Goal: Task Accomplishment & Management: Complete application form

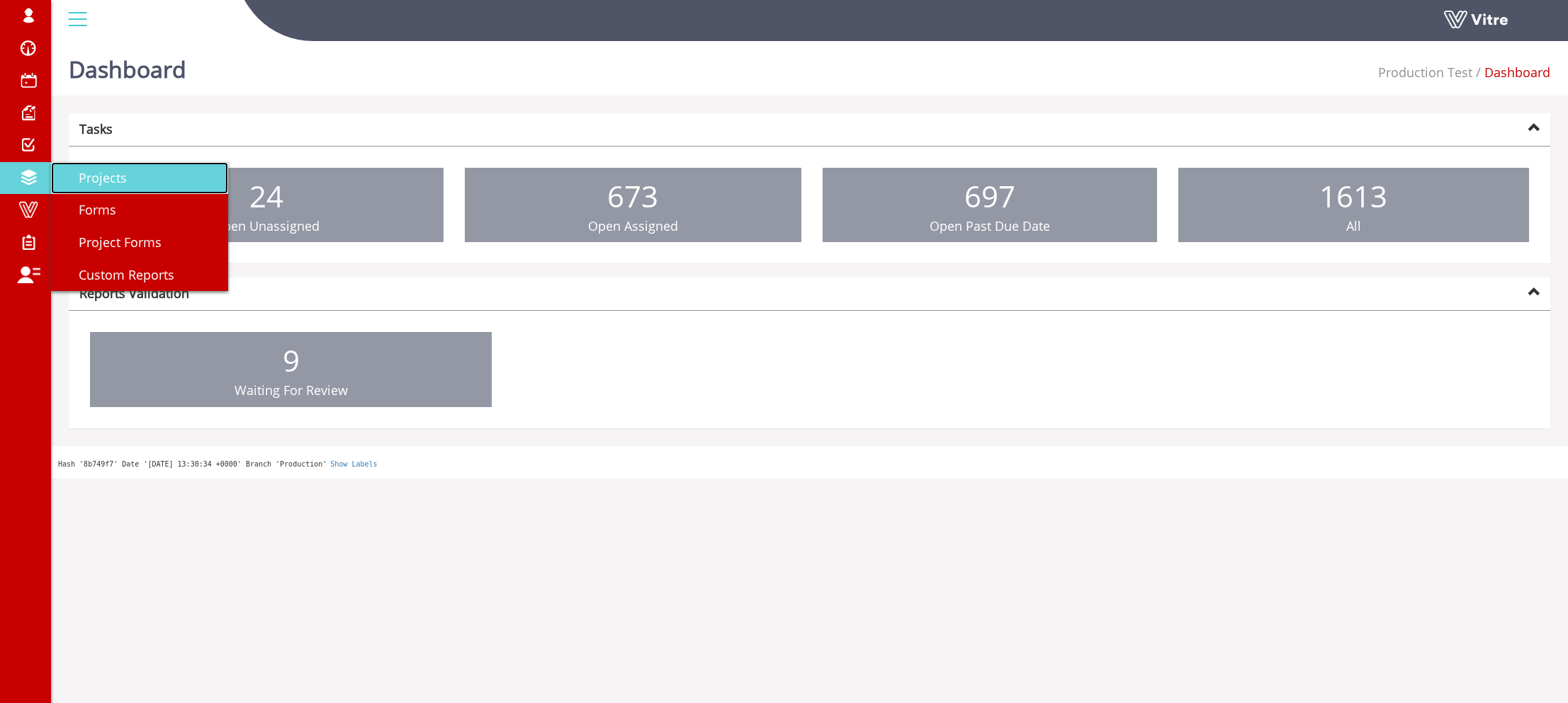
click at [71, 189] on link "Projects" at bounding box center [140, 178] width 177 height 33
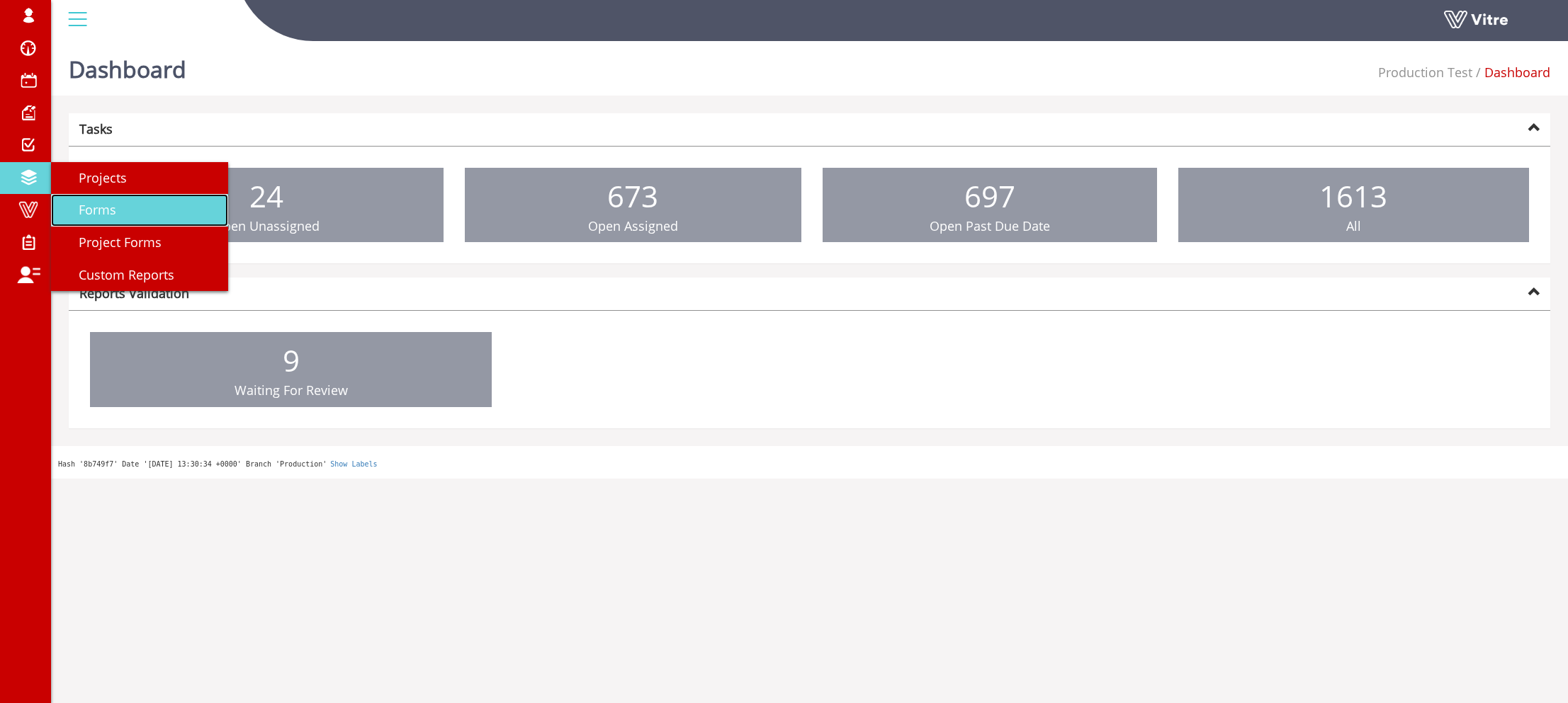
click at [84, 204] on span "Forms" at bounding box center [89, 209] width 54 height 17
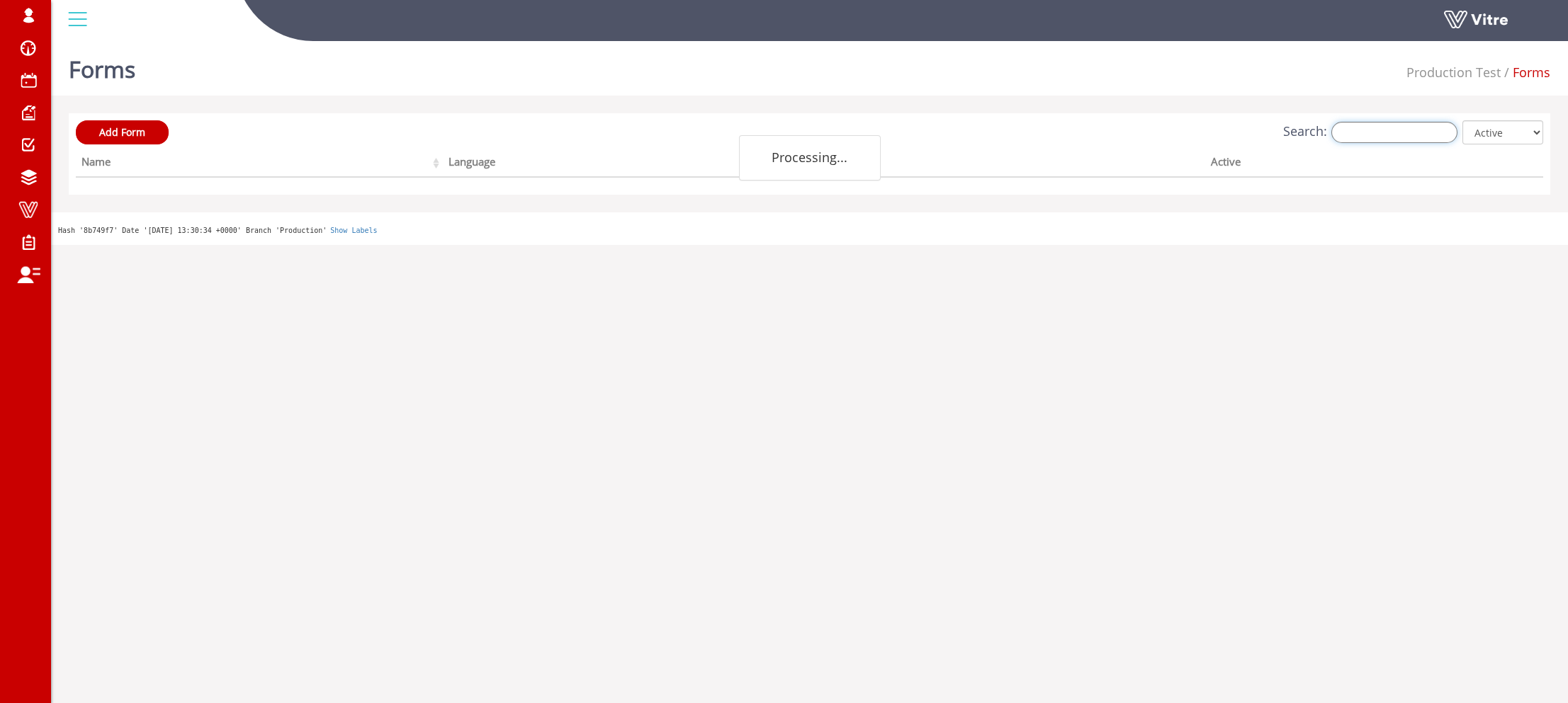
click at [1359, 133] on input "Search:" at bounding box center [1395, 132] width 126 height 22
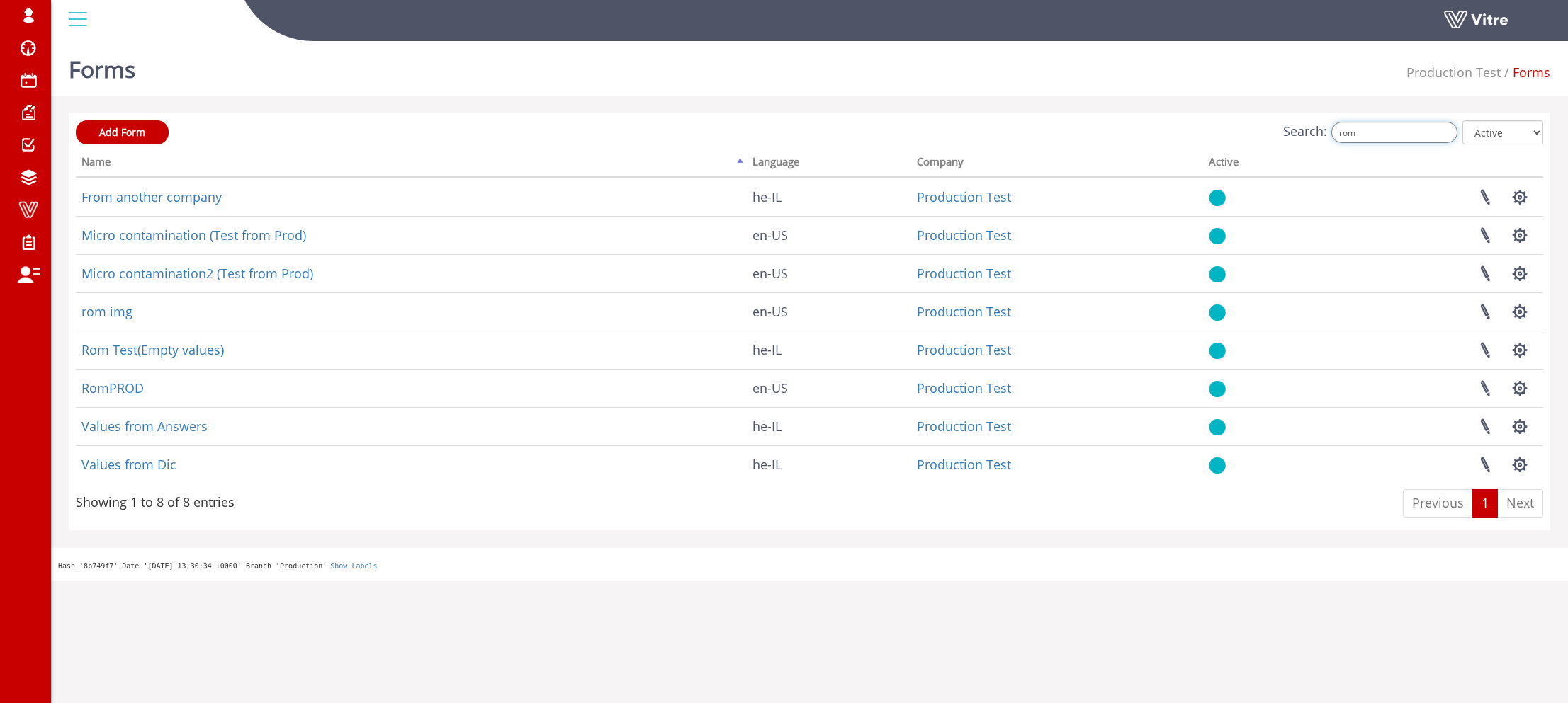
type input "rom"
click at [897, 103] on div "Forms Production Test Forms Add Form Search: rom All Active Not Active Processi…" at bounding box center [810, 308] width 1517 height 546
click at [137, 128] on span "Add Form" at bounding box center [122, 132] width 46 height 14
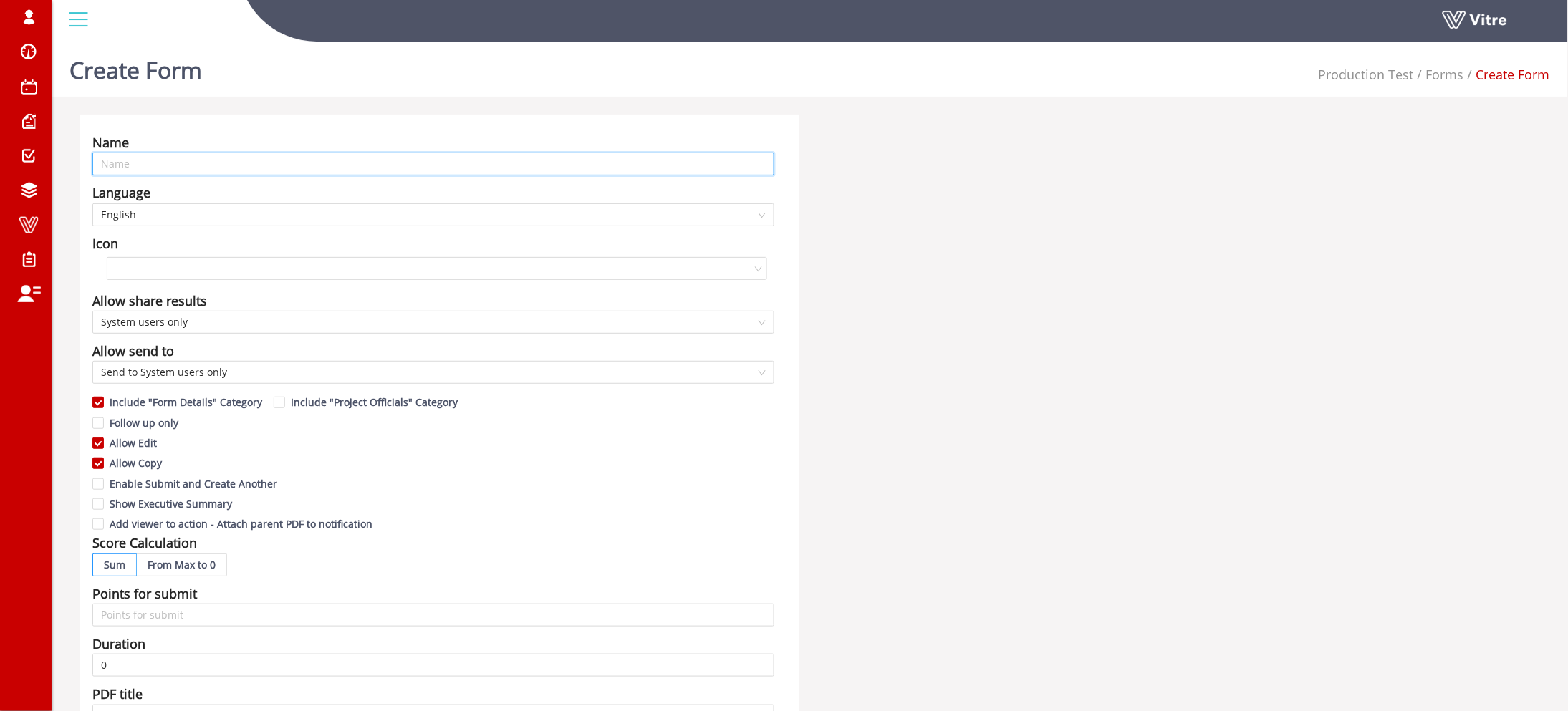
click at [154, 164] on input "text" at bounding box center [433, 164] width 682 height 23
paste input "PAS-12532"
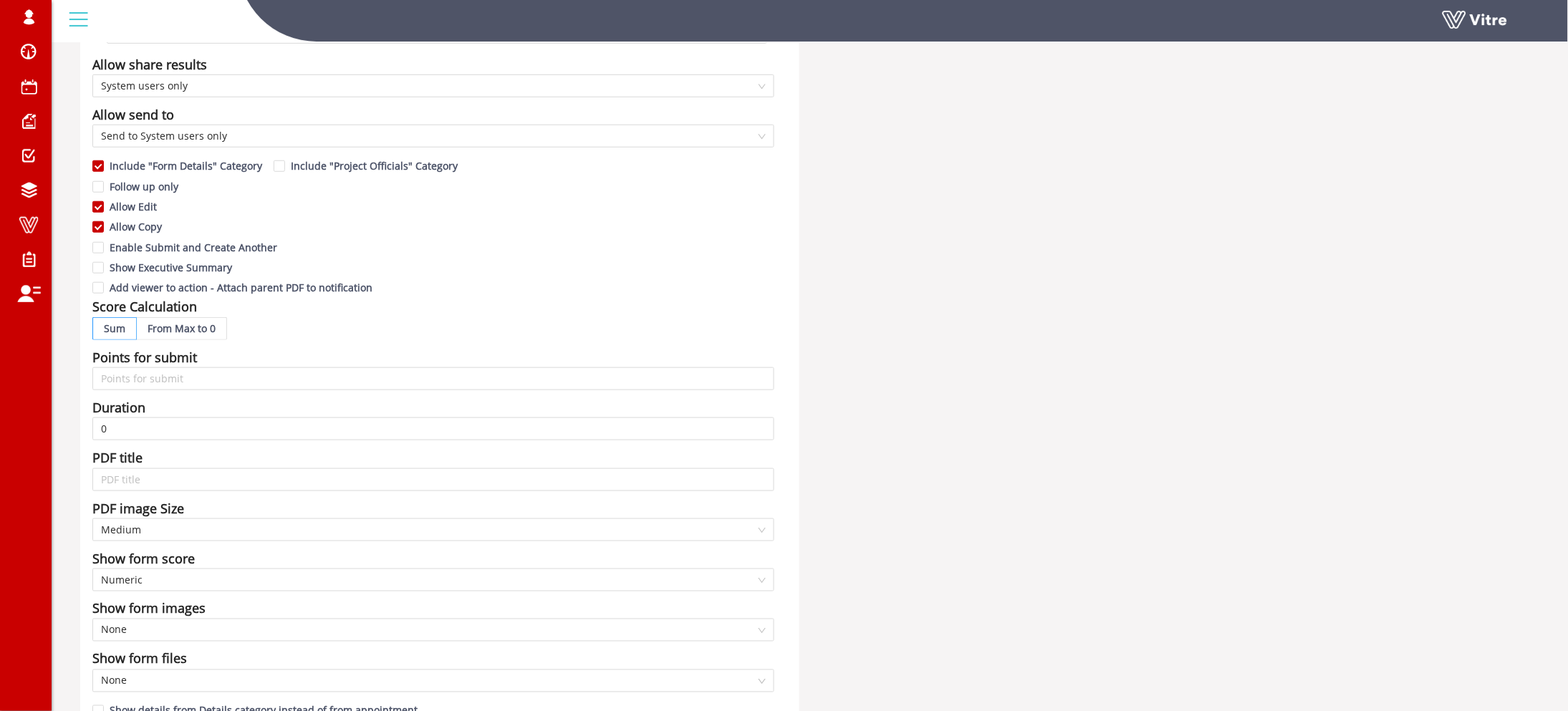
scroll to position [410, 0]
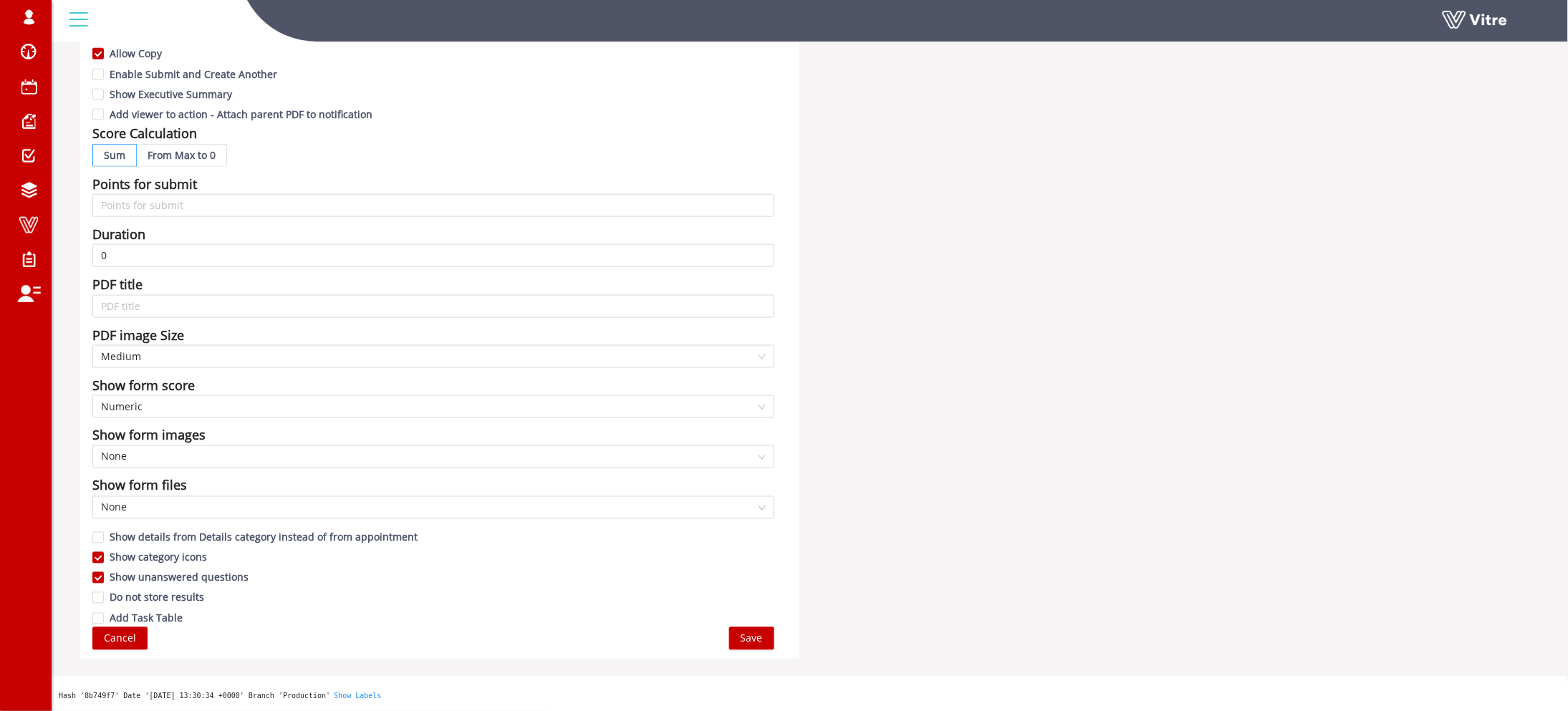
type input "Review for - PAS-12532"
click at [757, 639] on span "Save" at bounding box center [751, 639] width 22 height 16
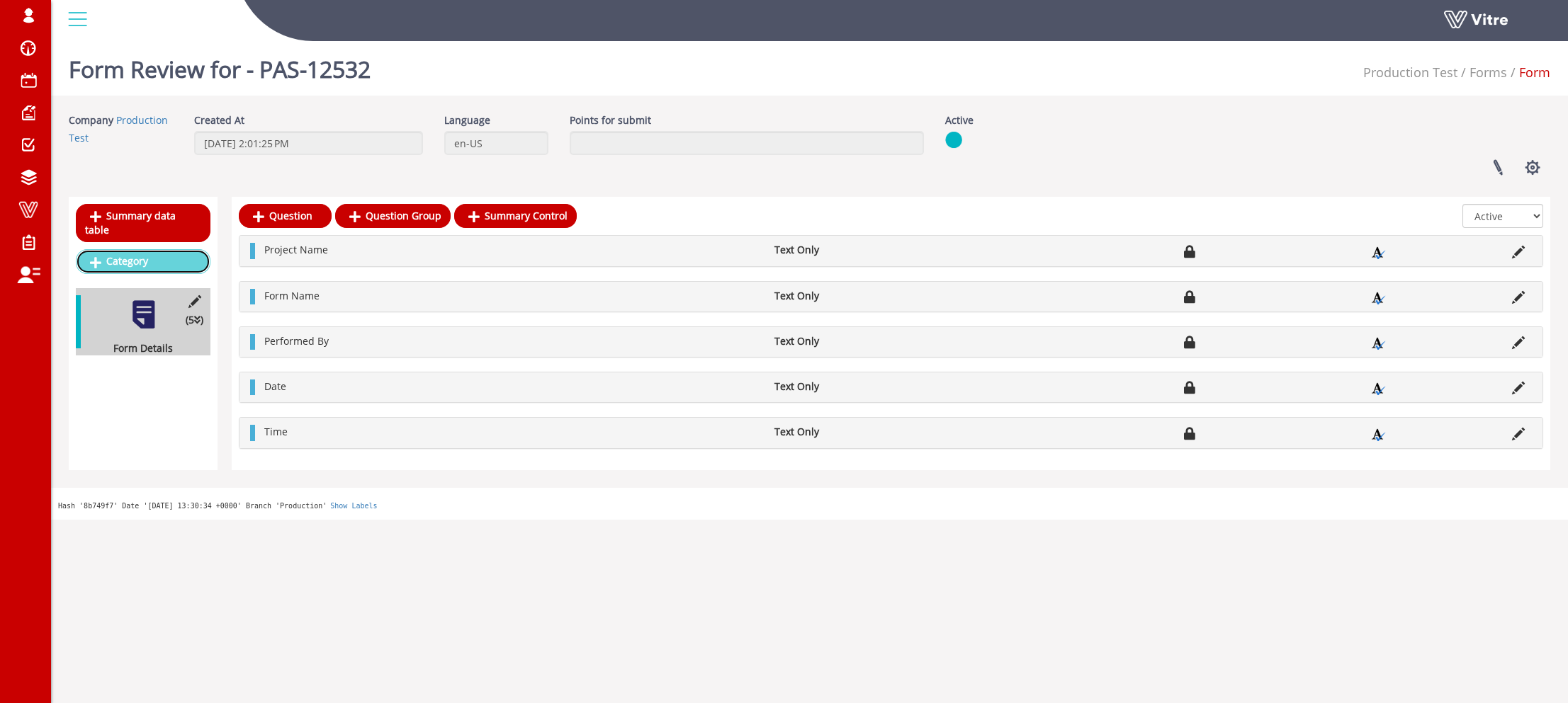
click at [154, 253] on link "Category" at bounding box center [143, 261] width 134 height 24
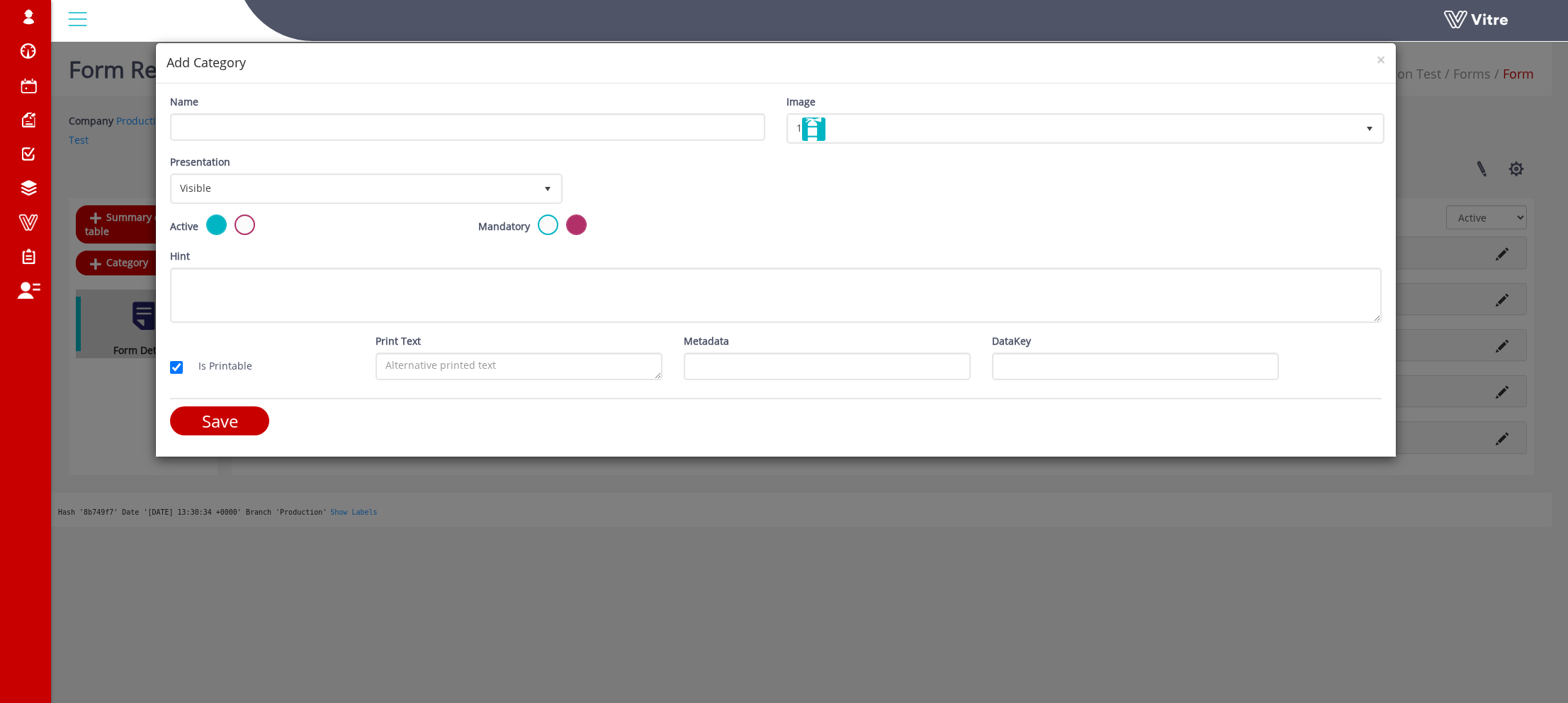
click at [353, 109] on div "Name" at bounding box center [468, 117] width 595 height 47
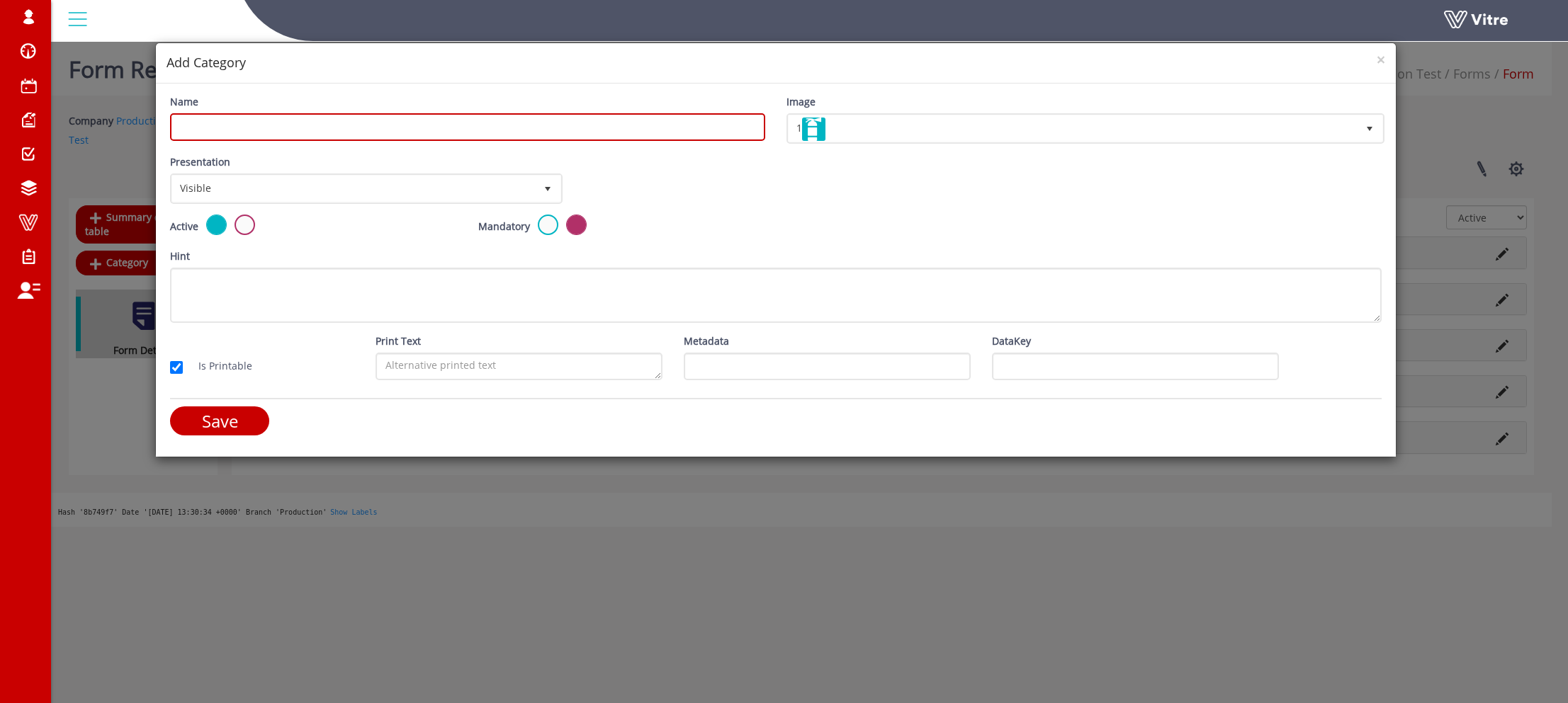
click at [334, 133] on input "Name" at bounding box center [468, 127] width 595 height 28
type input "asdasd"
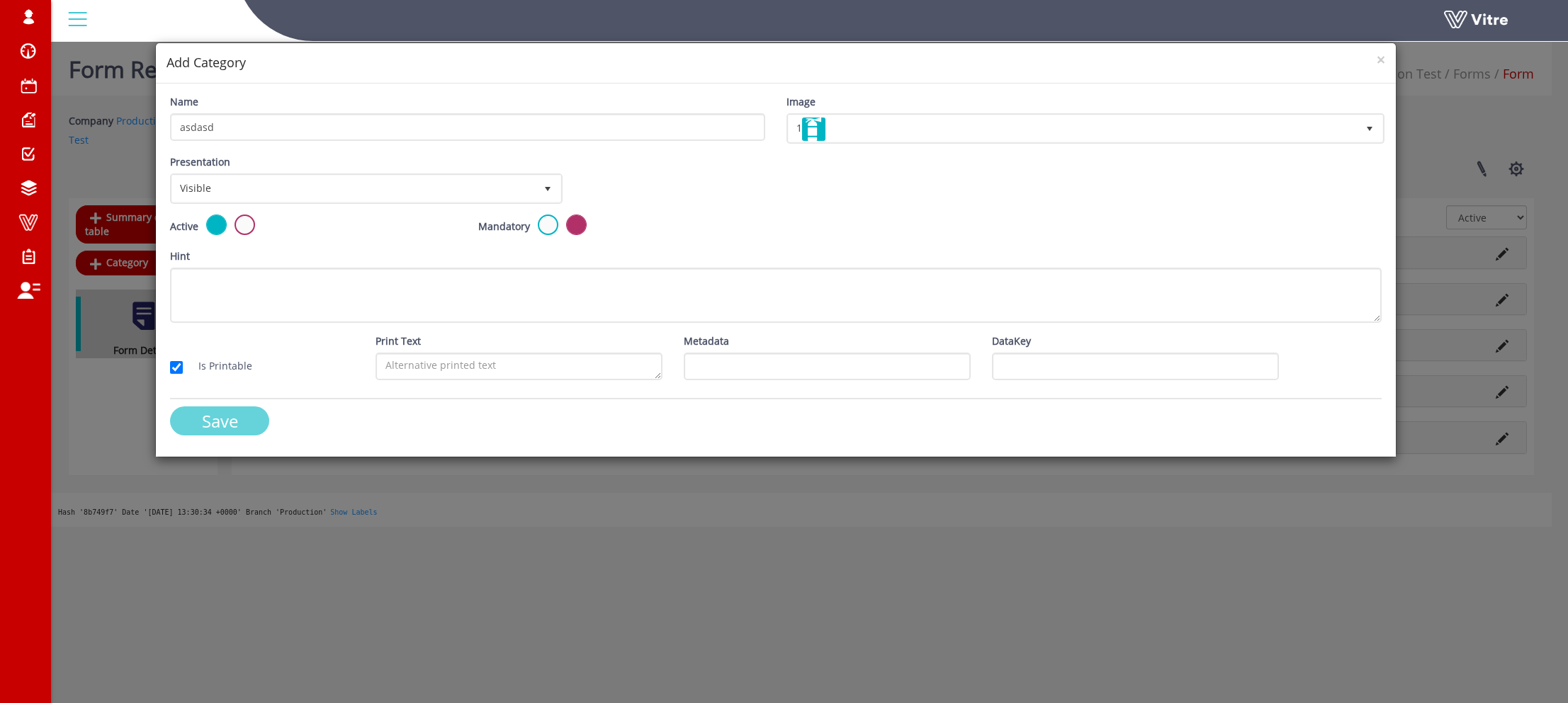
click at [228, 416] on input "Save" at bounding box center [220, 421] width 99 height 29
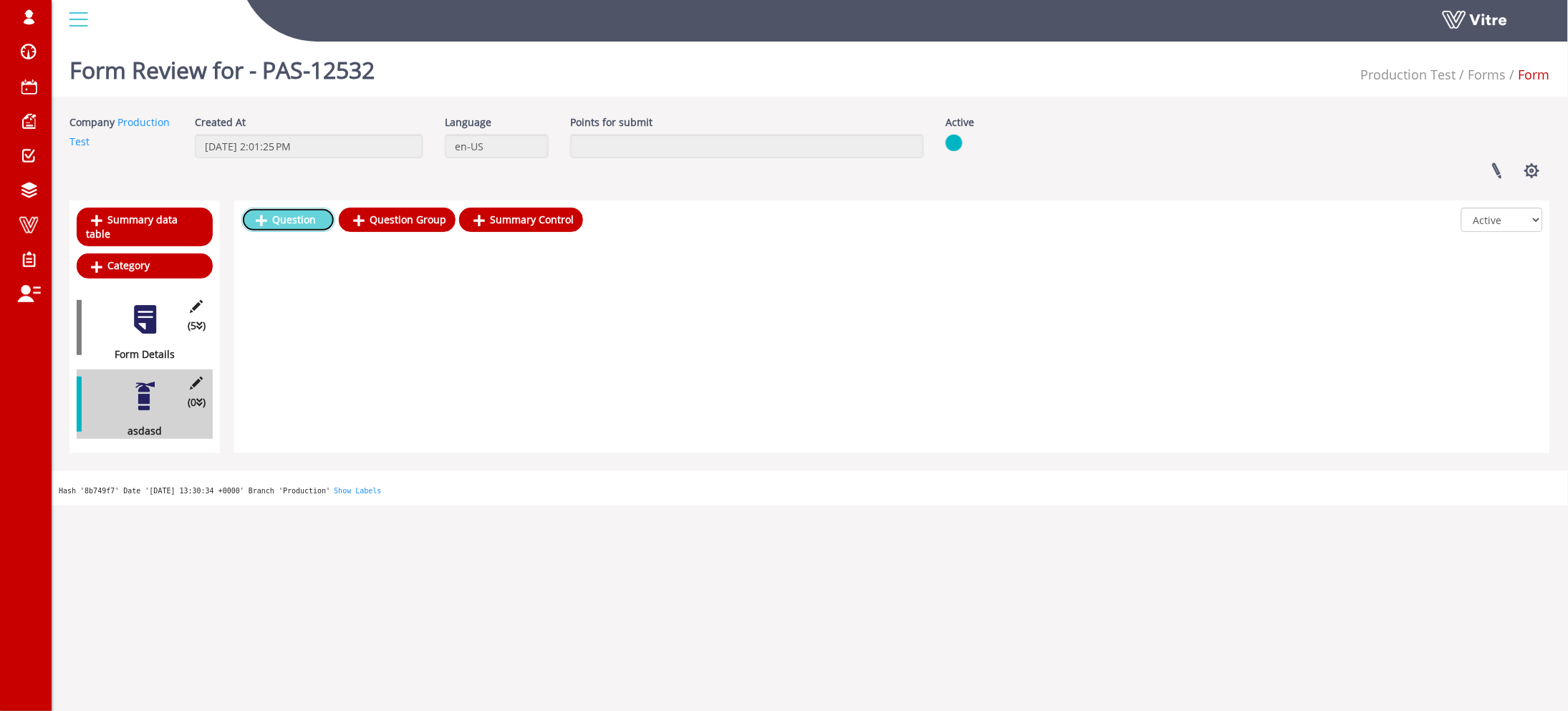
click at [305, 217] on link "Question" at bounding box center [288, 220] width 94 height 24
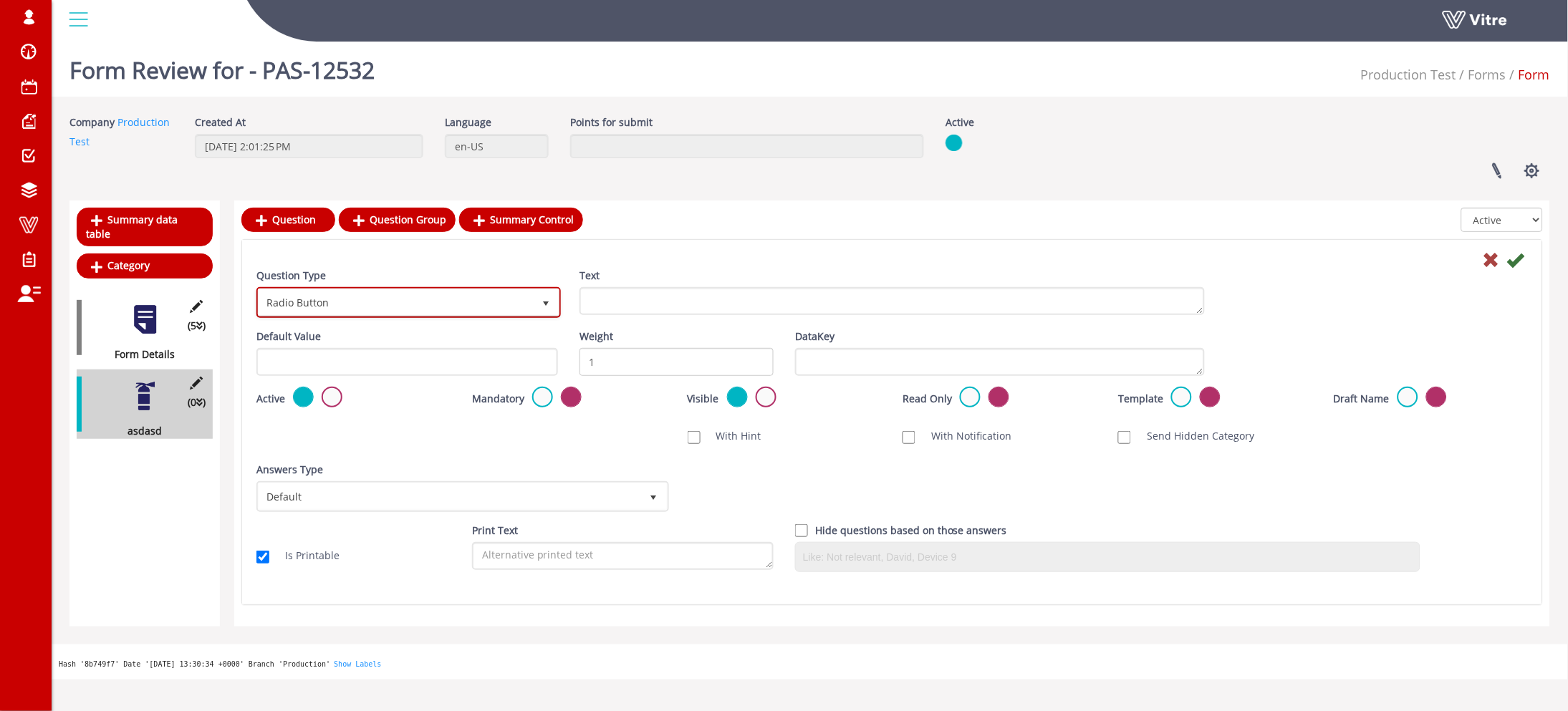
click at [344, 304] on span "Radio Button" at bounding box center [396, 302] width 275 height 26
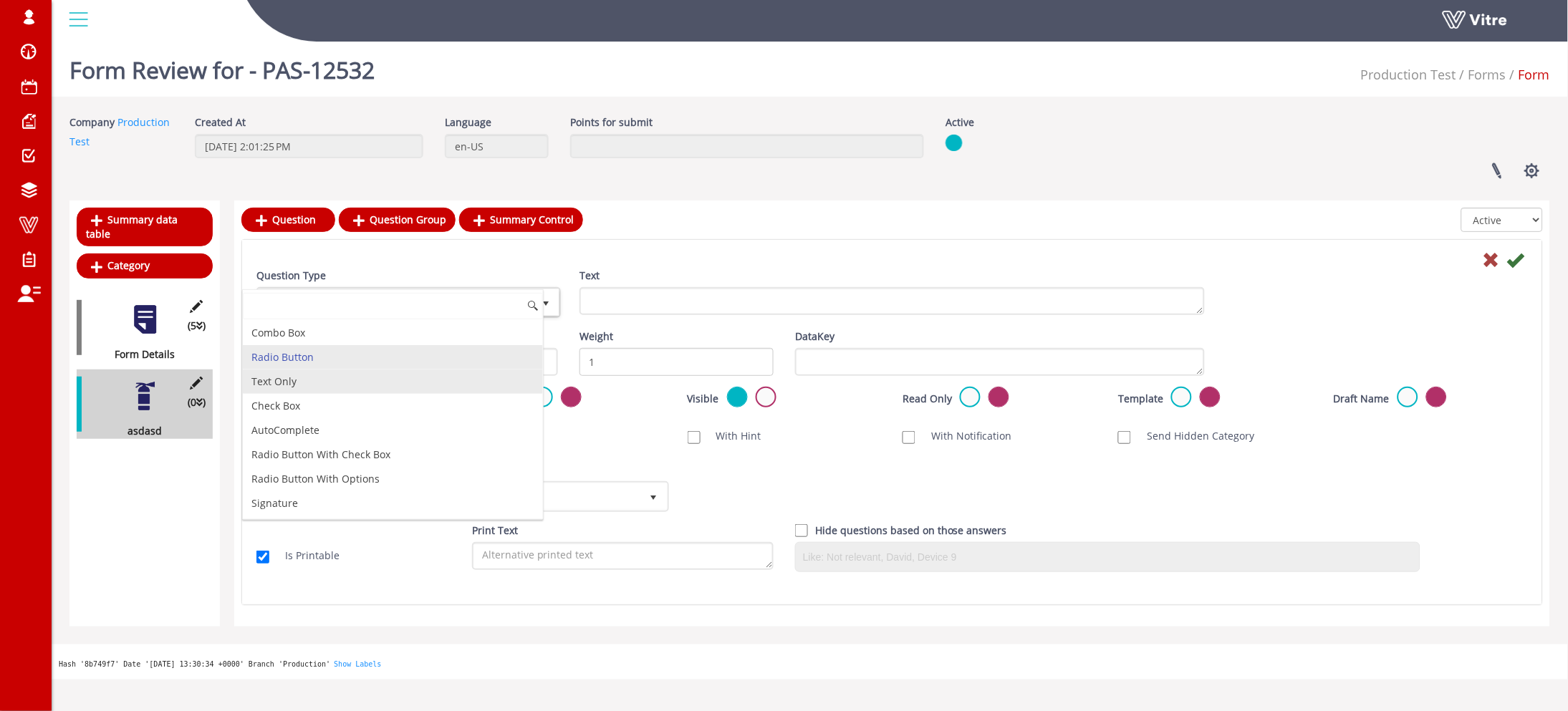
click at [313, 381] on li "Text Only" at bounding box center [393, 381] width 300 height 24
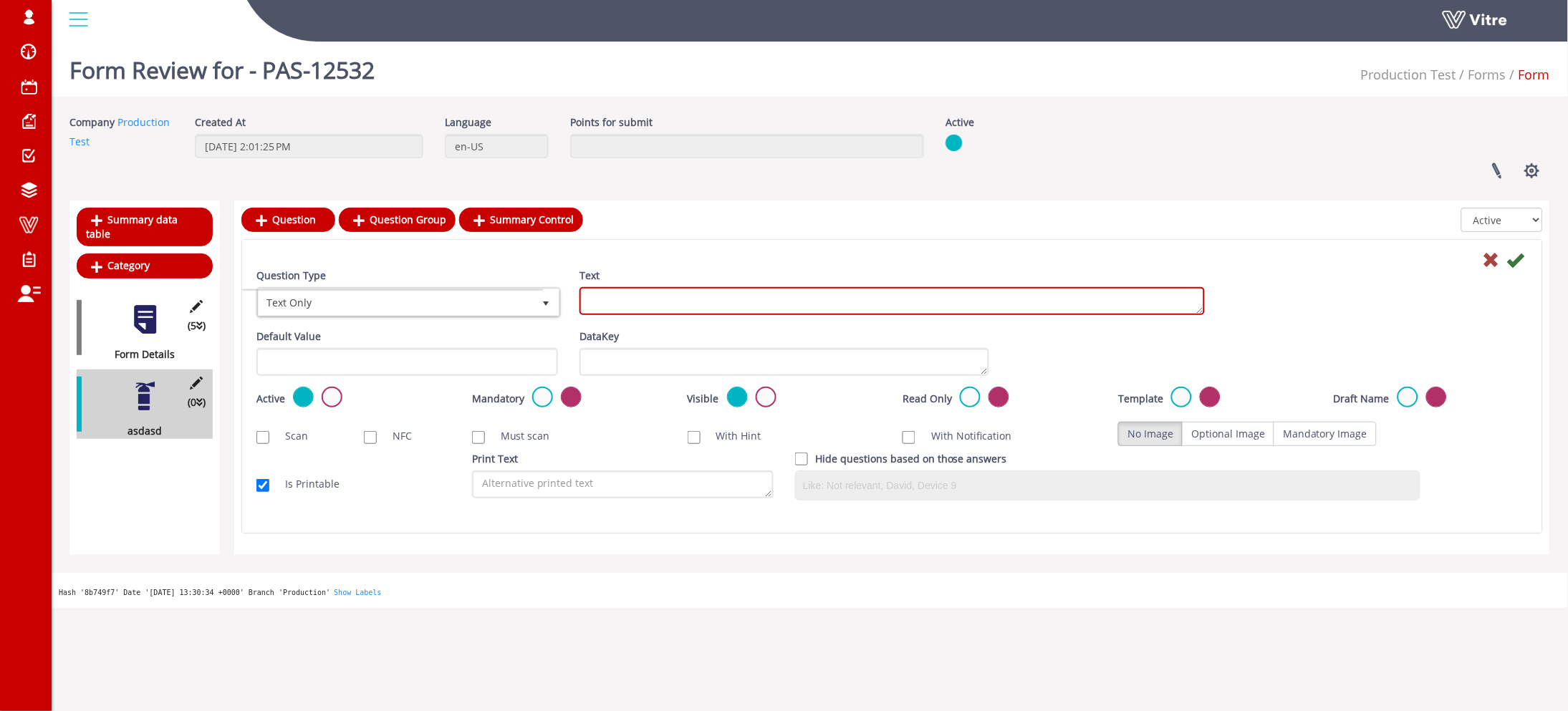
click at [716, 306] on textarea "Text" at bounding box center [892, 301] width 625 height 28
type textarea "asdasd"
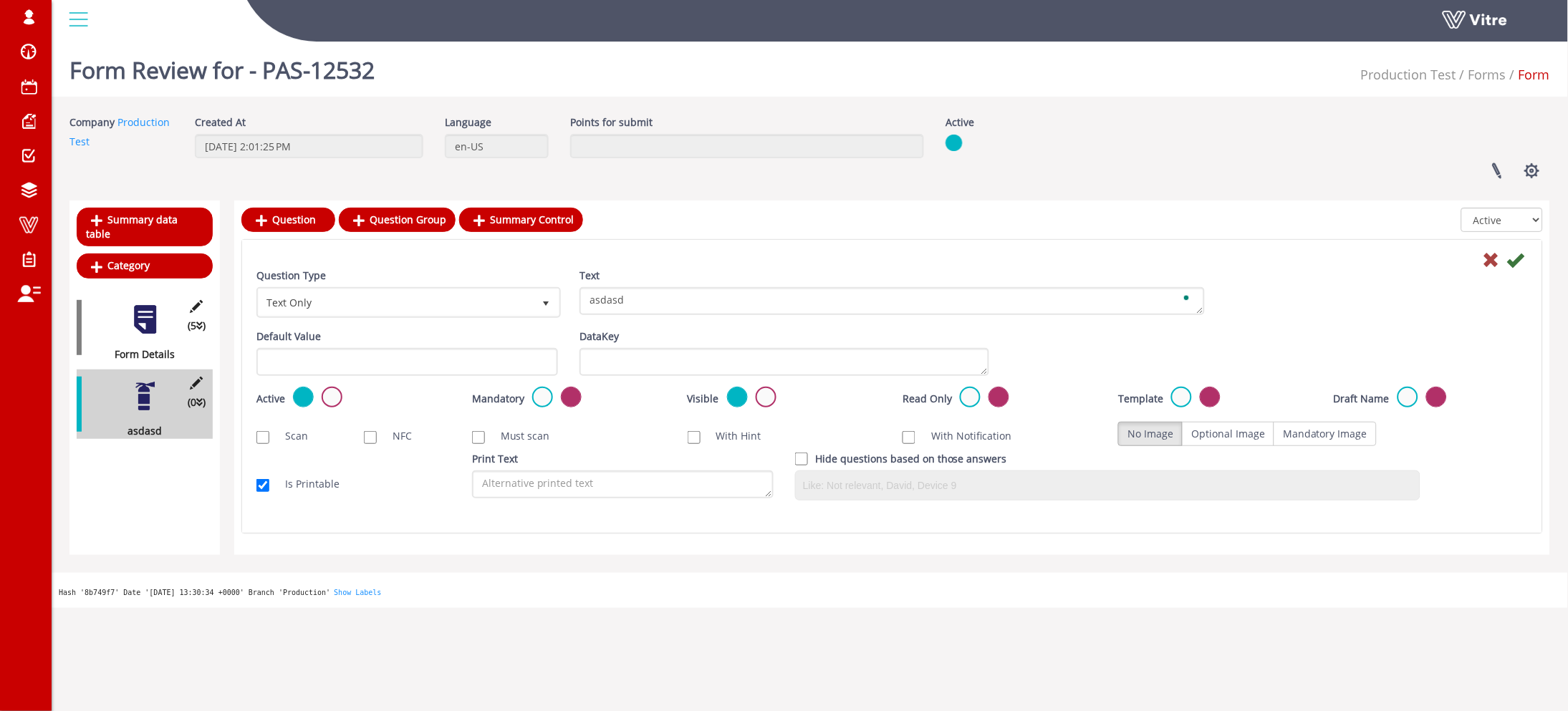
click at [1531, 255] on div at bounding box center [892, 259] width 1293 height 17
click at [1513, 267] on icon at bounding box center [1515, 259] width 17 height 17
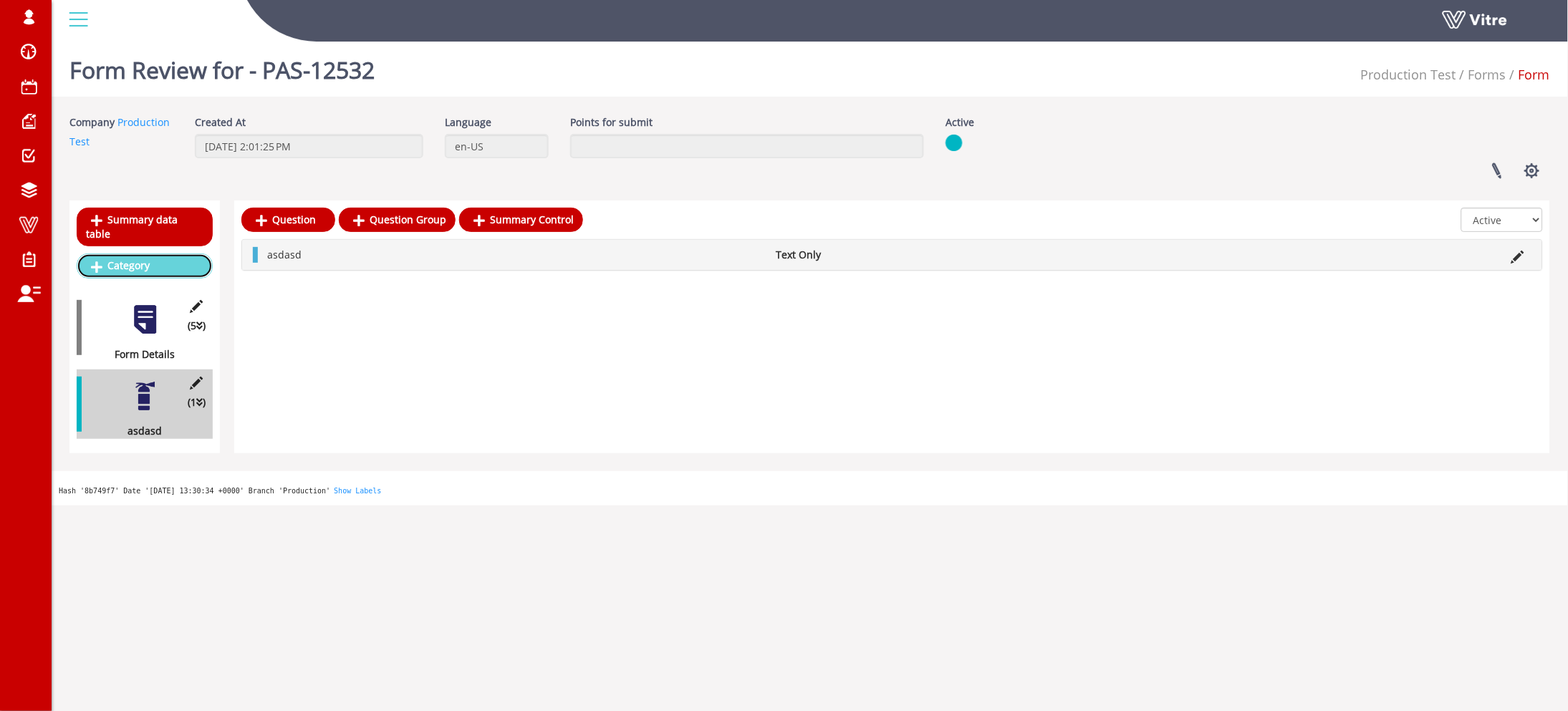
click at [145, 254] on link "Category" at bounding box center [145, 266] width 136 height 24
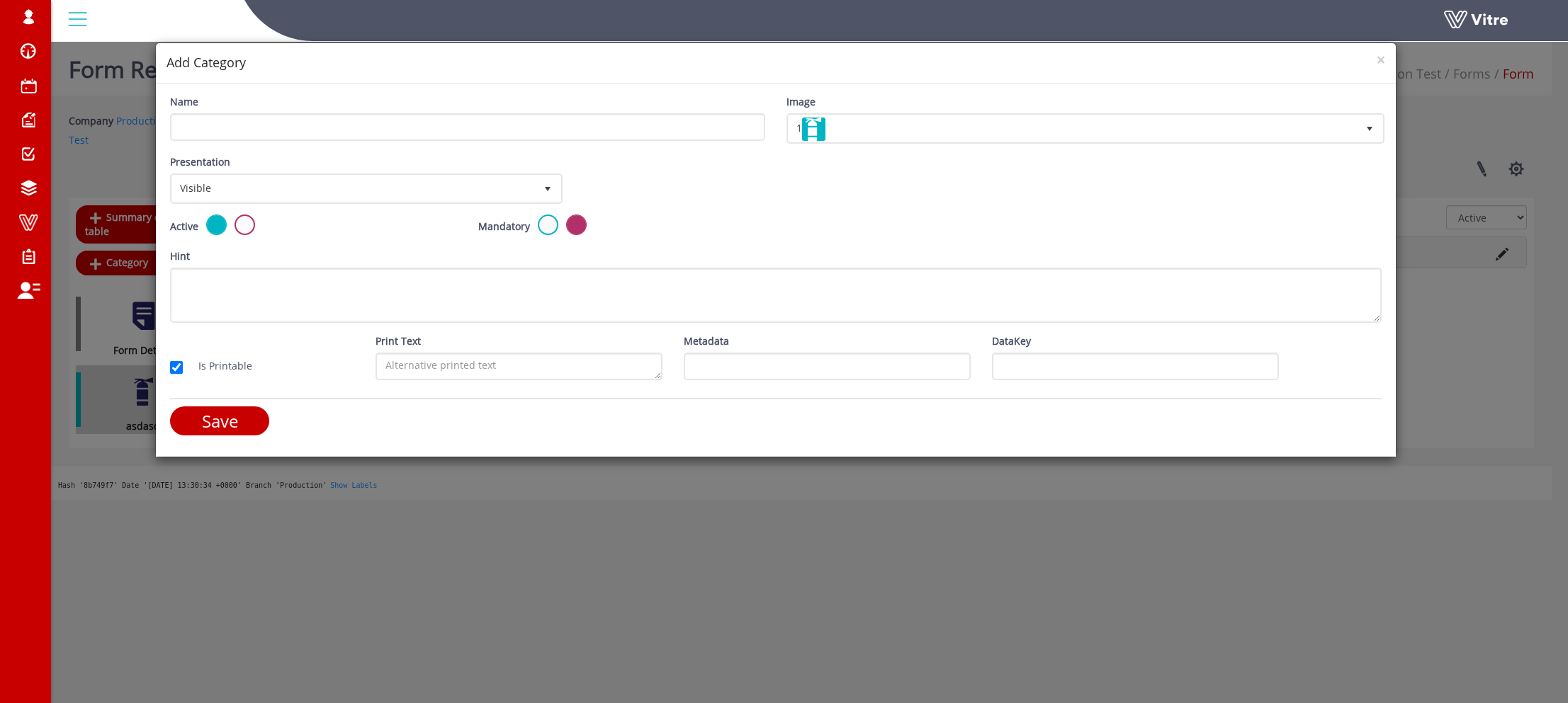
click at [290, 169] on div "Presentation Visible 0" at bounding box center [365, 179] width 390 height 50
click at [270, 195] on span "Visible" at bounding box center [353, 189] width 363 height 26
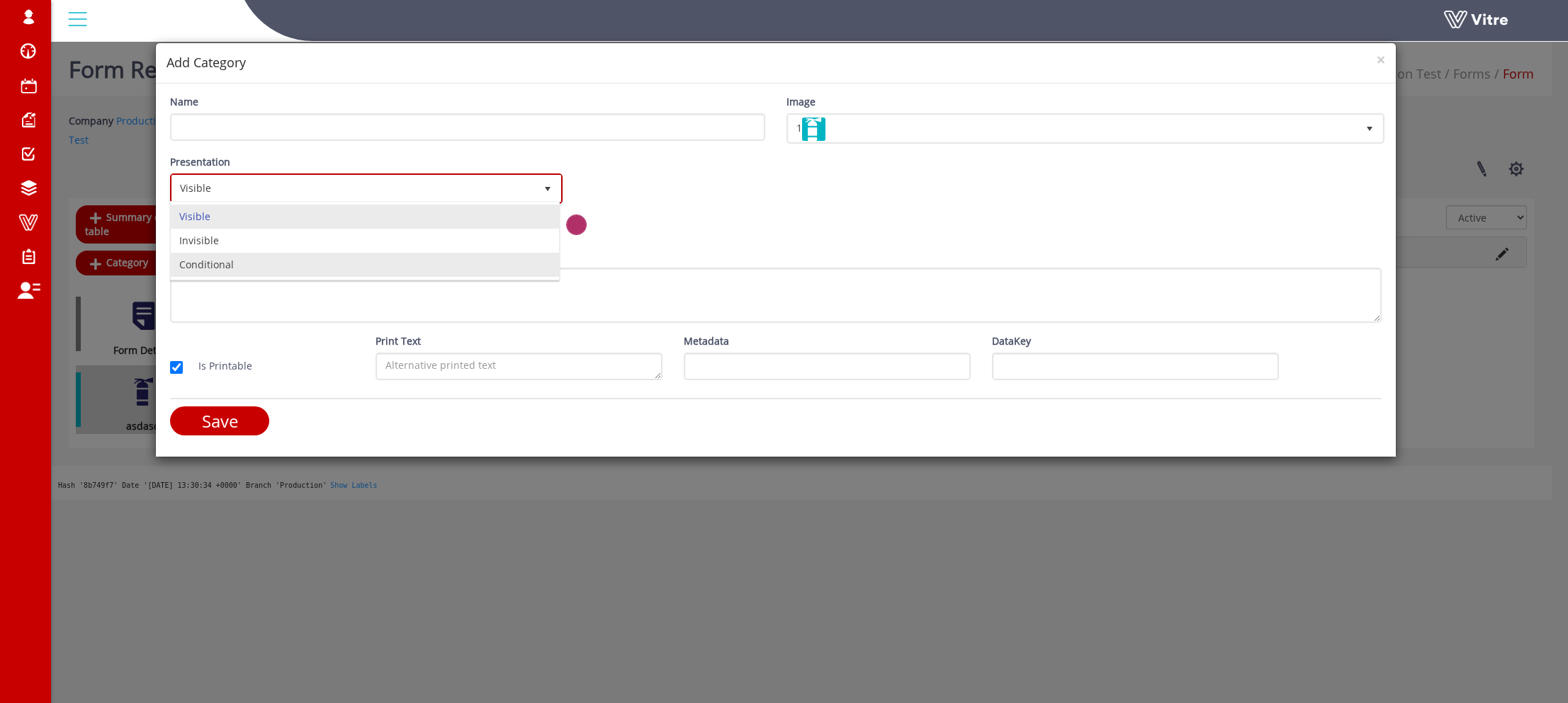
click at [241, 267] on li "Conditional" at bounding box center [365, 264] width 388 height 24
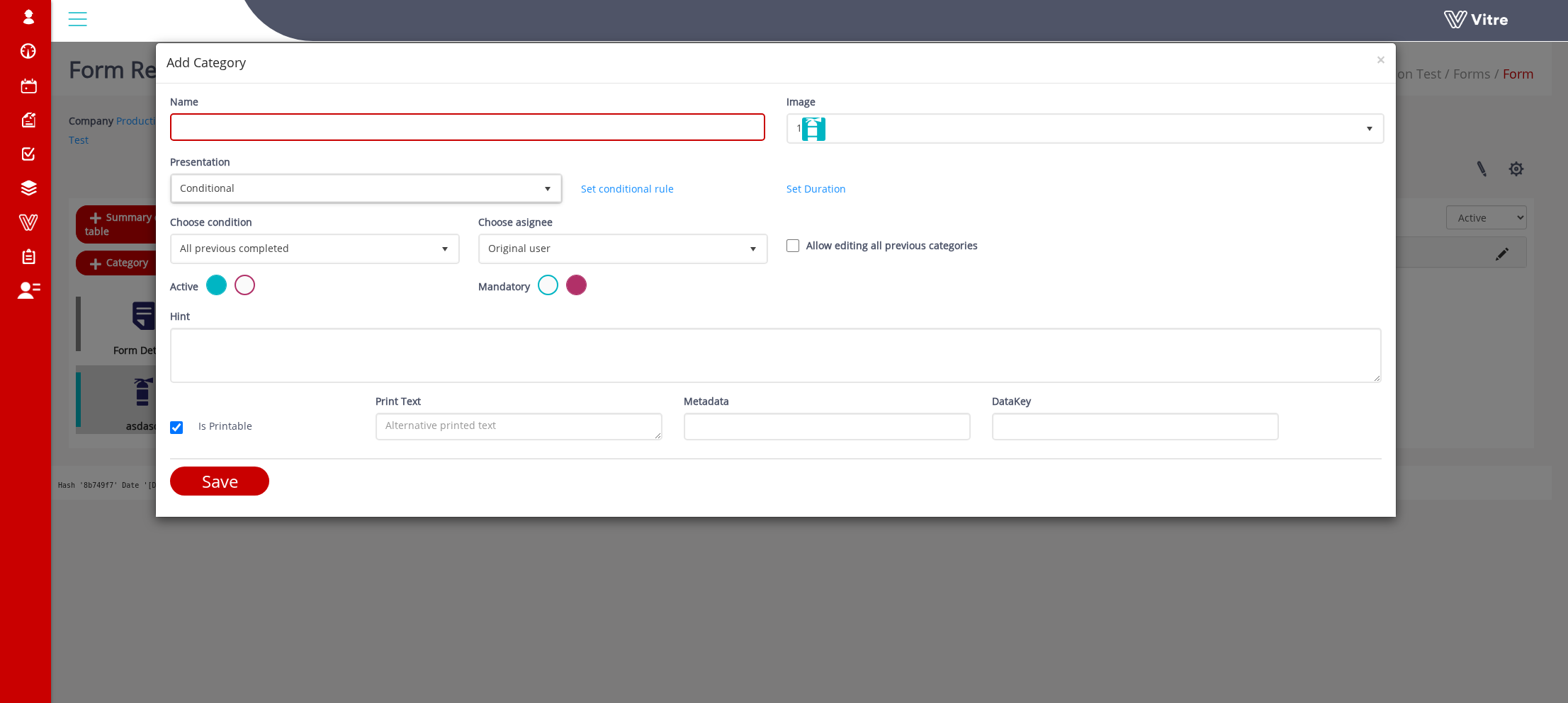
click at [309, 128] on input "Name" at bounding box center [468, 127] width 595 height 28
type input "location [PERSON_NAME]"
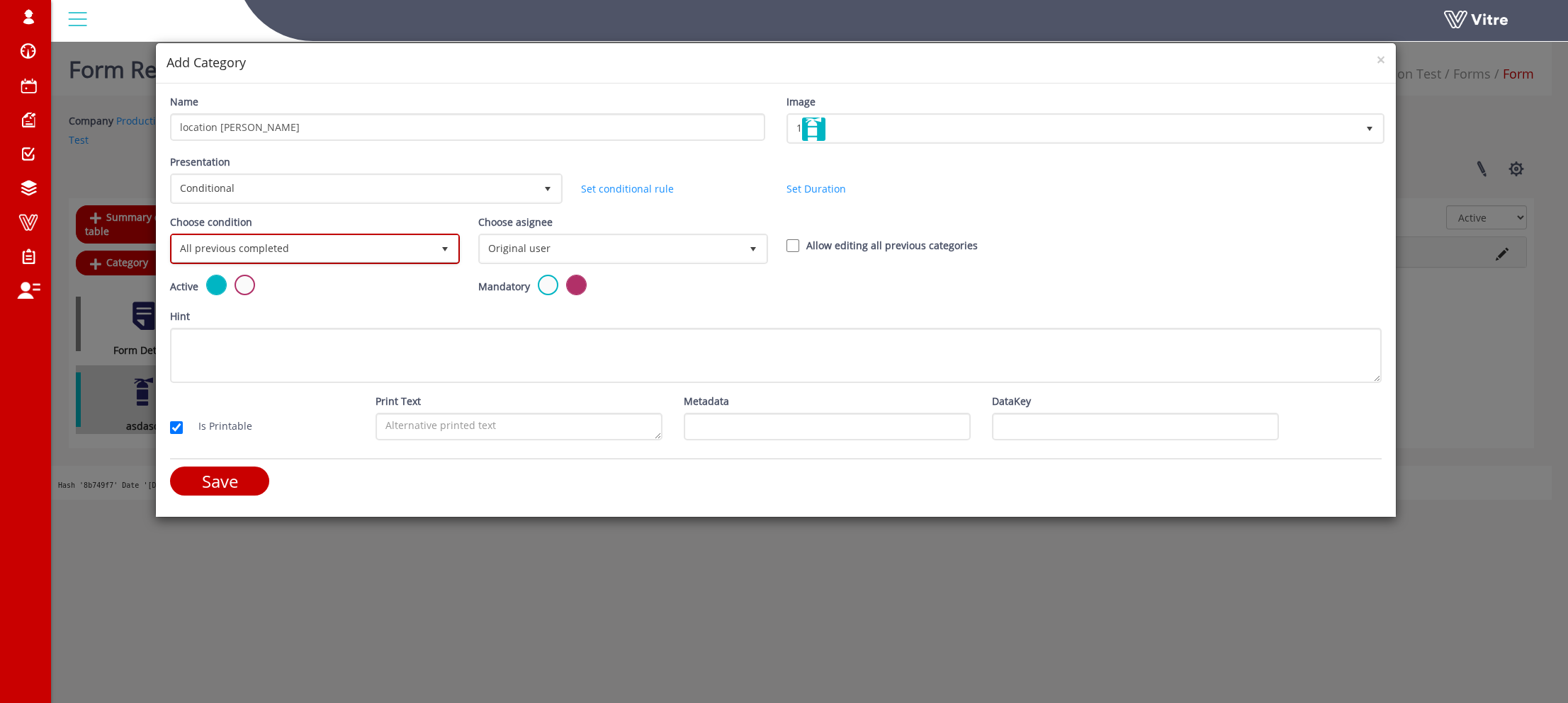
click at [353, 236] on span "All previous completed" at bounding box center [301, 248] width 260 height 26
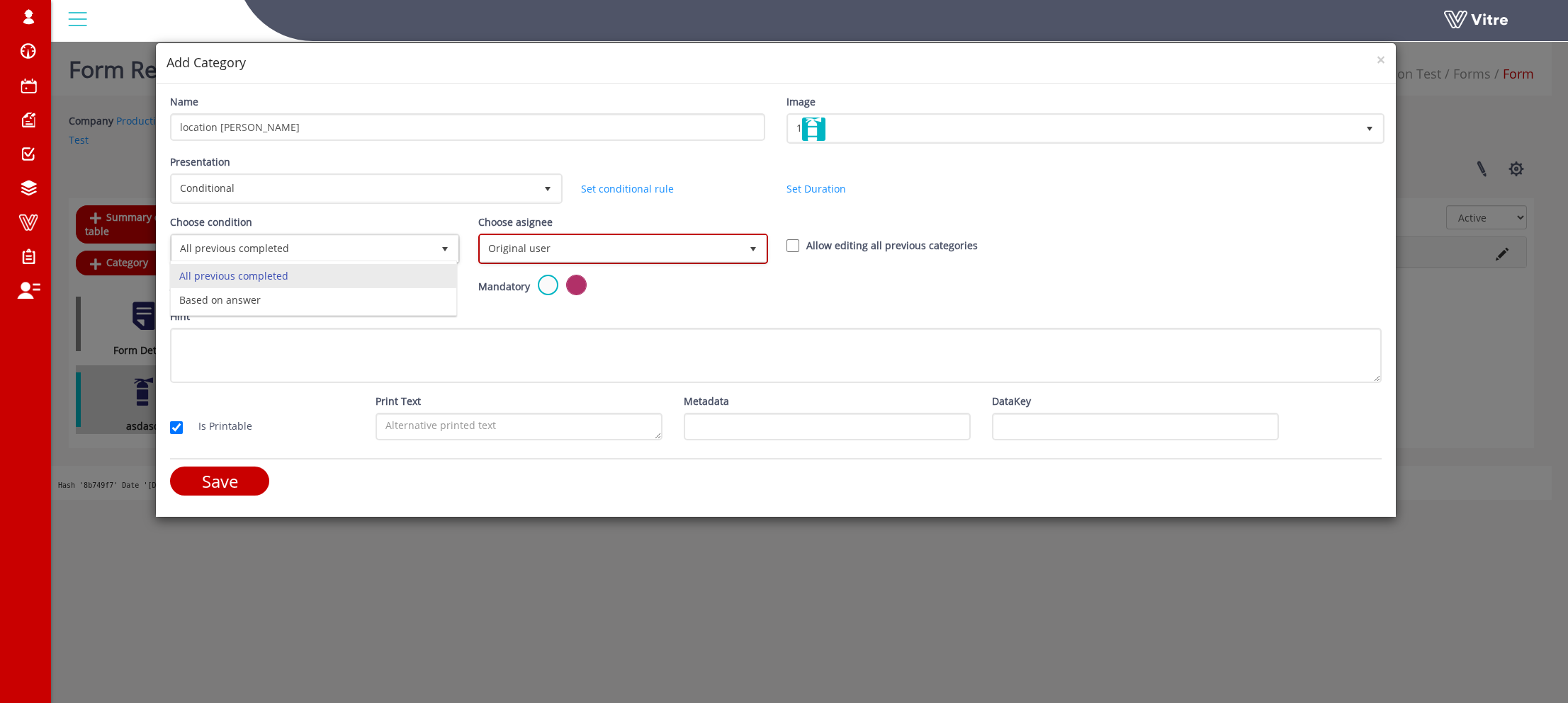
click at [600, 256] on span "Original user" at bounding box center [610, 248] width 260 height 26
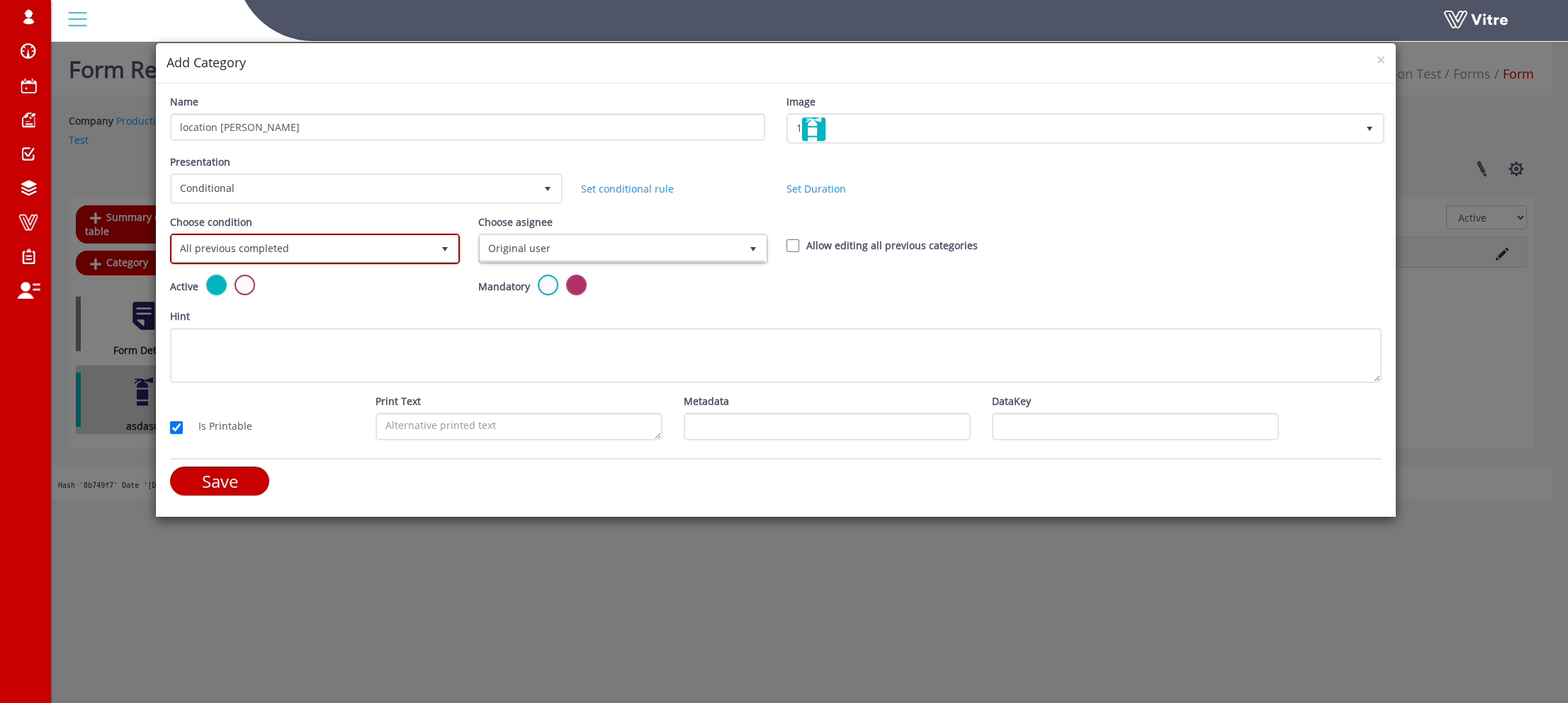
click at [277, 236] on span "All previous completed" at bounding box center [301, 248] width 260 height 26
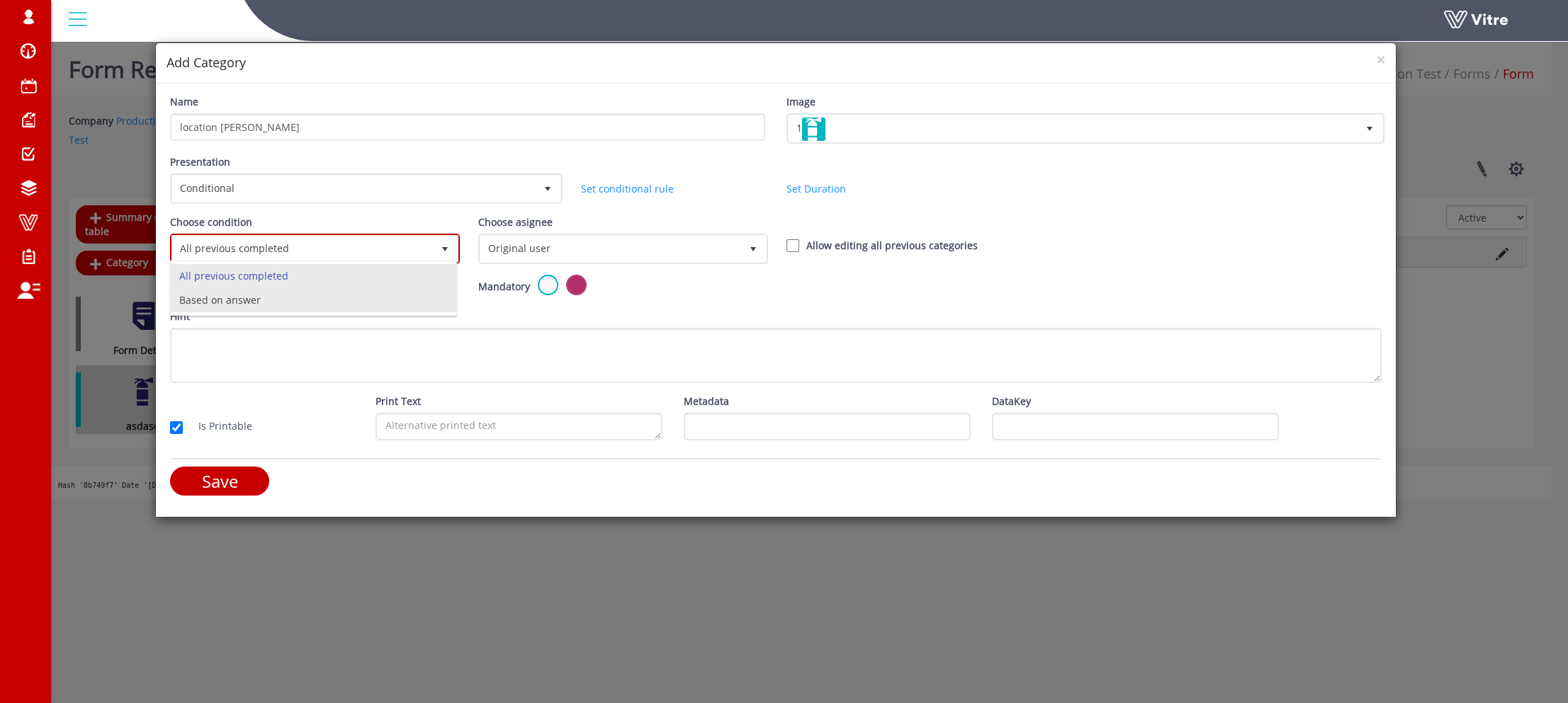
click at [277, 306] on li "Based on answer" at bounding box center [313, 300] width 285 height 24
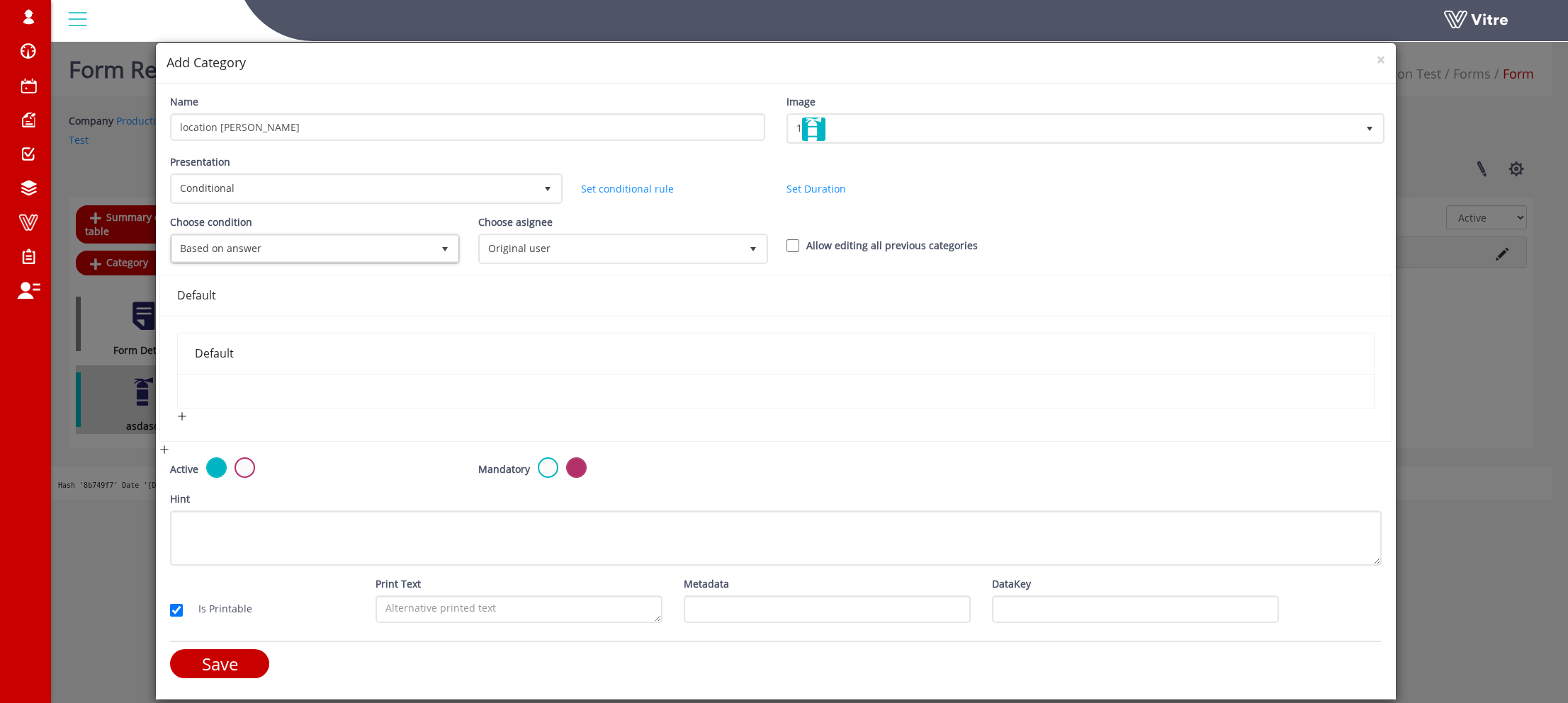
click at [404, 345] on div "Default" at bounding box center [776, 354] width 1162 height 18
click at [241, 665] on input "Save" at bounding box center [220, 664] width 99 height 29
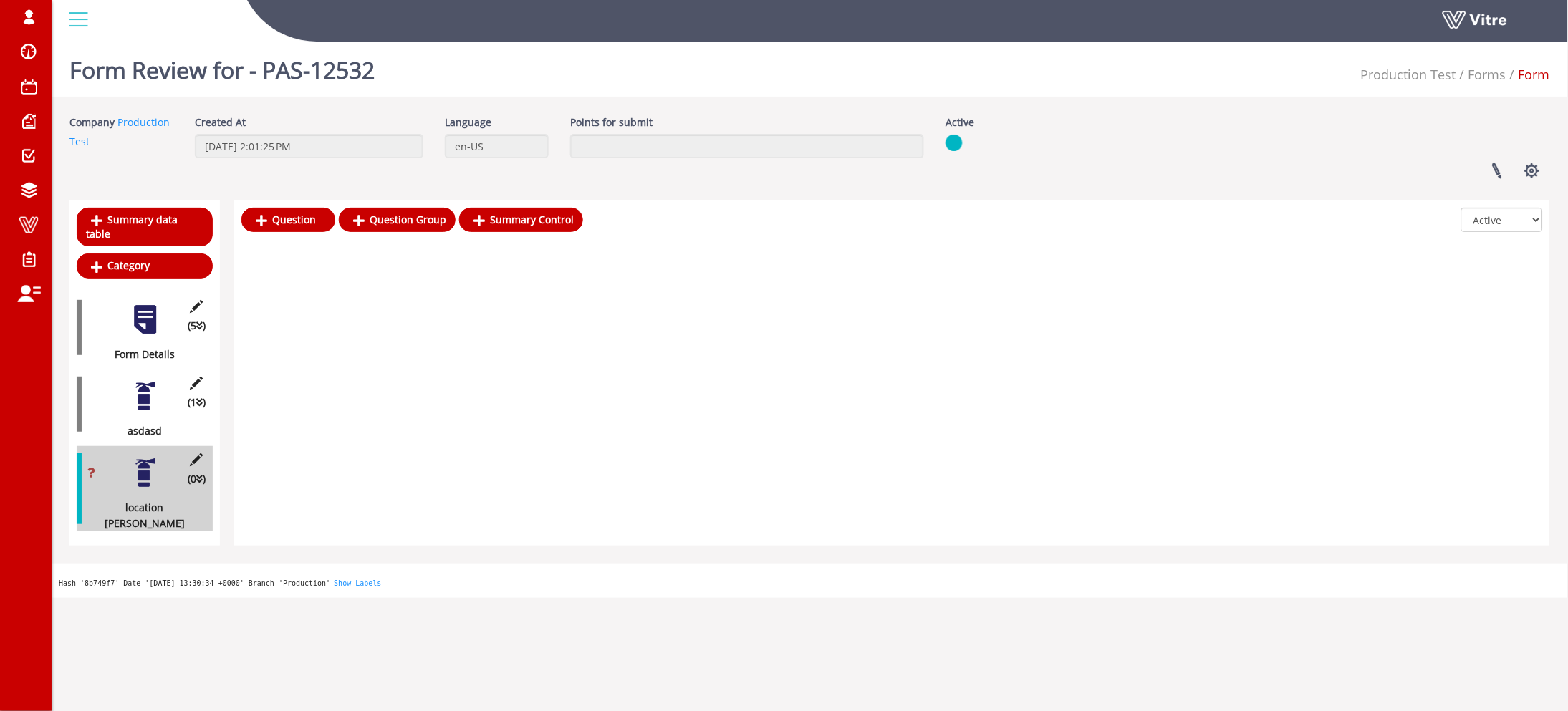
click at [123, 377] on div "(1 ) asdasd" at bounding box center [145, 404] width 136 height 69
click at [142, 423] on div "asdasd" at bounding box center [139, 431] width 125 height 16
click at [142, 389] on div at bounding box center [145, 397] width 32 height 32
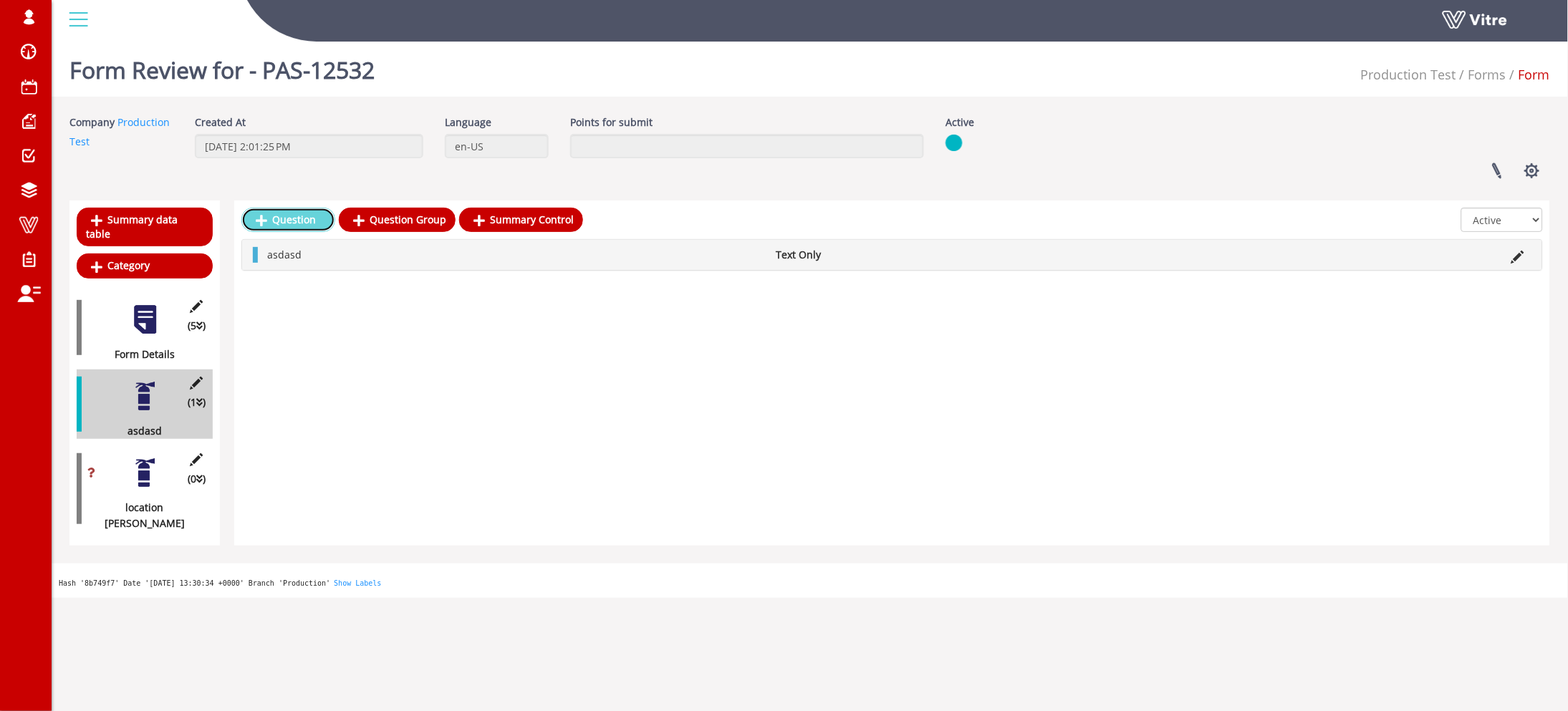
click at [277, 215] on link "Question" at bounding box center [288, 220] width 94 height 24
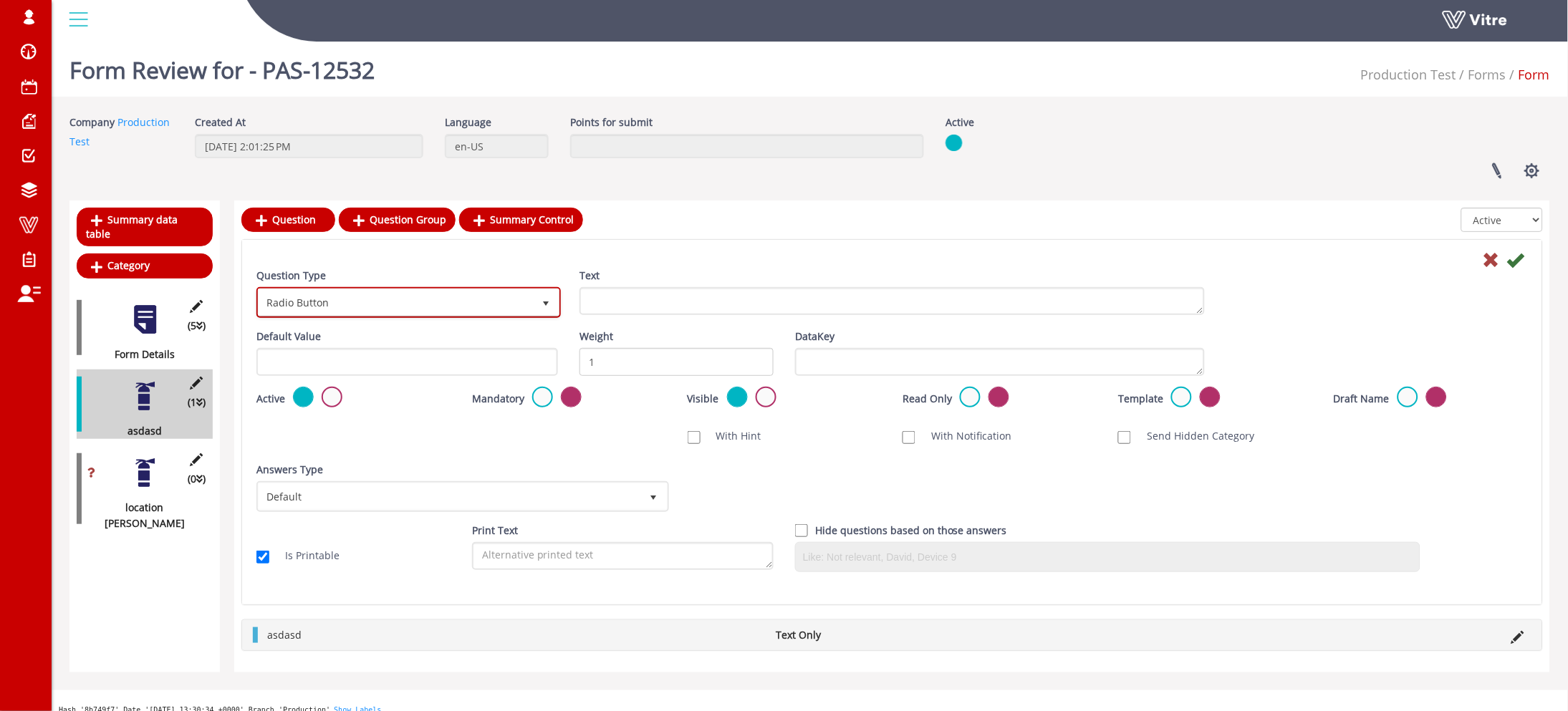
click at [343, 291] on span "Radio Button" at bounding box center [396, 302] width 275 height 26
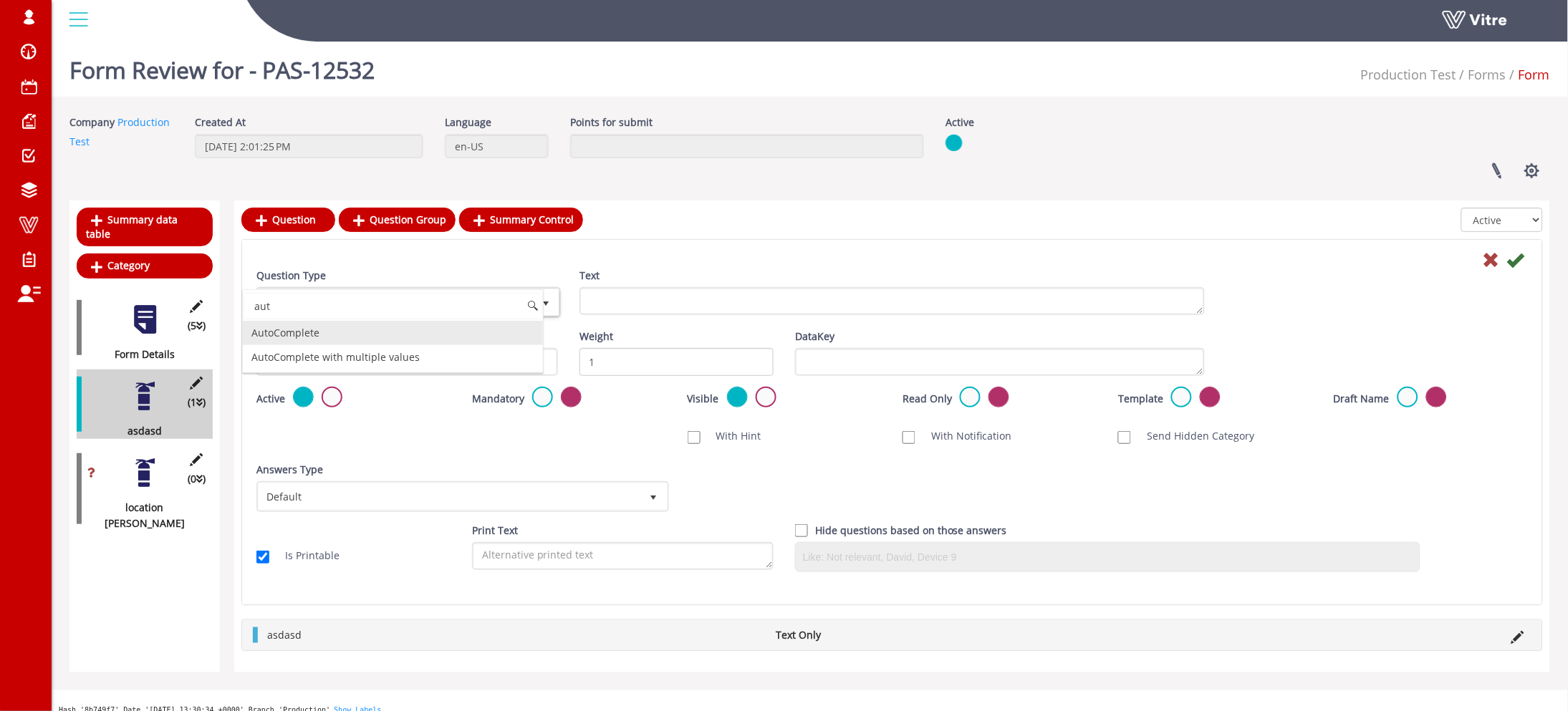
click at [316, 335] on li "AutoComplete" at bounding box center [393, 333] width 300 height 24
type input "aut"
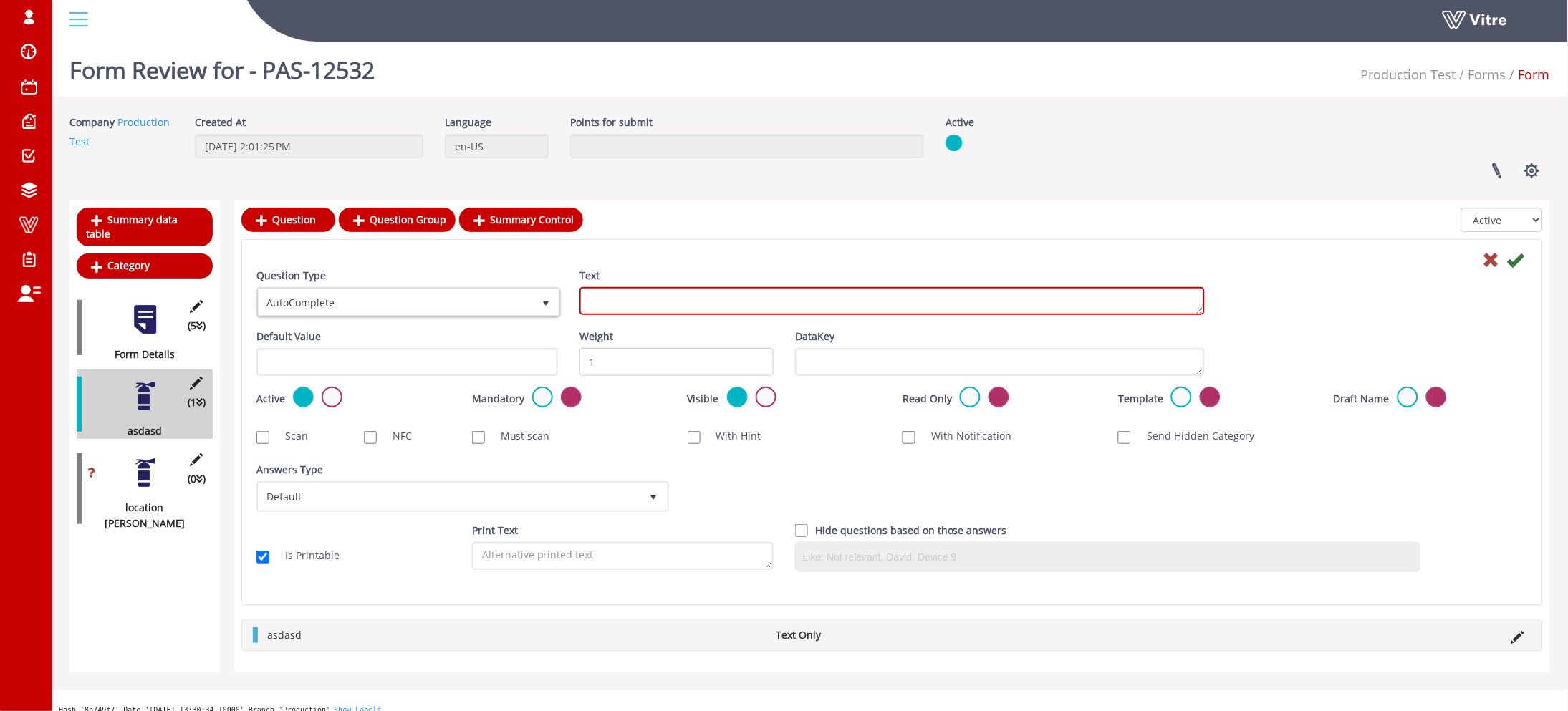
click at [614, 293] on textarea "Text" at bounding box center [892, 301] width 625 height 28
paste textarea "aut"
type textarea "aut"
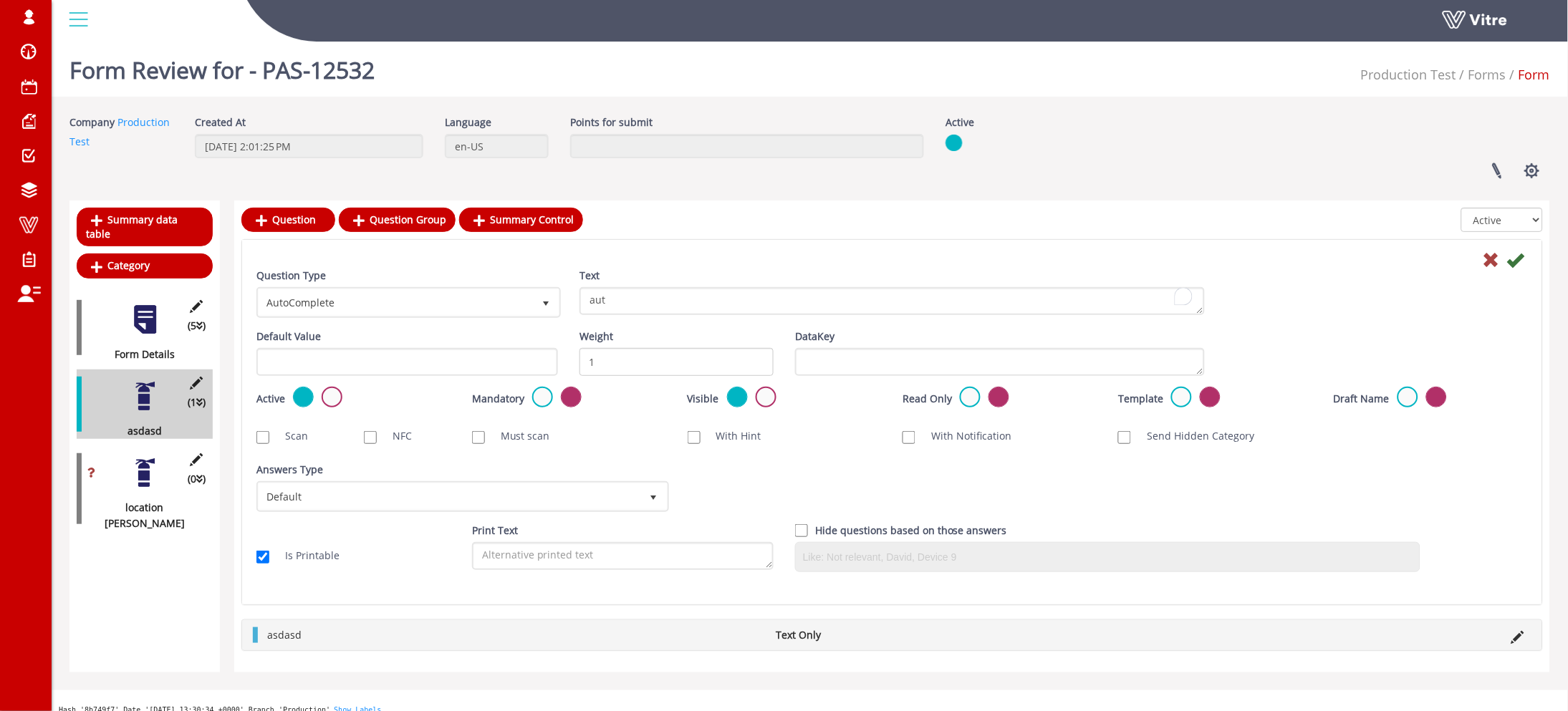
click at [490, 511] on div "Answers Type Default 0" at bounding box center [461, 492] width 431 height 61
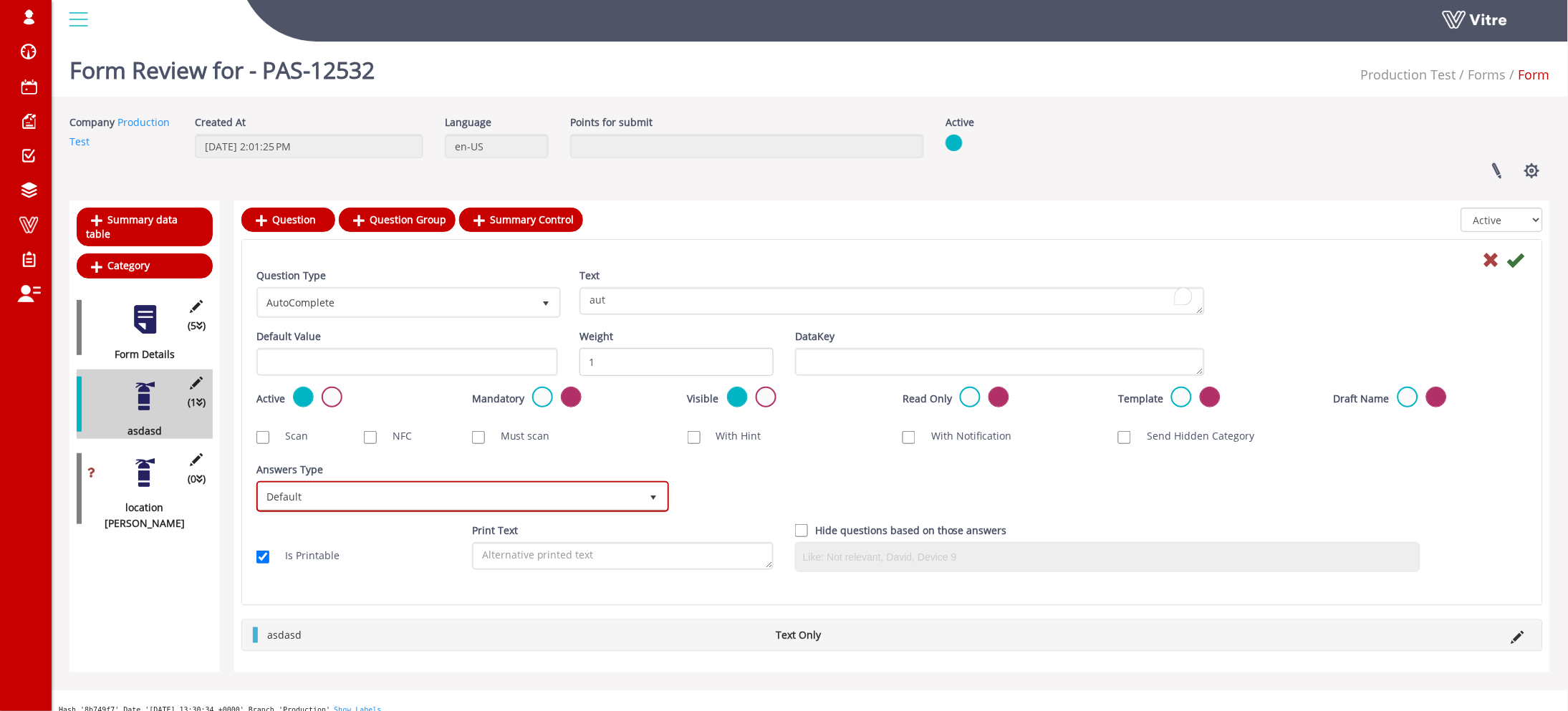
click at [483, 498] on span "Default" at bounding box center [449, 496] width 382 height 26
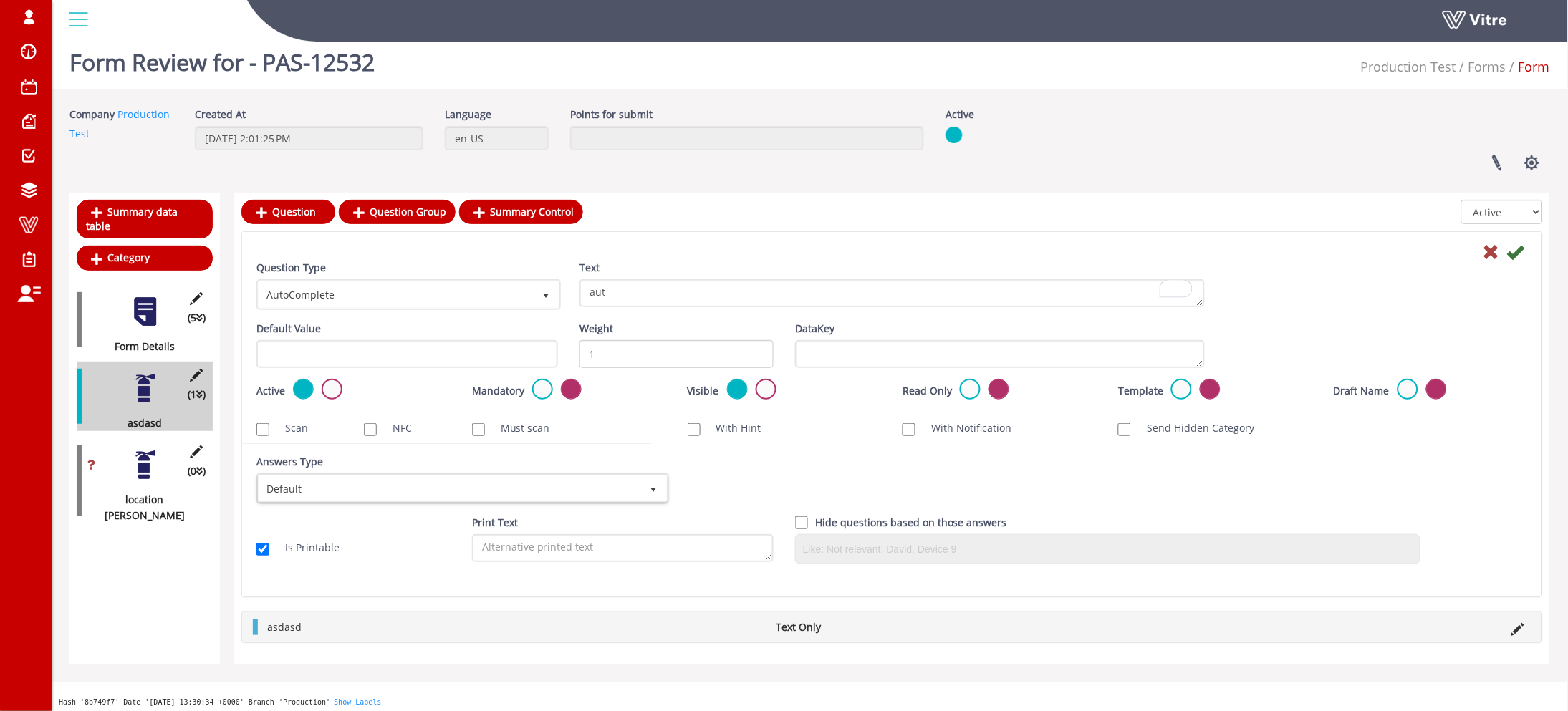
scroll to position [35, 0]
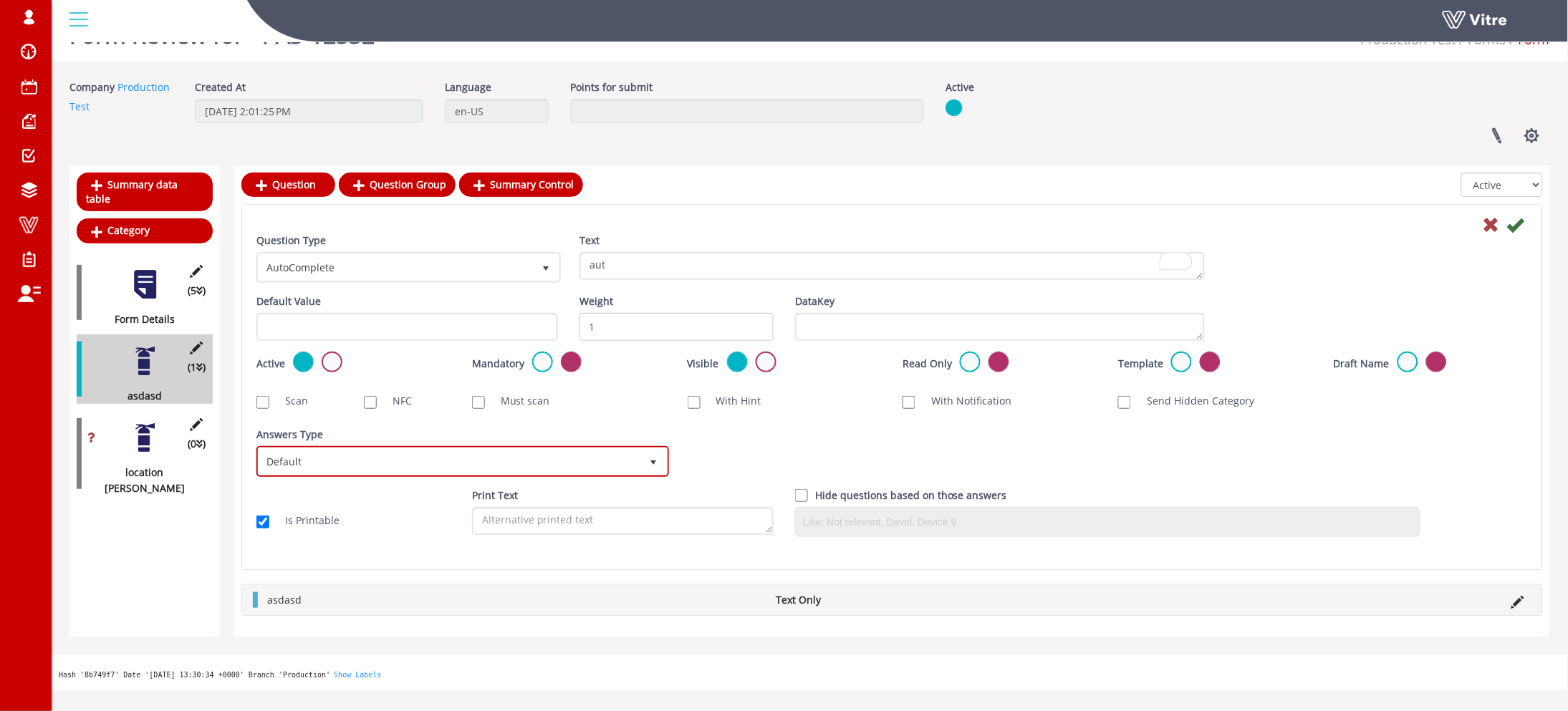
click at [344, 452] on span "Default" at bounding box center [449, 461] width 382 height 26
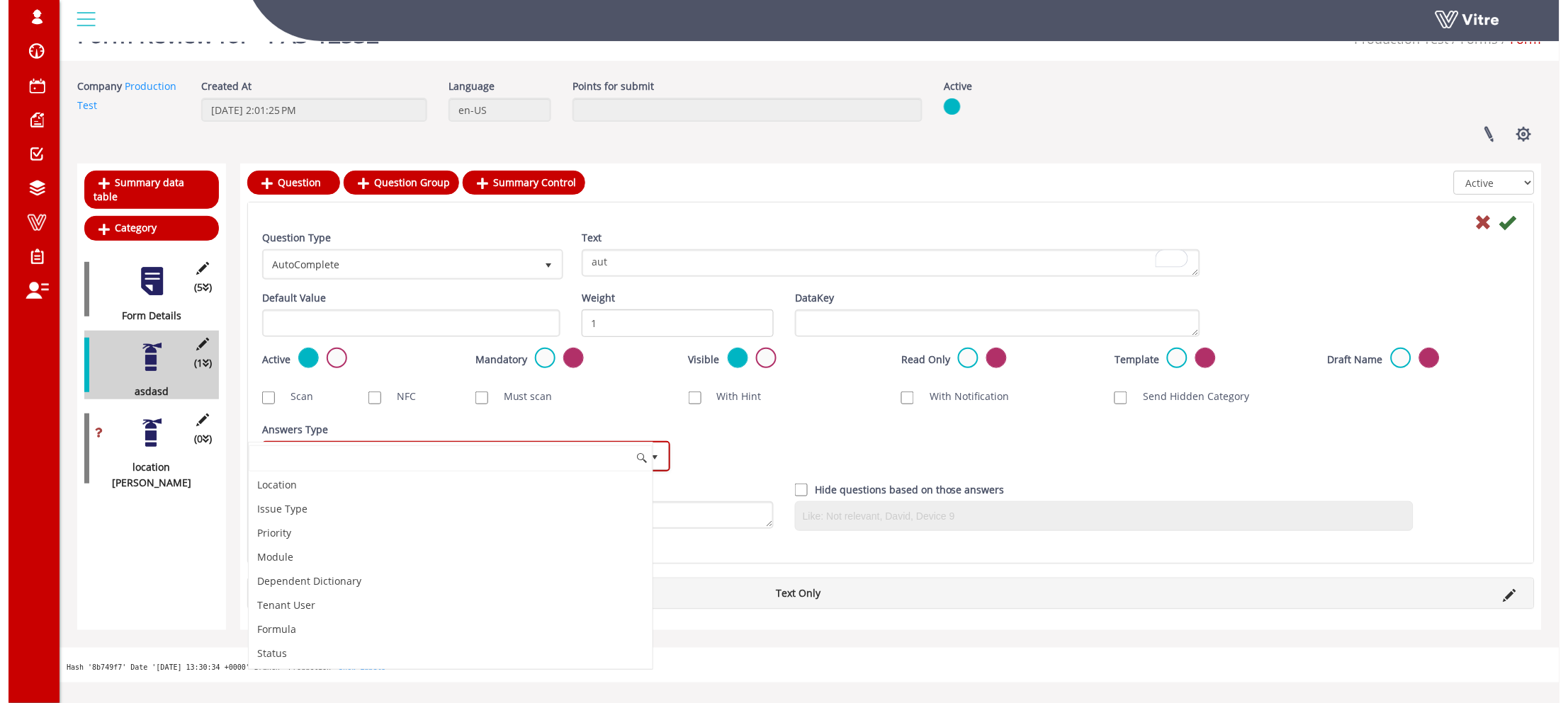
scroll to position [0, 0]
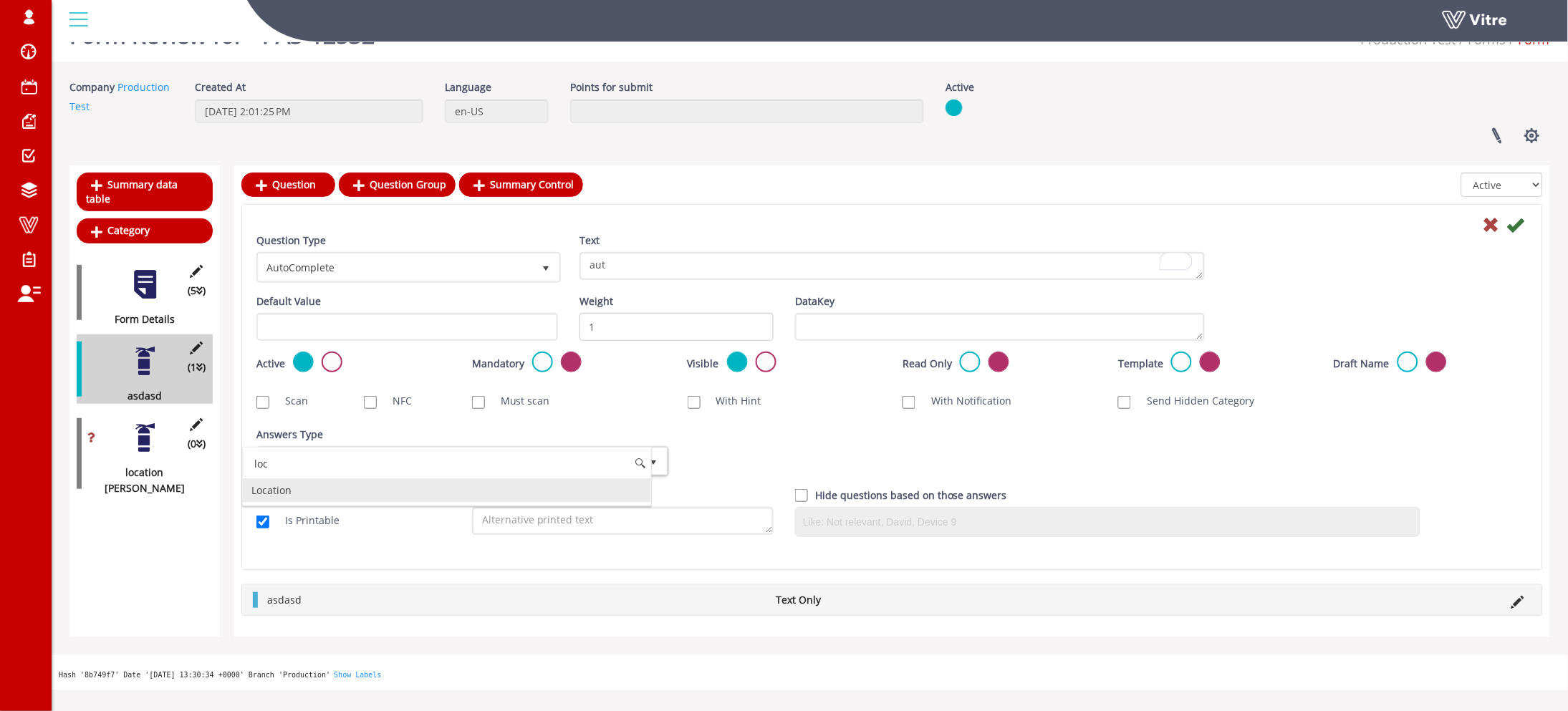
click at [317, 485] on li "Location" at bounding box center [447, 490] width 408 height 24
type input "loc"
checkbox input "true"
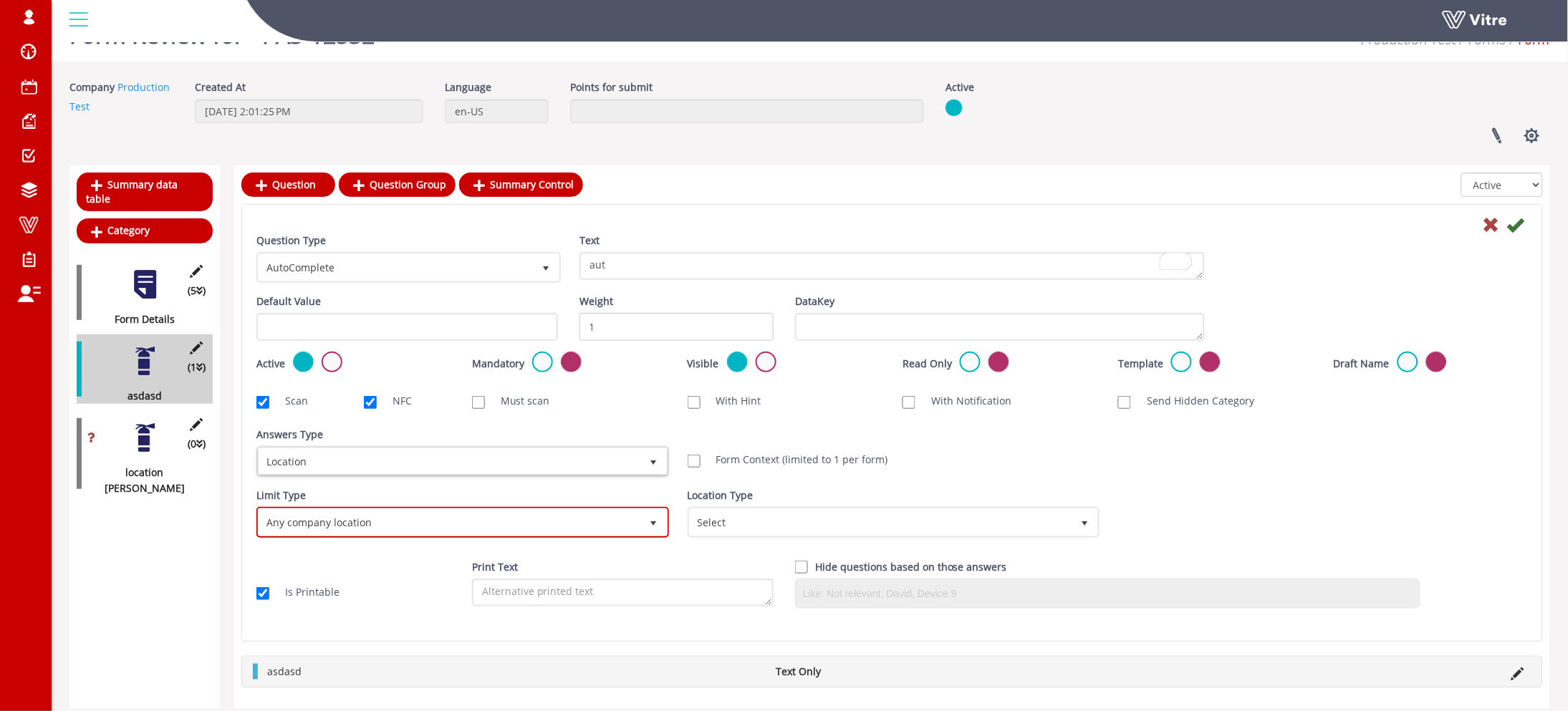
click at [570, 508] on span "Any company location" at bounding box center [462, 522] width 410 height 27
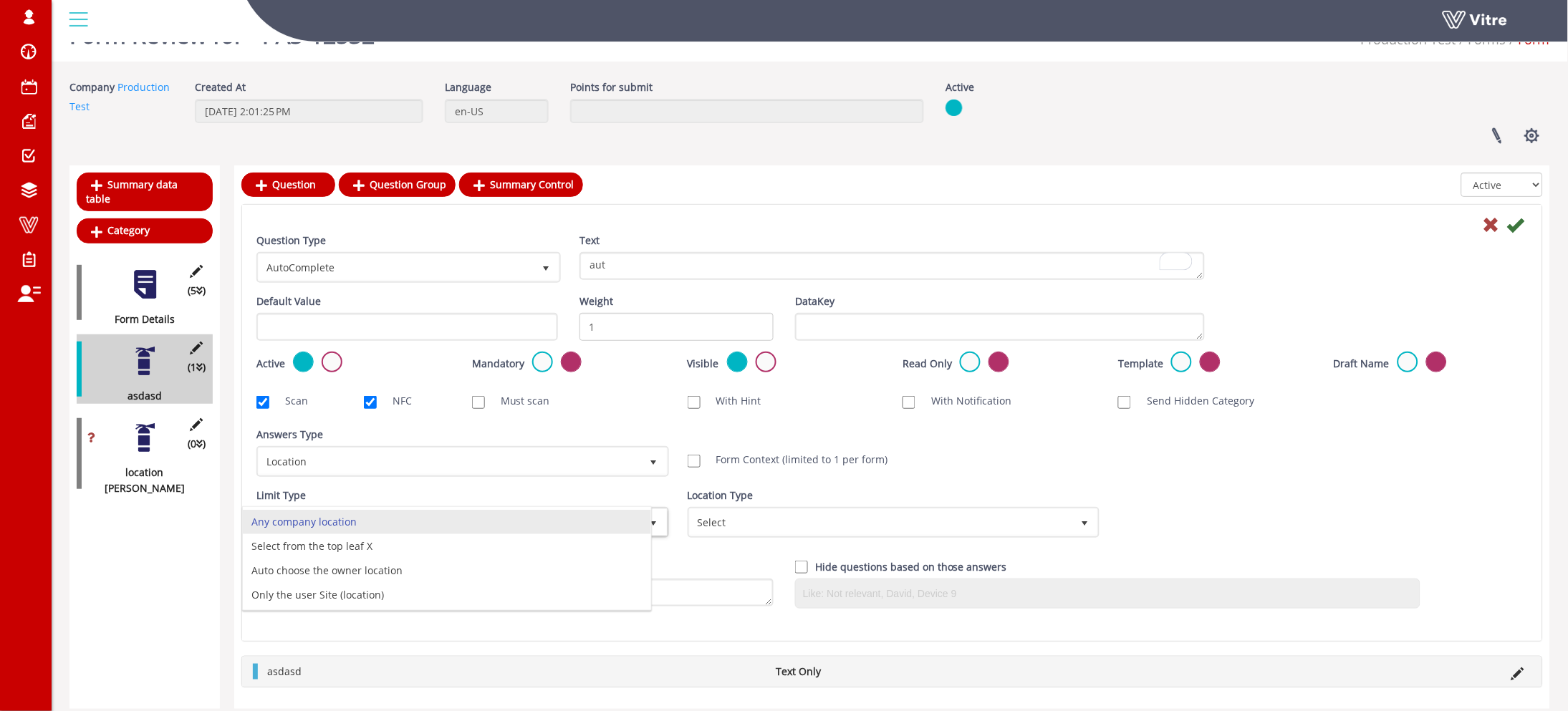
click at [835, 494] on div "Location Type Select" at bounding box center [892, 513] width 410 height 50
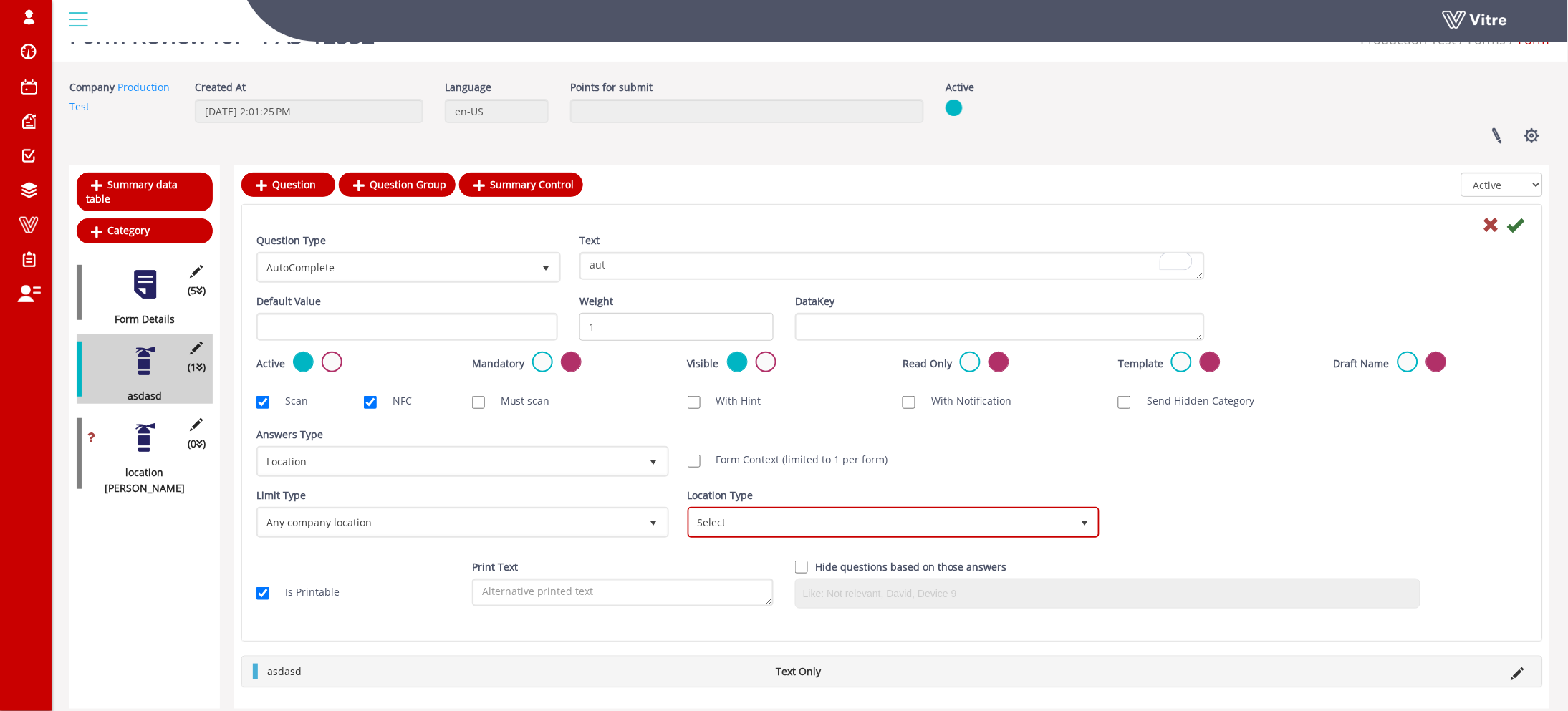
click at [838, 509] on span "Select" at bounding box center [881, 522] width 382 height 26
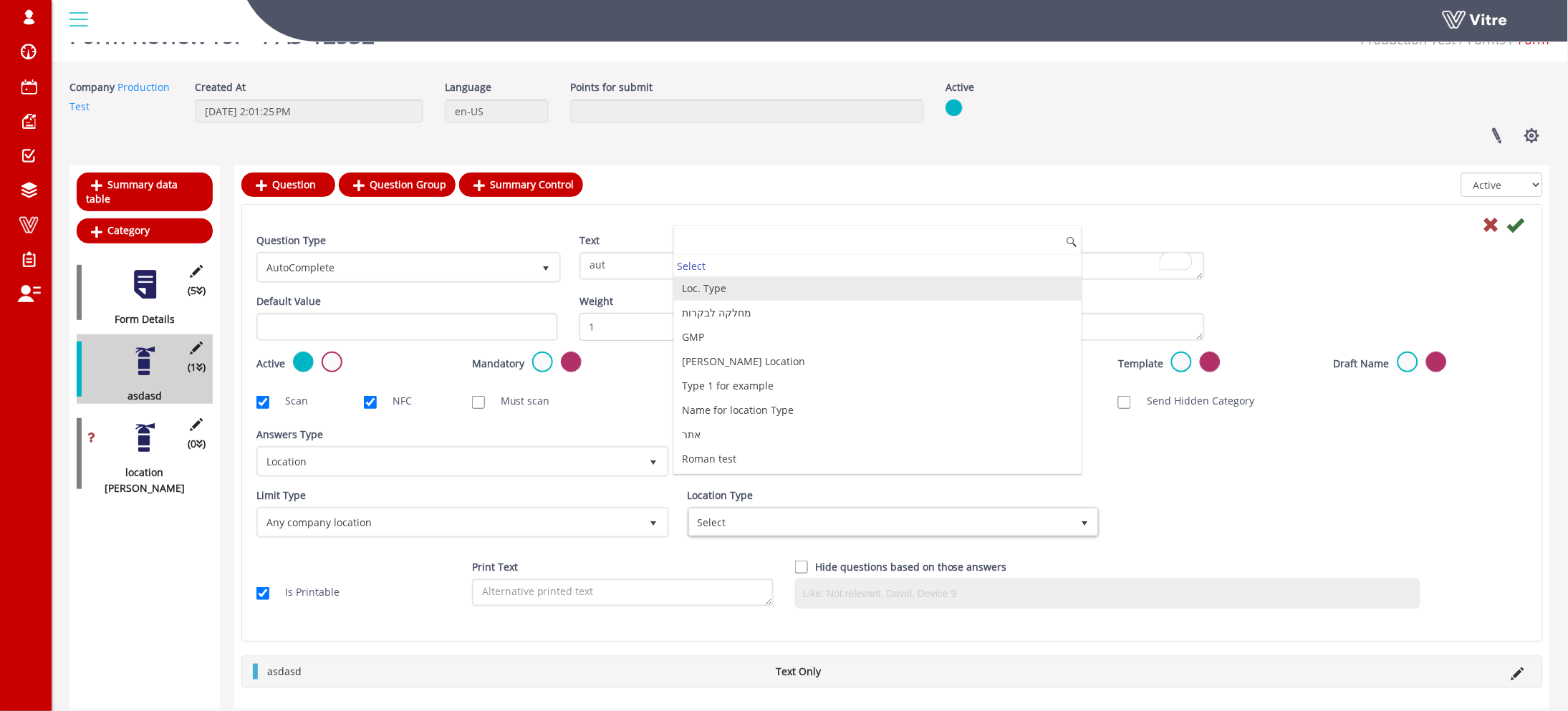
click at [739, 284] on li "Loc. Type" at bounding box center [877, 288] width 408 height 24
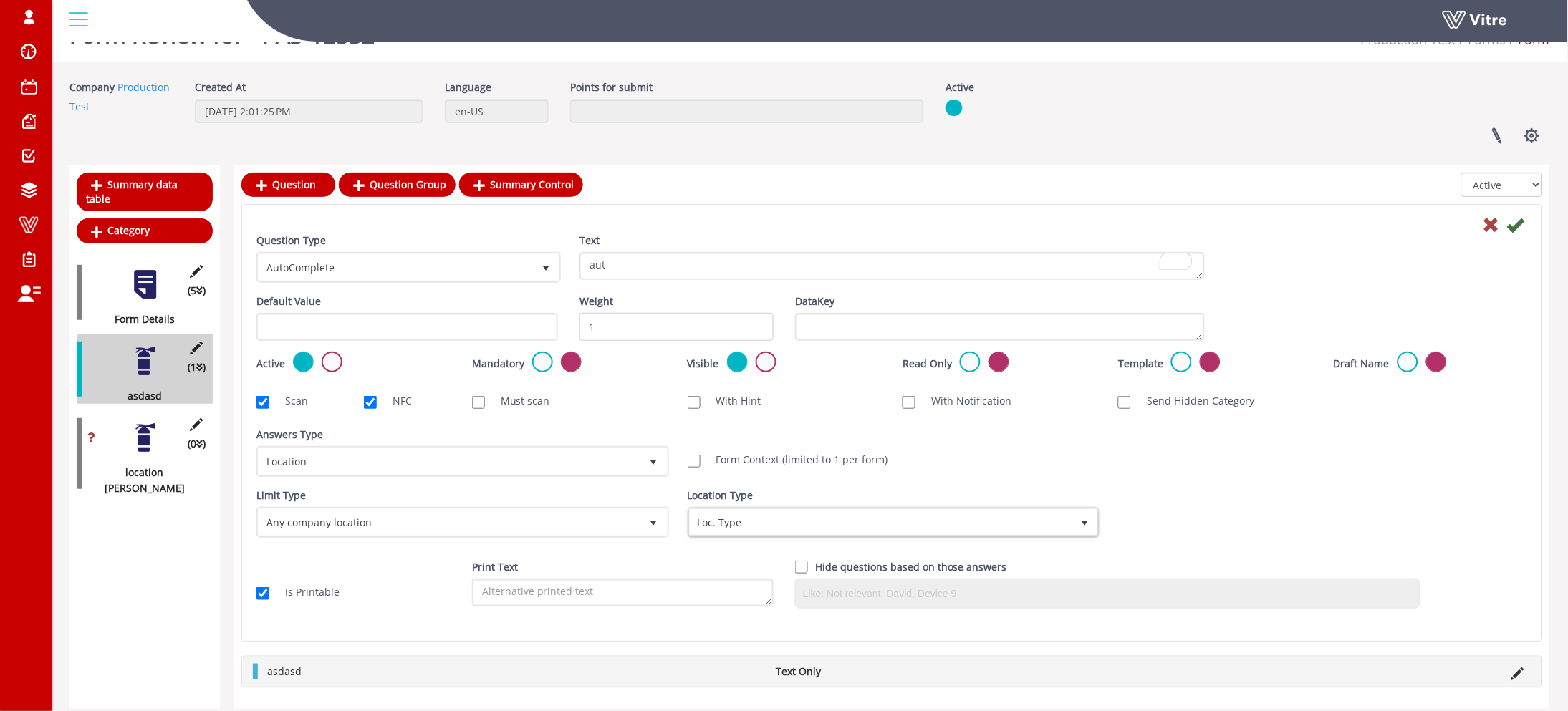
click at [1516, 221] on icon at bounding box center [1515, 225] width 17 height 17
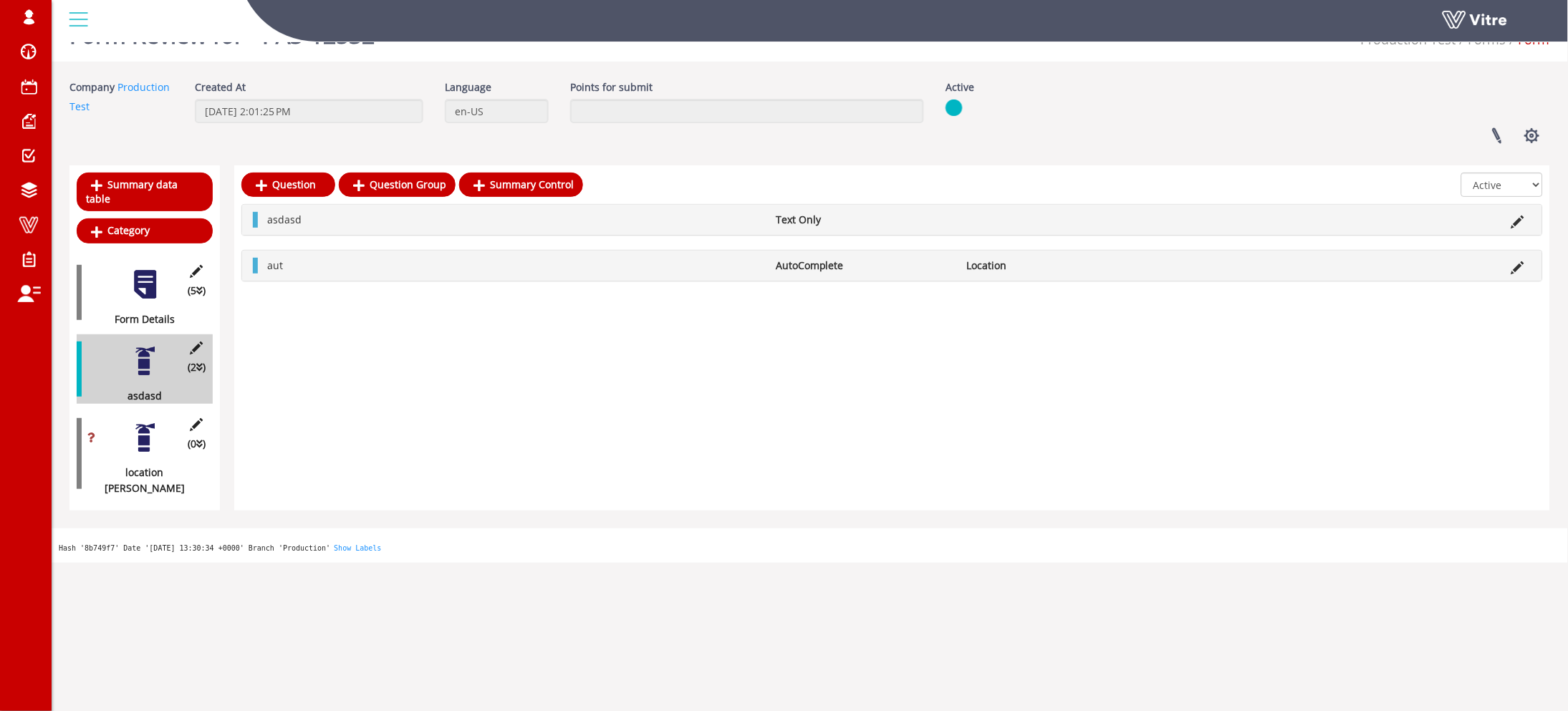
click at [145, 428] on div at bounding box center [145, 438] width 32 height 32
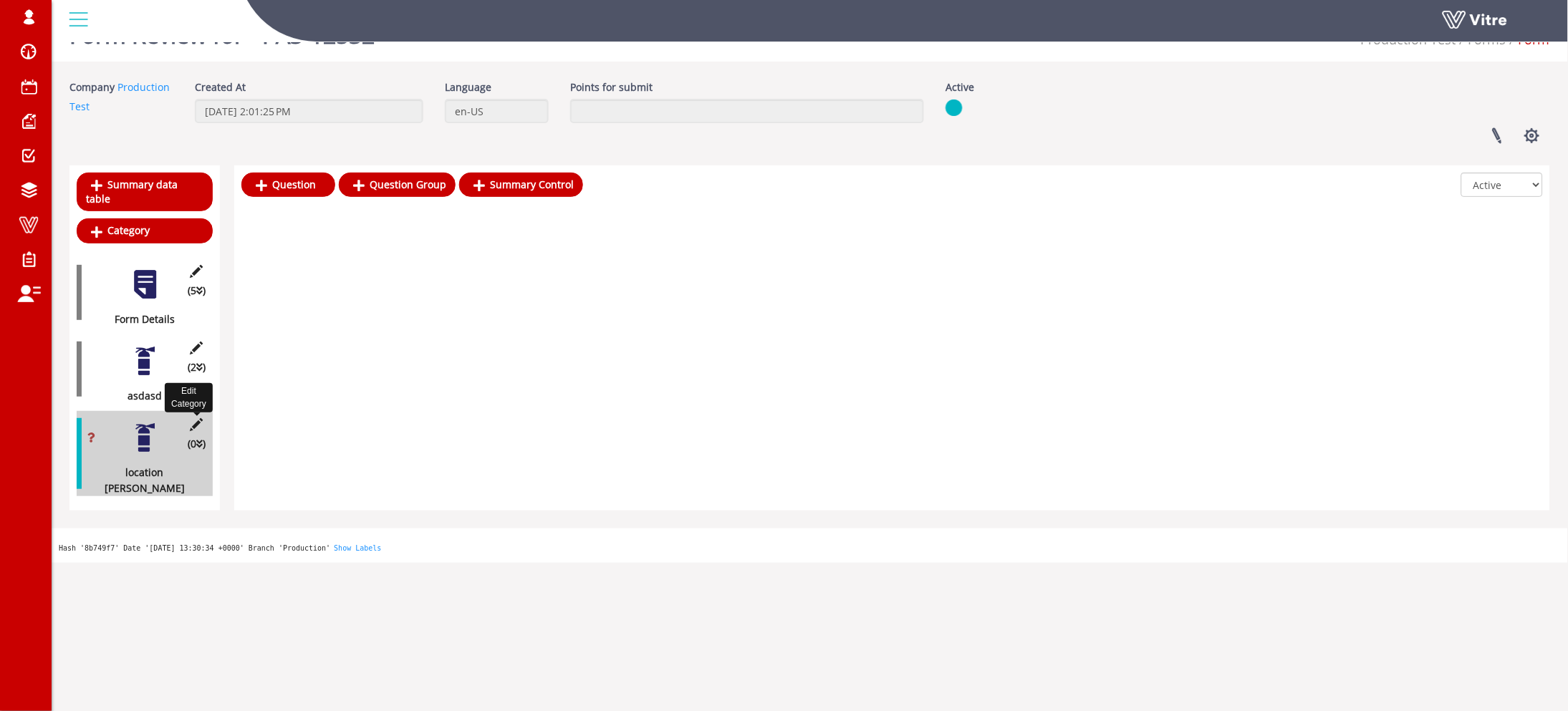
click at [191, 419] on icon at bounding box center [196, 425] width 18 height 13
click at [199, 407] on body "roman Profile Notification Change Company English English Español Français Ital…" at bounding box center [784, 356] width 1568 height 711
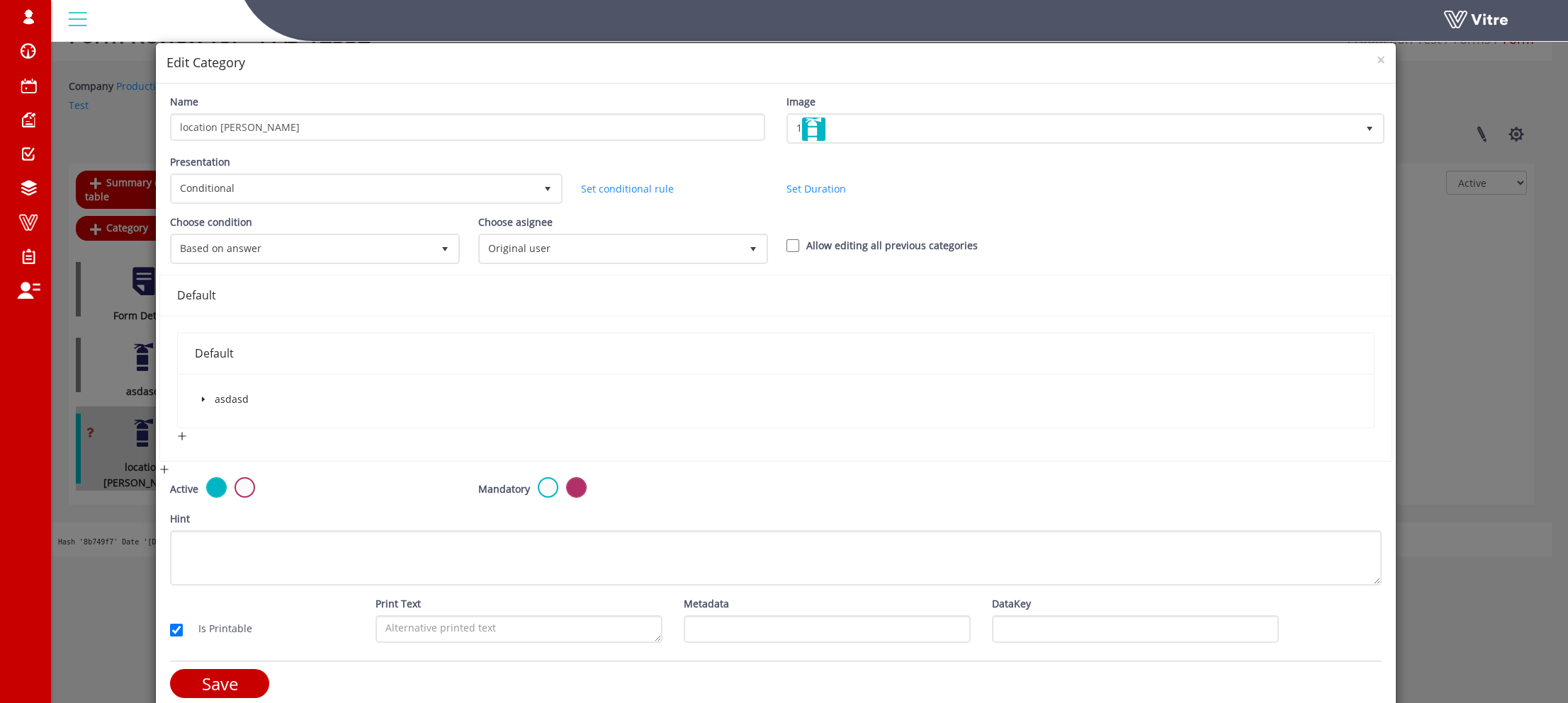
click at [200, 398] on icon "caret-down" at bounding box center [203, 399] width 7 height 7
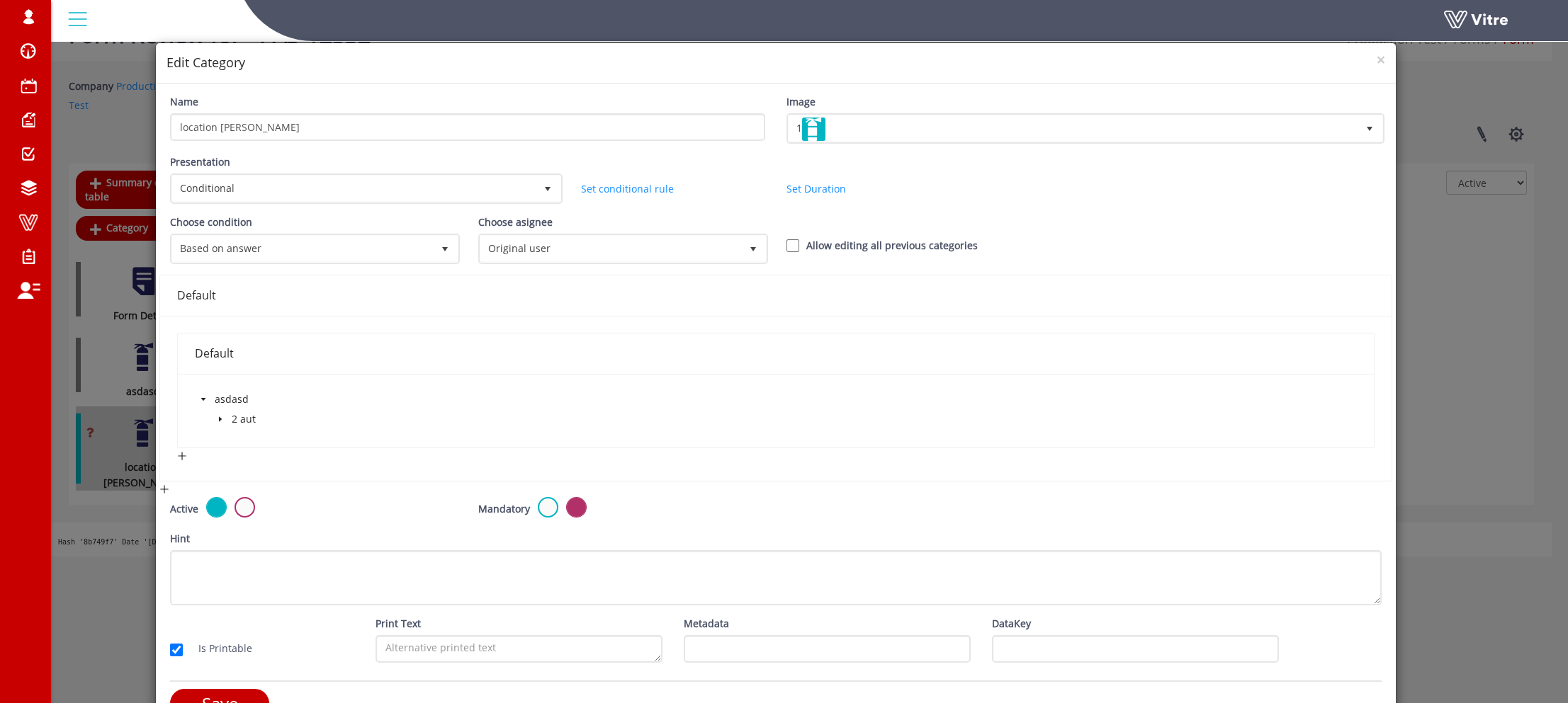
click at [221, 423] on span at bounding box center [220, 419] width 17 height 17
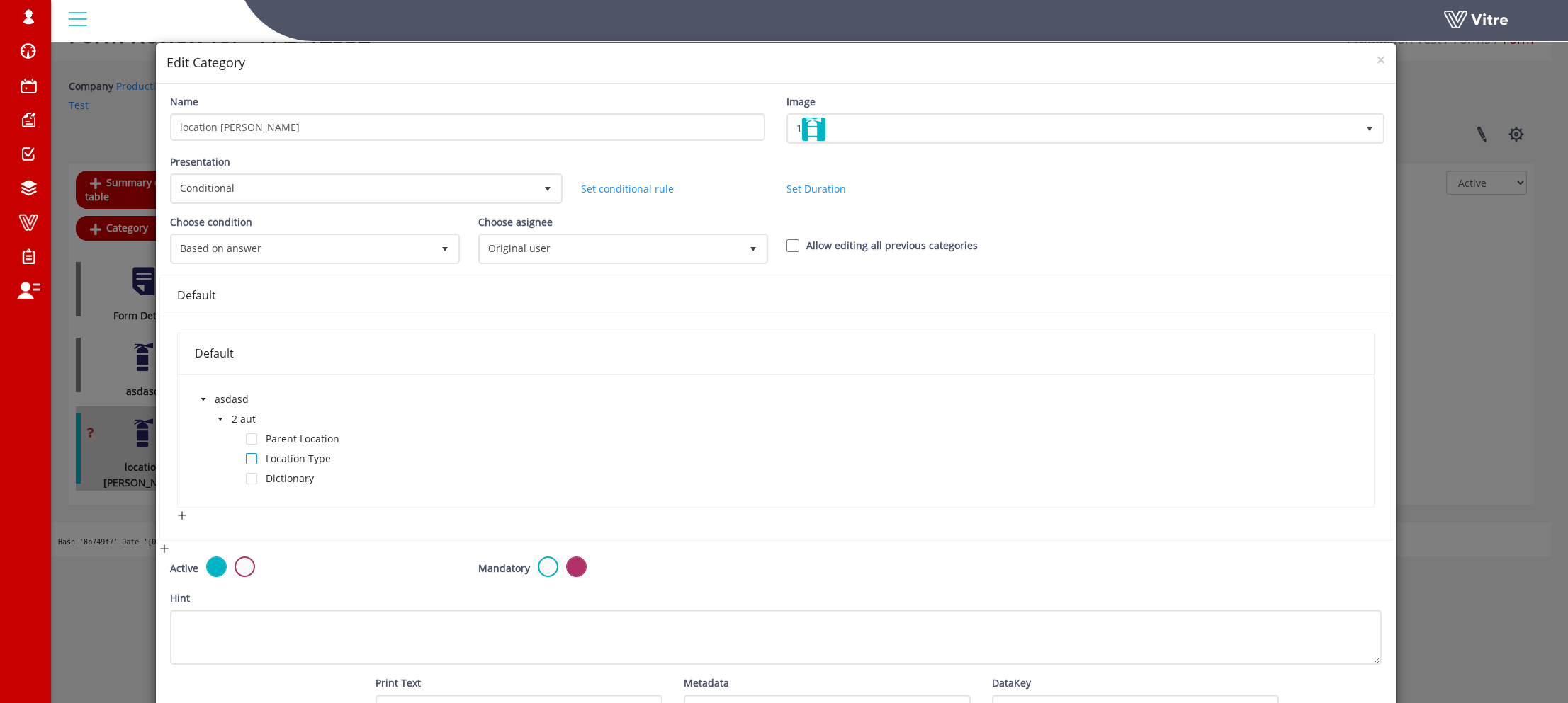
click at [252, 461] on span at bounding box center [252, 459] width 11 height 11
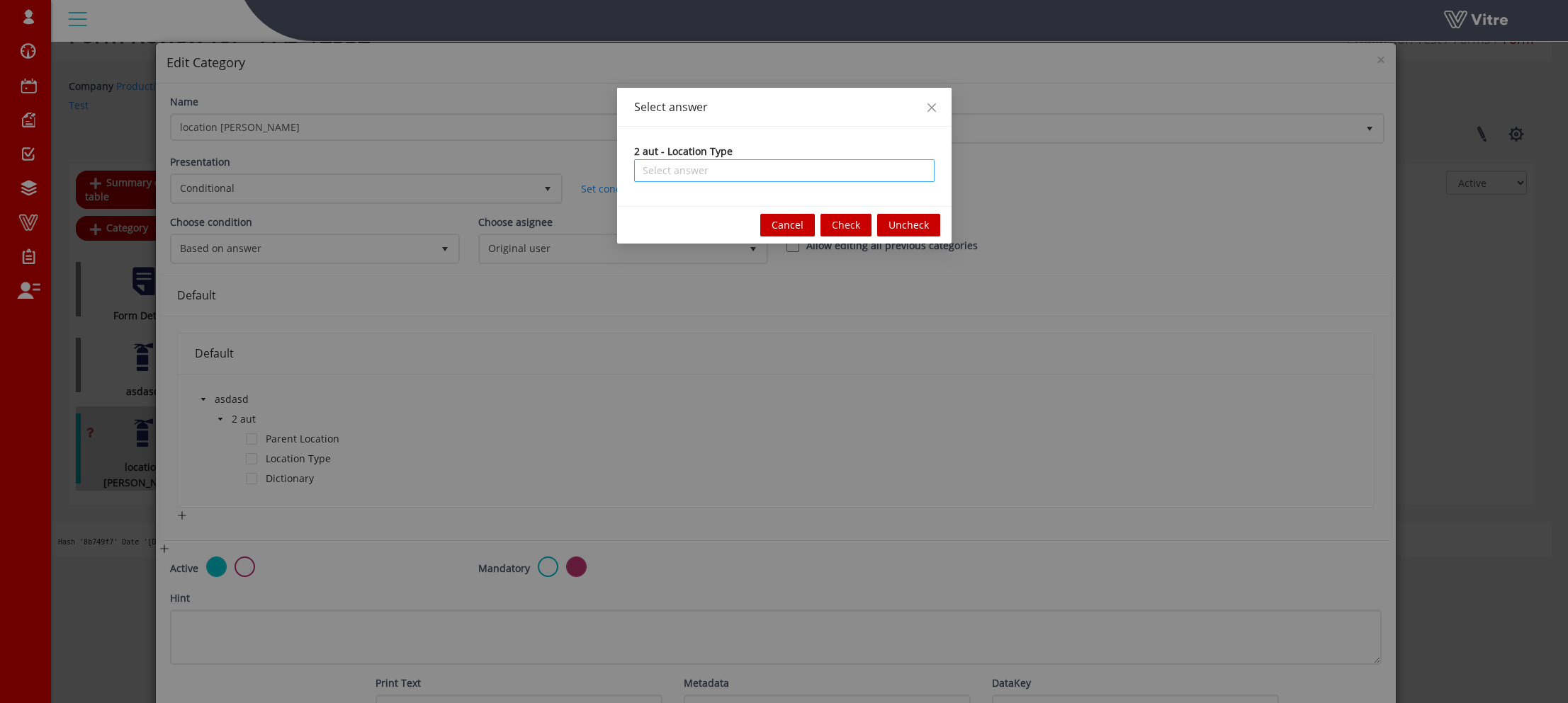
click at [766, 169] on input "search" at bounding box center [784, 170] width 284 height 22
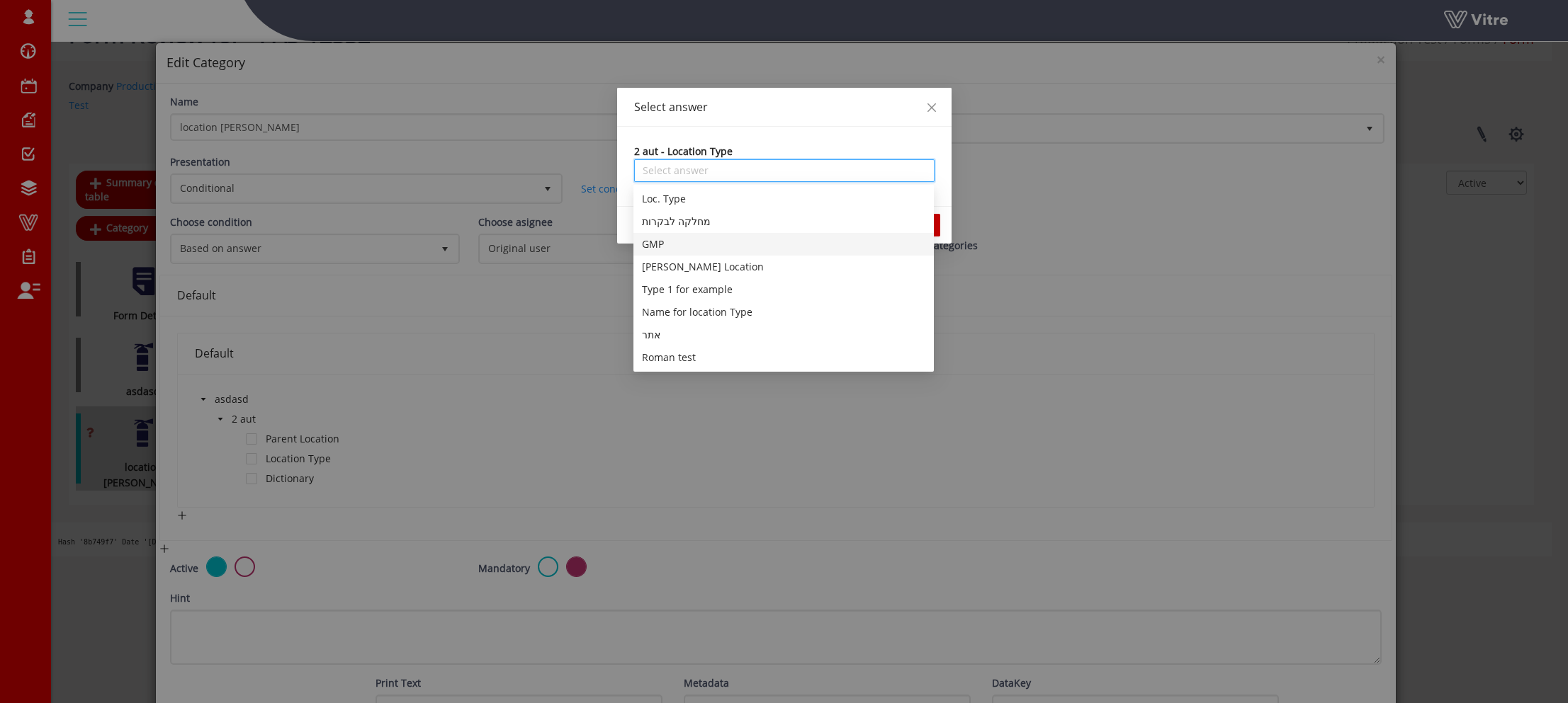
click at [699, 240] on div "GMP" at bounding box center [783, 244] width 284 height 16
type input "GMP"
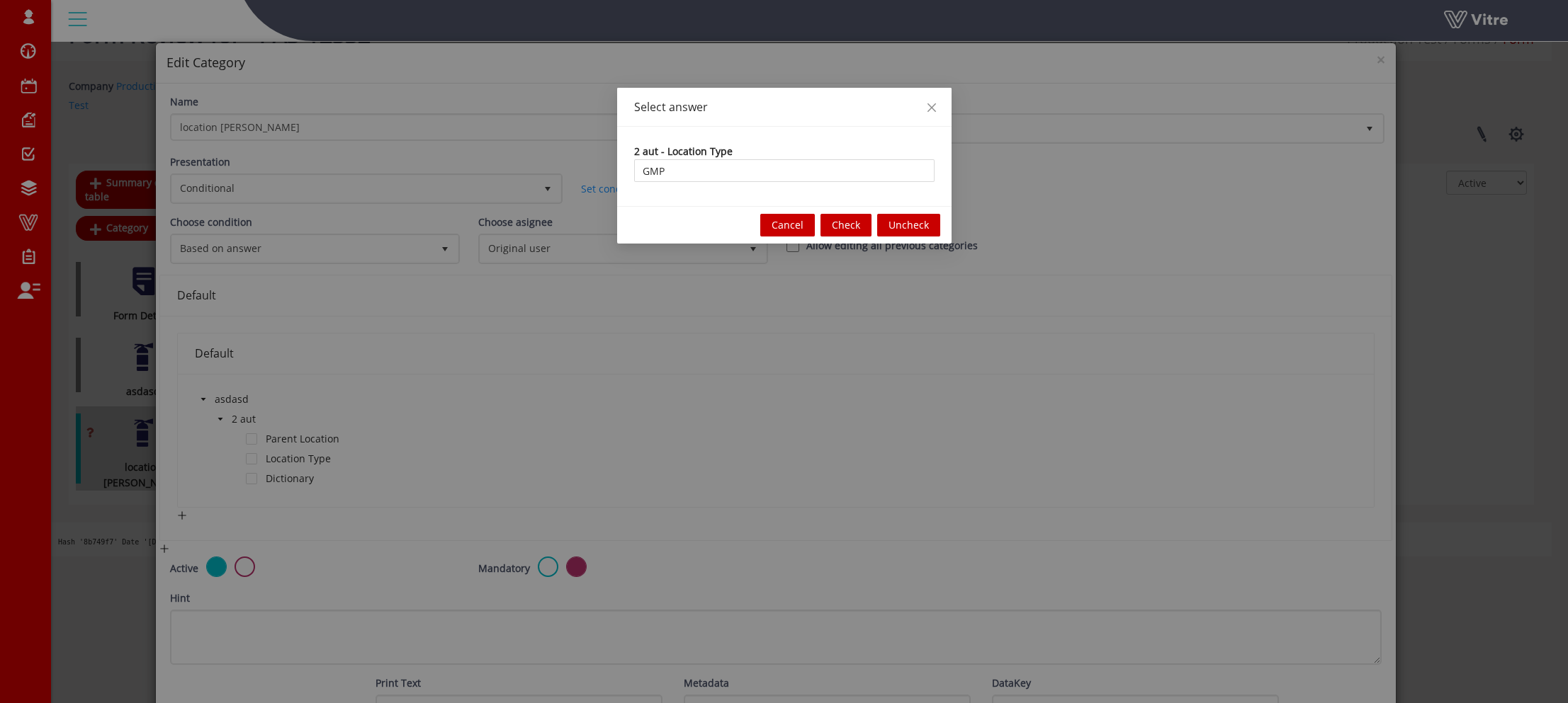
click at [840, 229] on span "Check" at bounding box center [846, 225] width 28 height 16
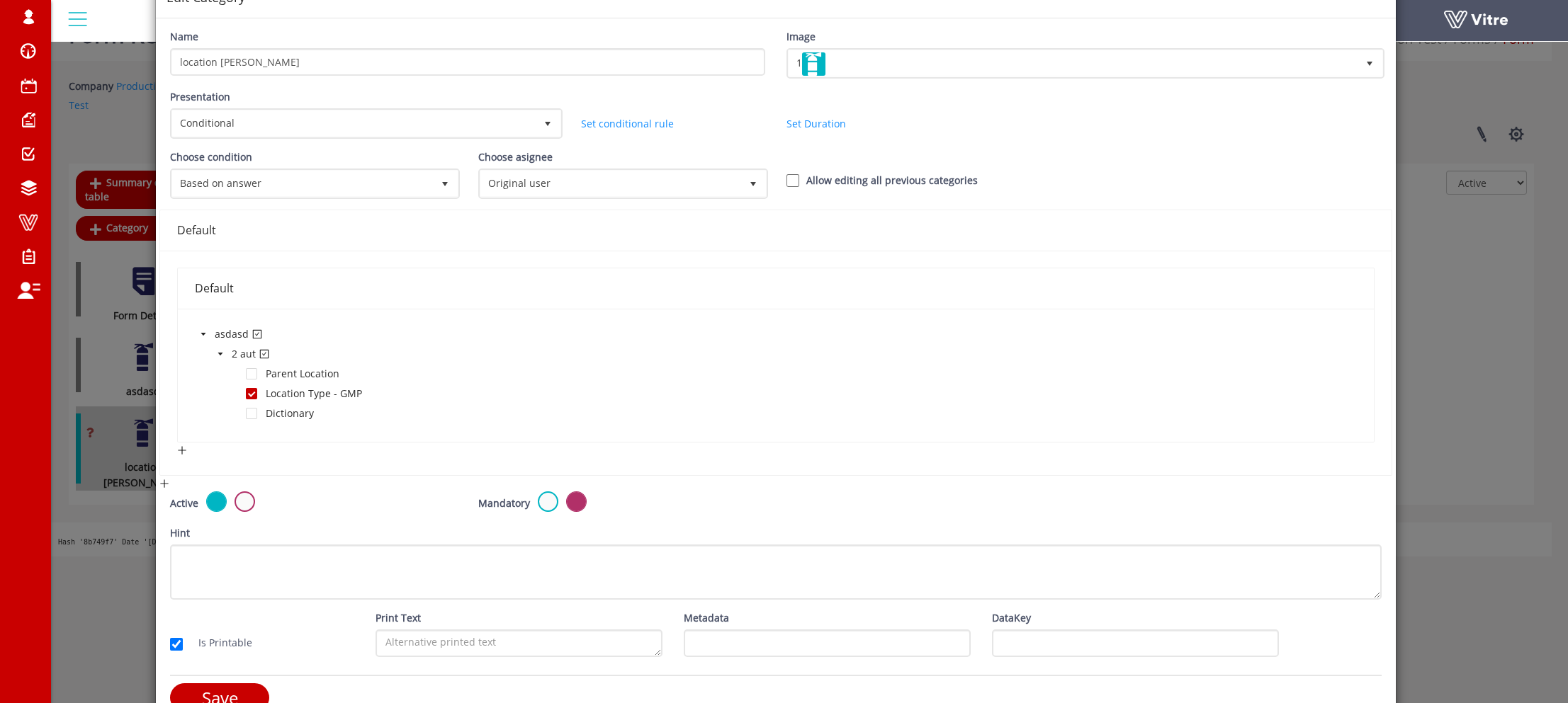
scroll to position [93, 0]
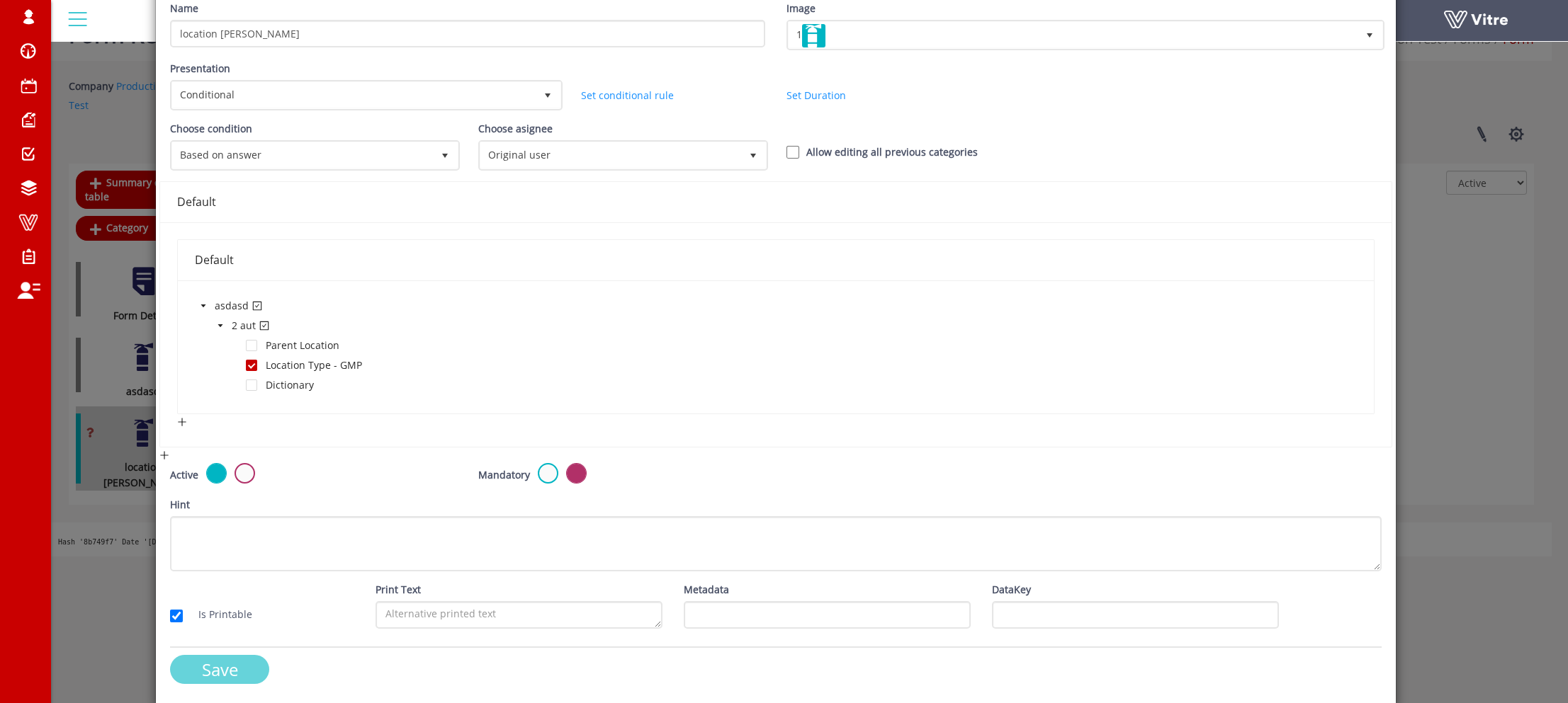
click at [213, 669] on input "Save" at bounding box center [220, 669] width 99 height 29
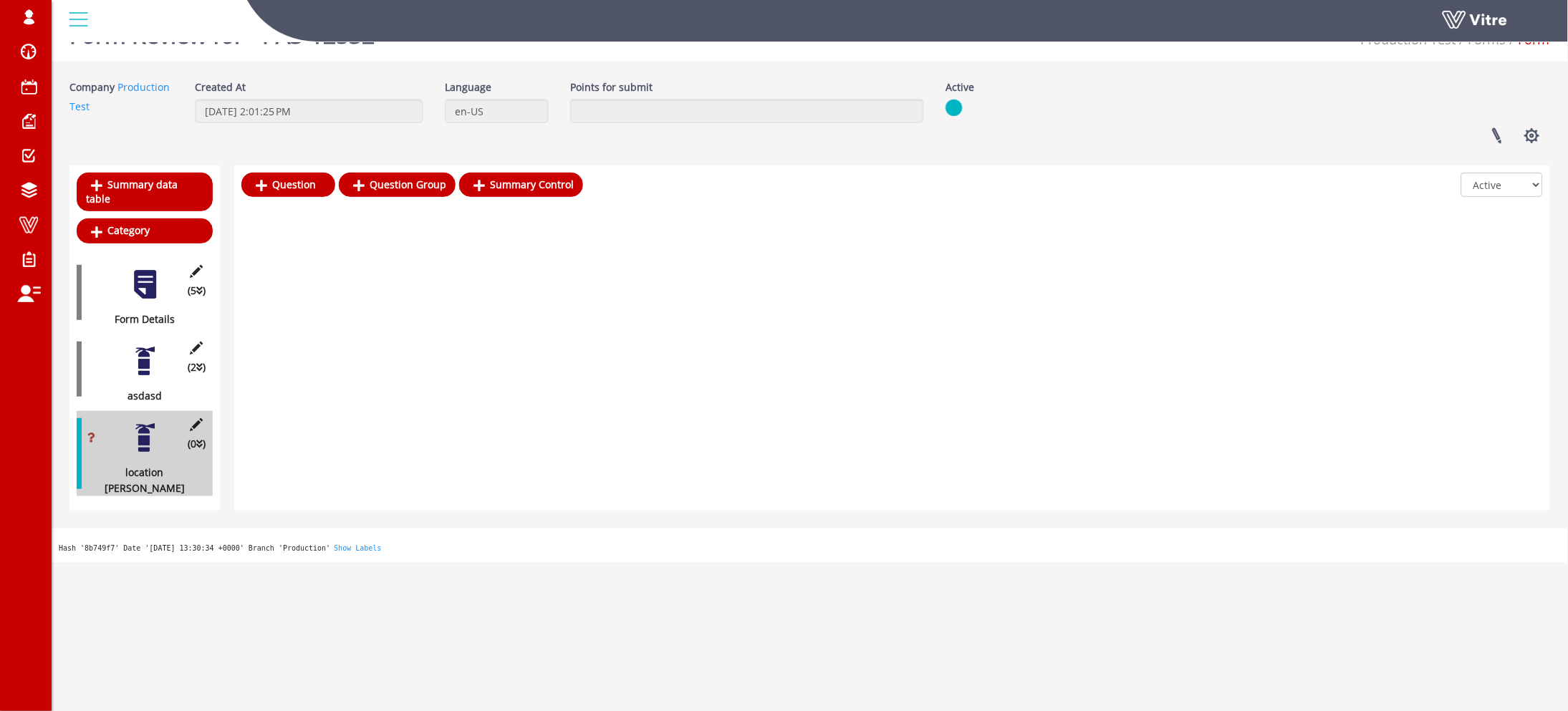
click at [166, 356] on div "(2 ) asdasd" at bounding box center [145, 369] width 136 height 69
click at [158, 354] on div at bounding box center [145, 361] width 32 height 32
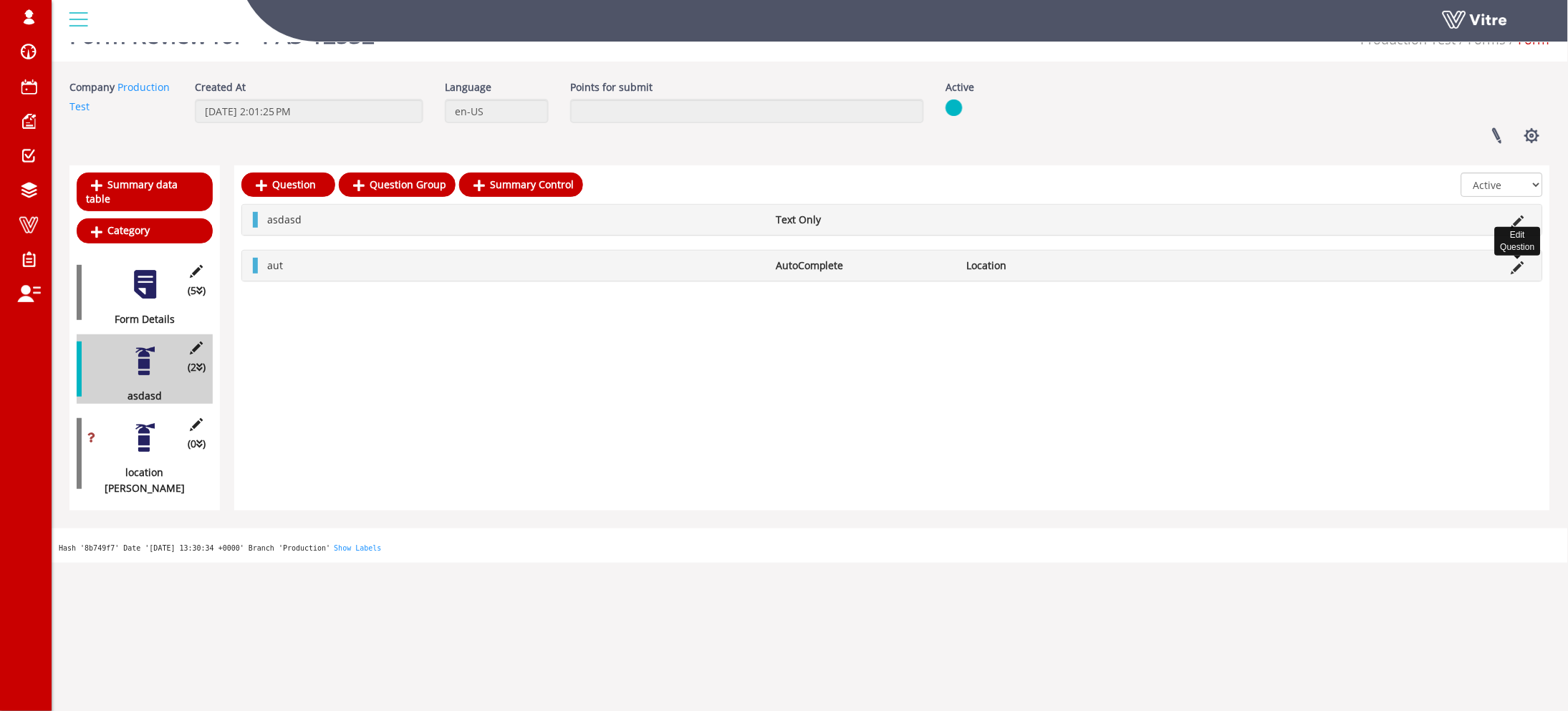
click at [1521, 266] on icon at bounding box center [1518, 268] width 13 height 13
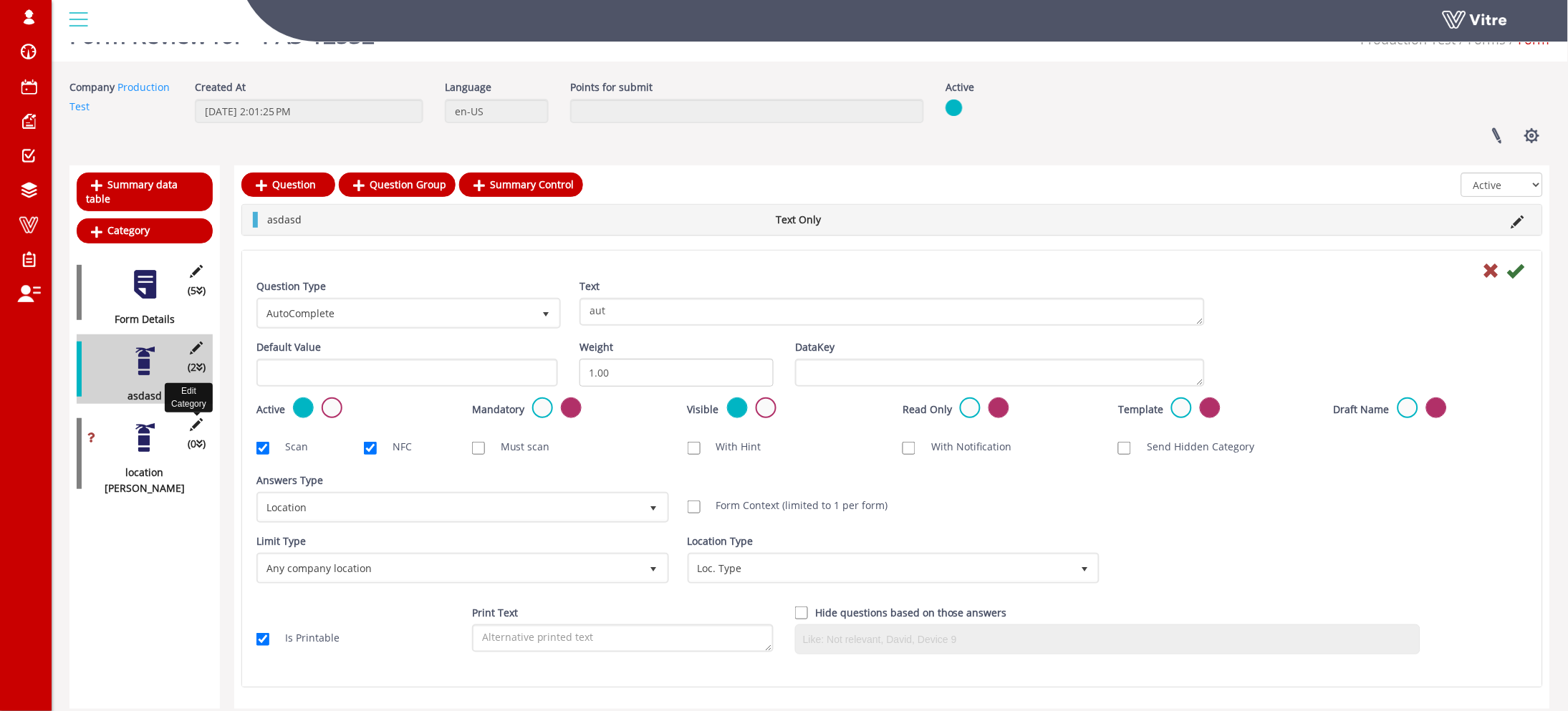
click at [195, 419] on icon at bounding box center [196, 425] width 18 height 13
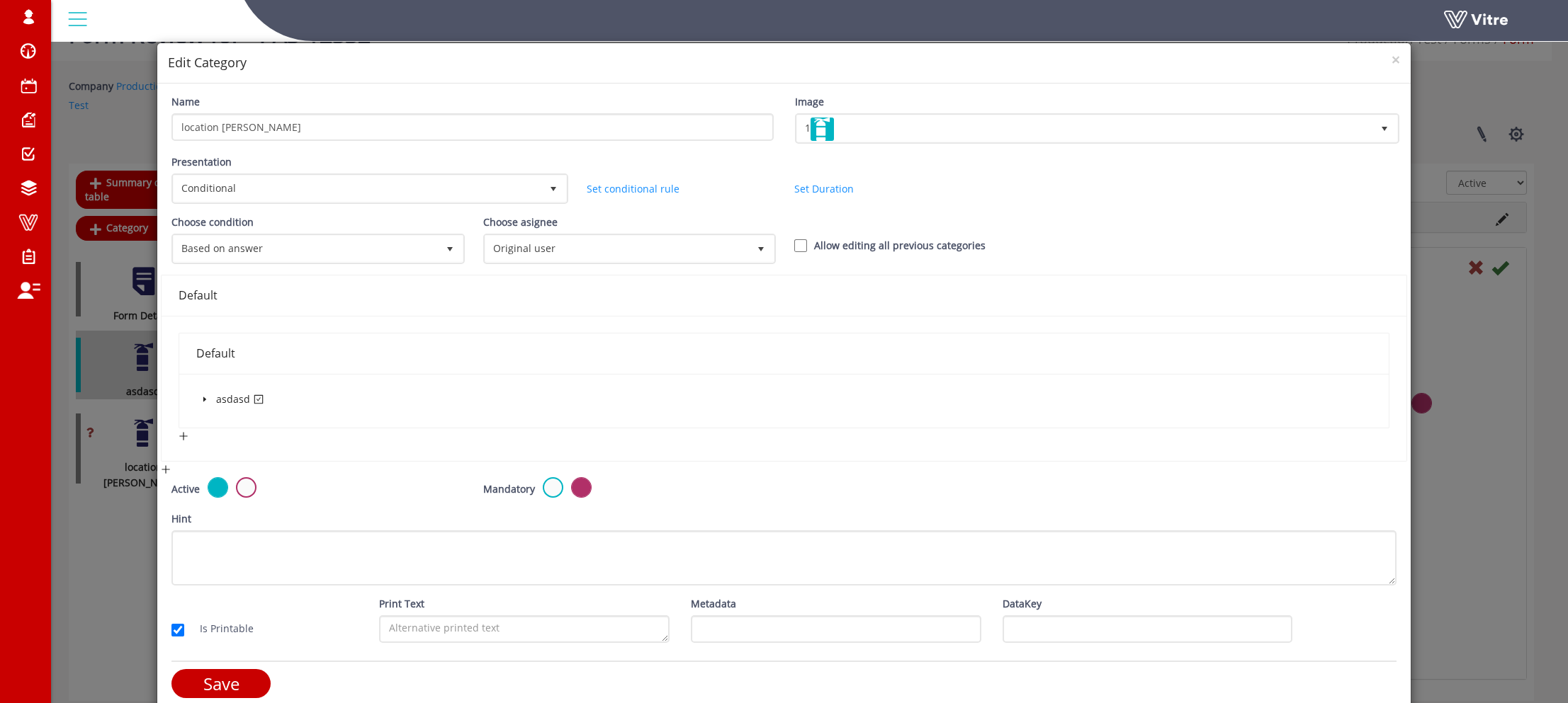
scroll to position [14, 0]
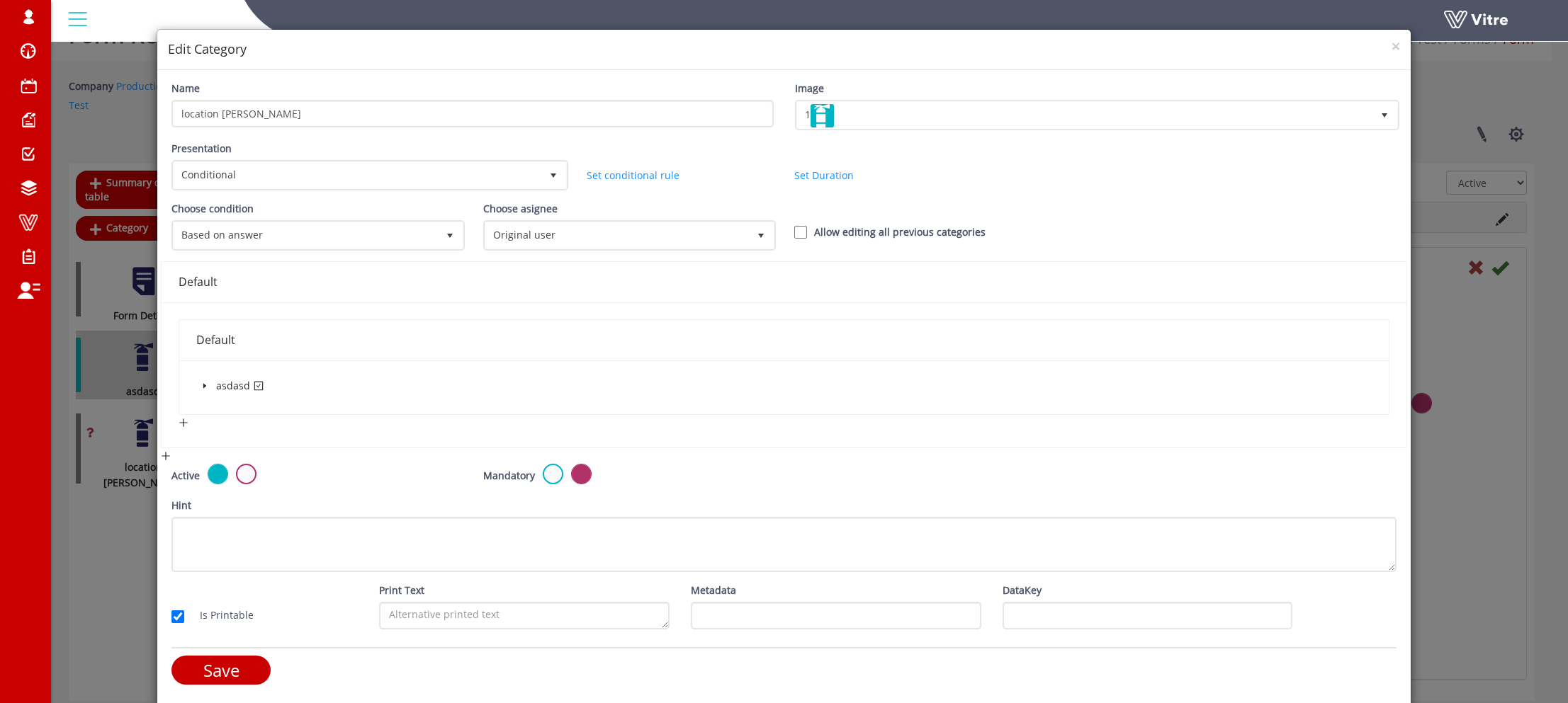
click at [201, 383] on icon "caret-down" at bounding box center [205, 386] width 7 height 7
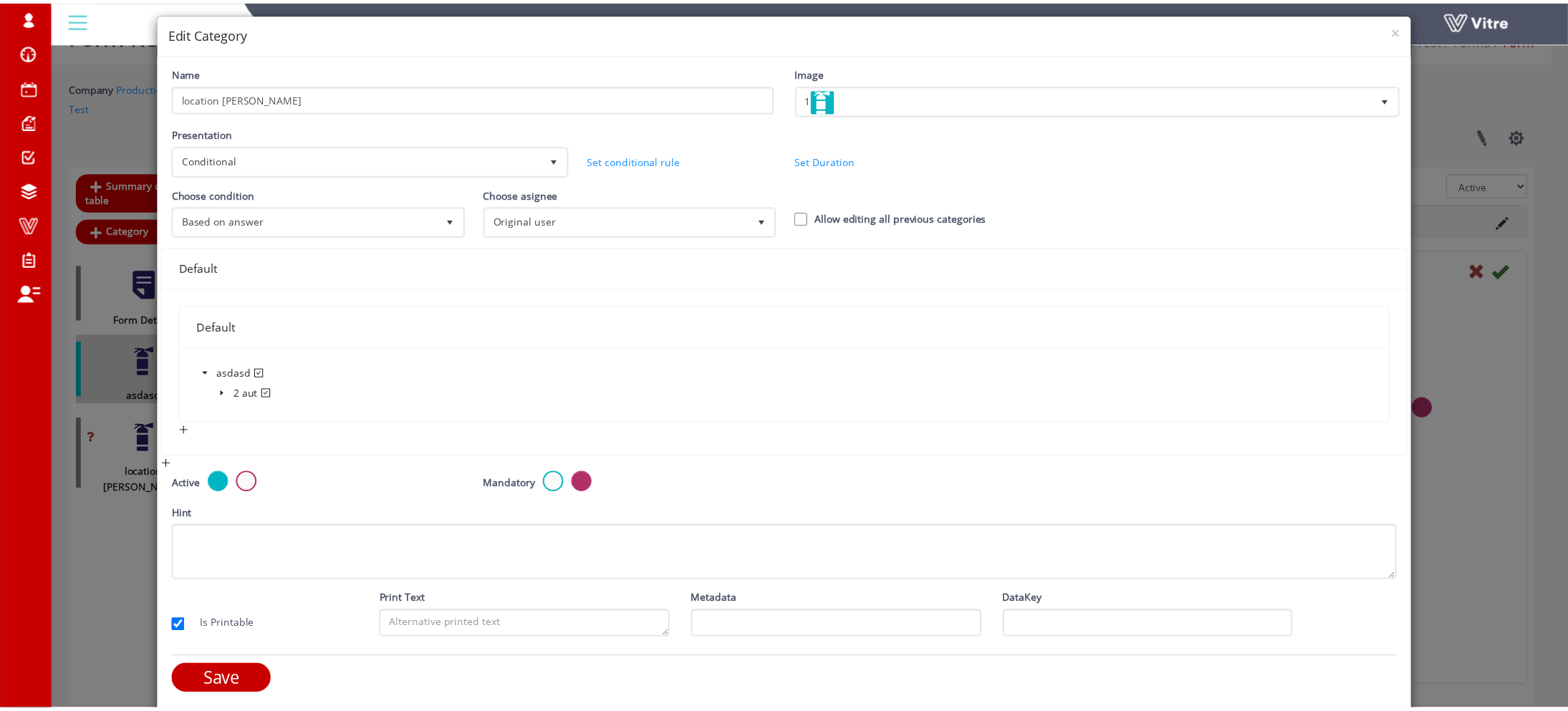
scroll to position [35, 0]
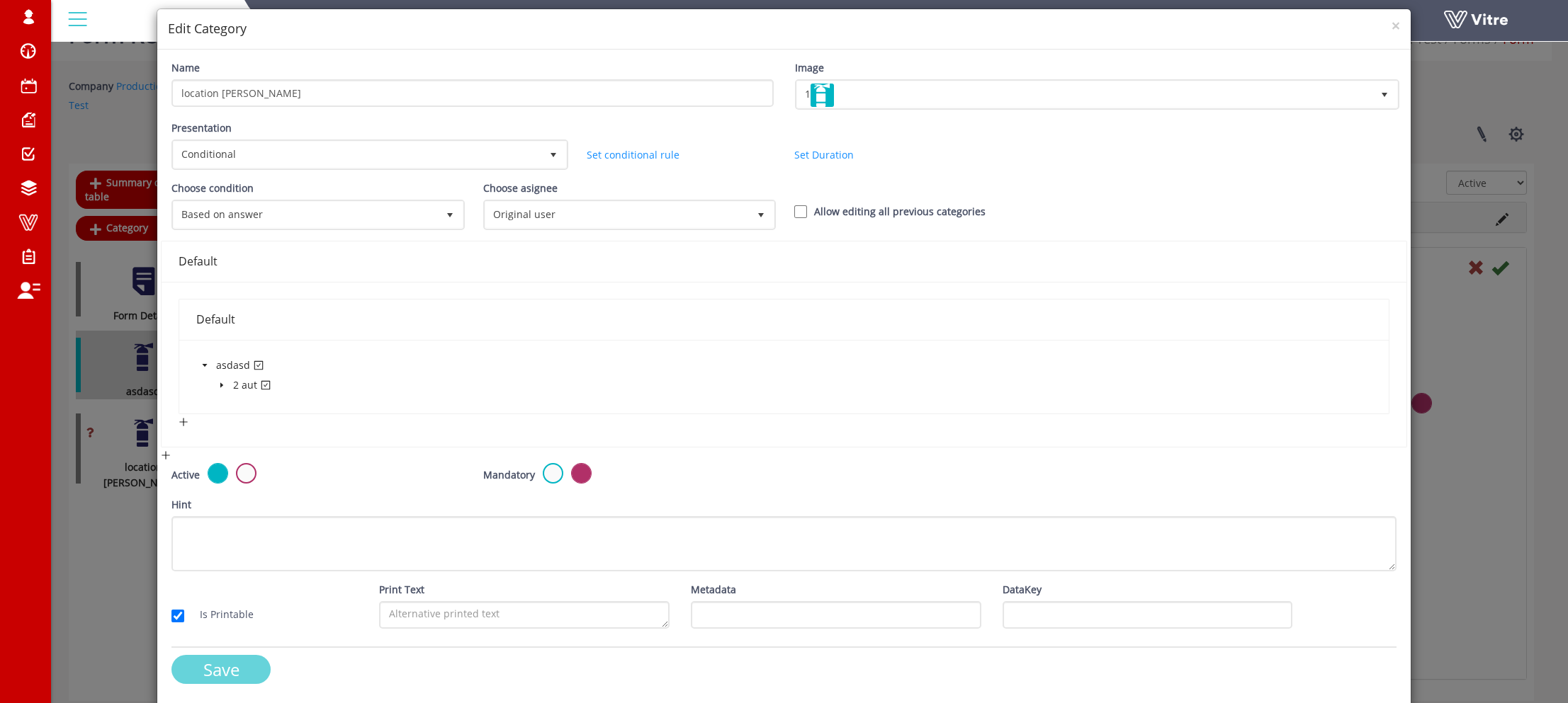
click at [241, 659] on input "Save" at bounding box center [221, 669] width 99 height 29
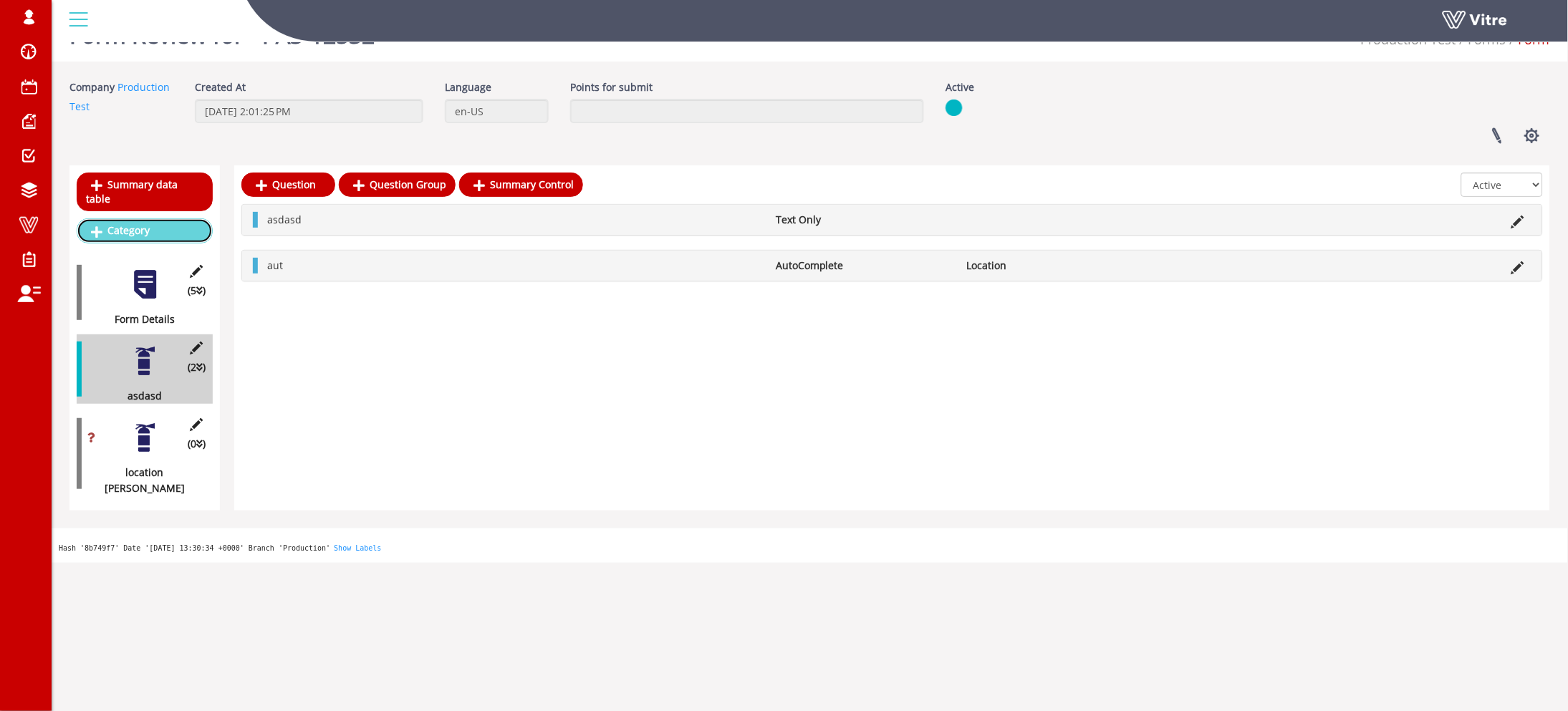
click at [163, 224] on link "Category" at bounding box center [145, 230] width 136 height 24
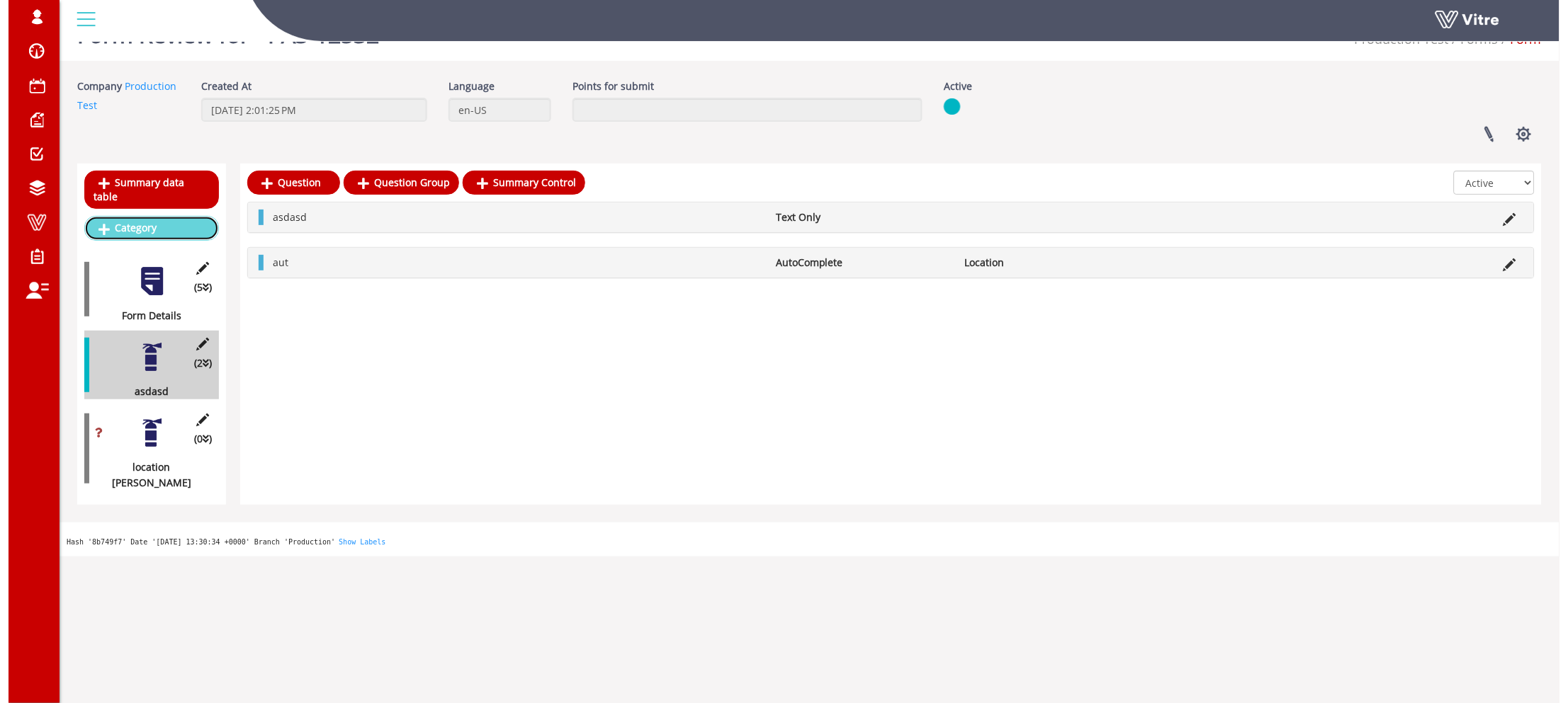
scroll to position [0, 0]
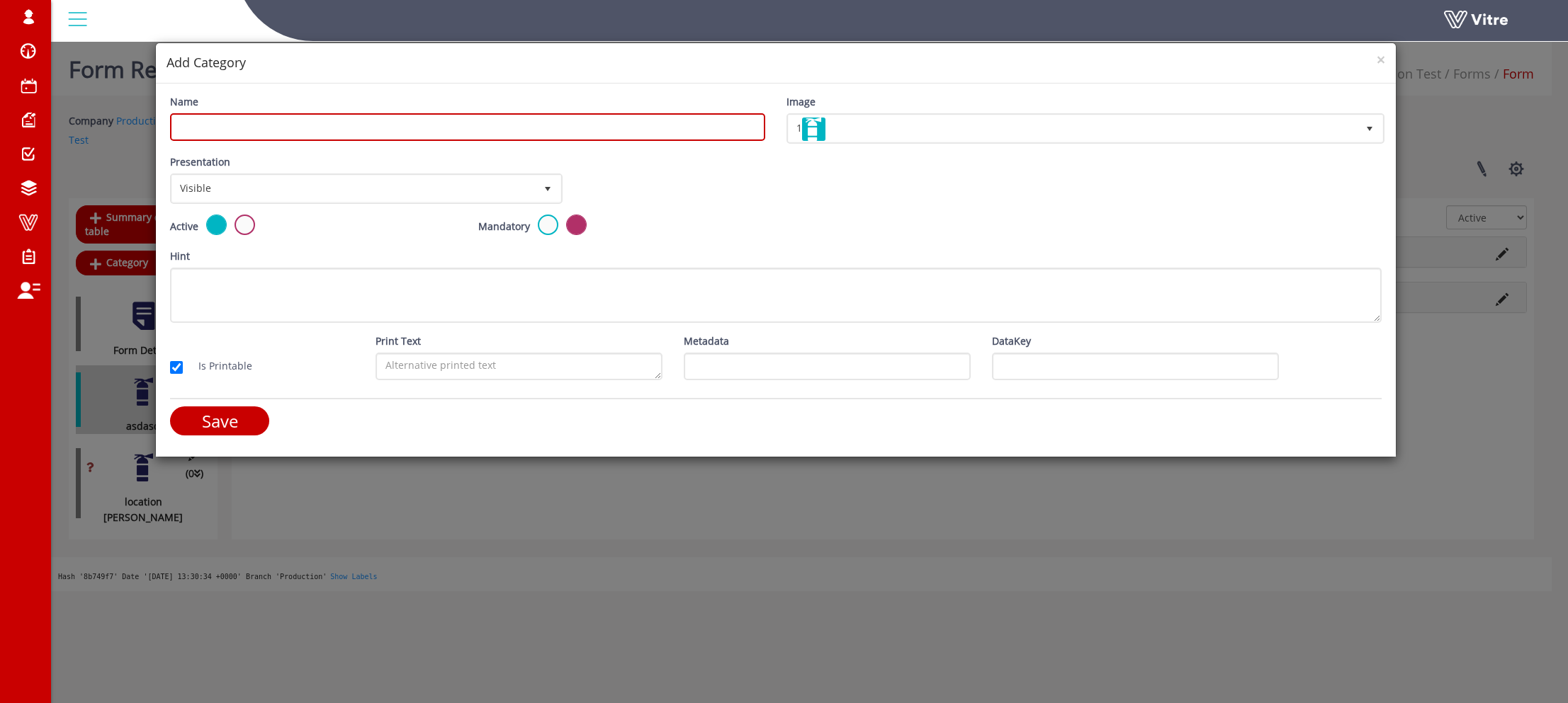
click at [405, 127] on input "Name" at bounding box center [468, 127] width 595 height 28
type input "1 more loc"
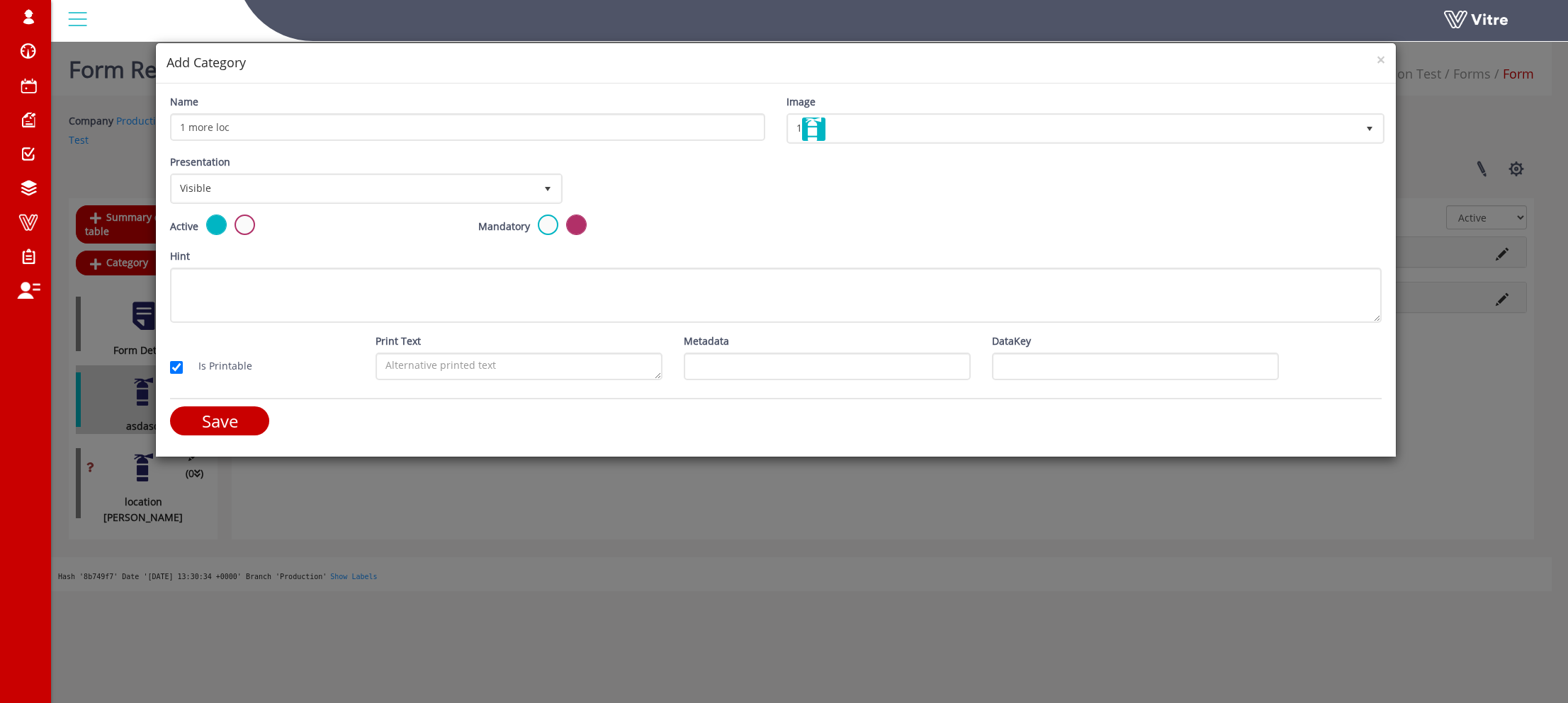
click at [363, 171] on div "Presentation Visible 0" at bounding box center [365, 179] width 390 height 50
click at [356, 189] on span "Visible" at bounding box center [353, 189] width 363 height 26
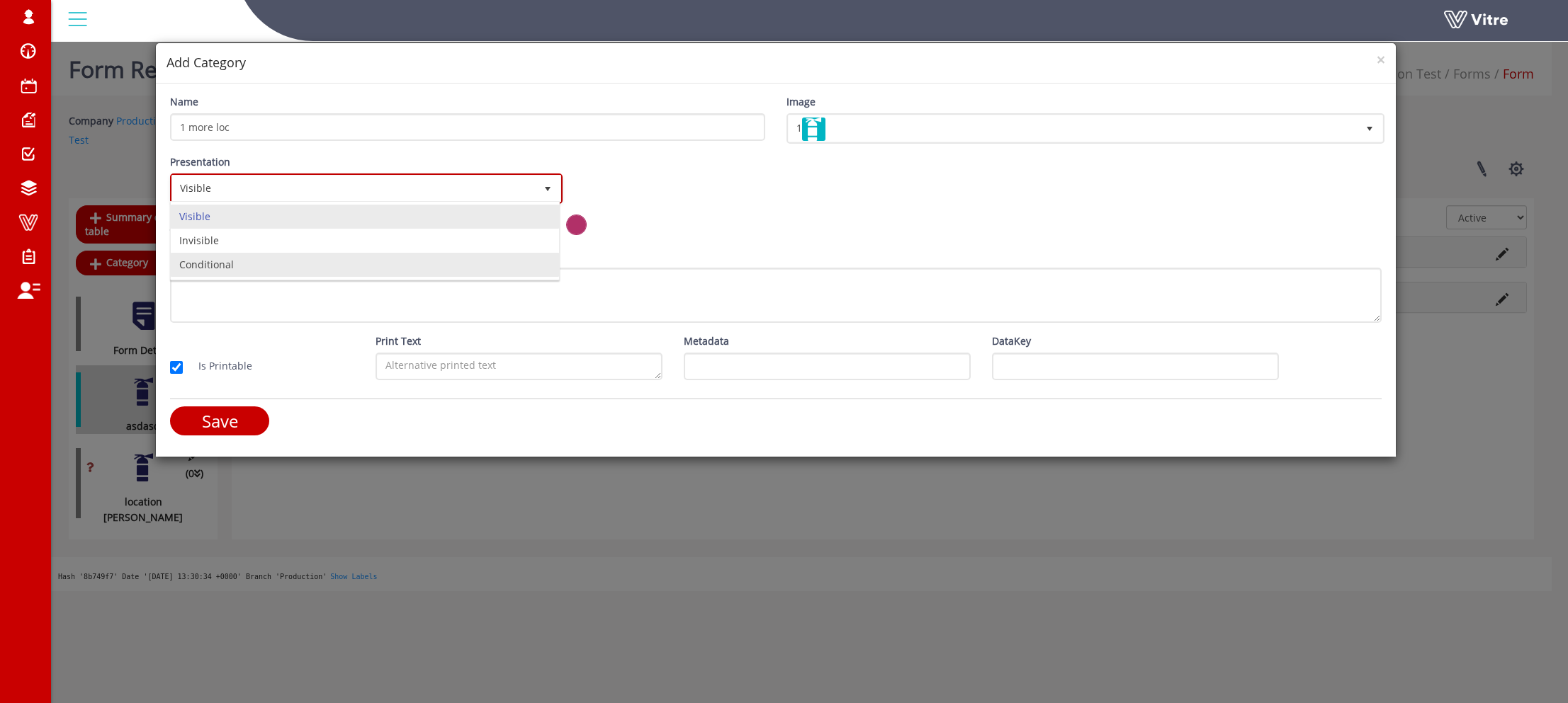
click at [285, 259] on li "Conditional" at bounding box center [365, 264] width 388 height 24
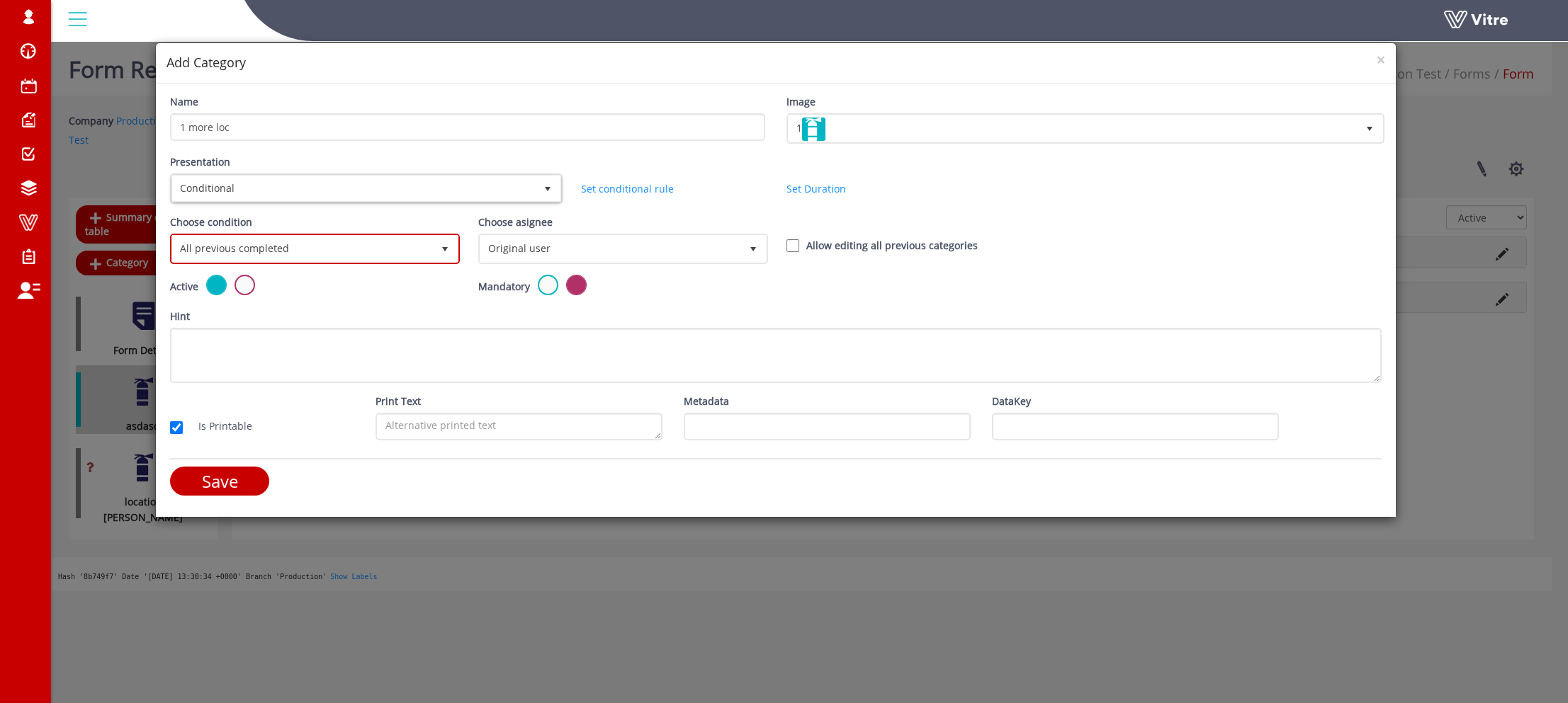
click at [362, 241] on span "All previous completed" at bounding box center [301, 248] width 260 height 26
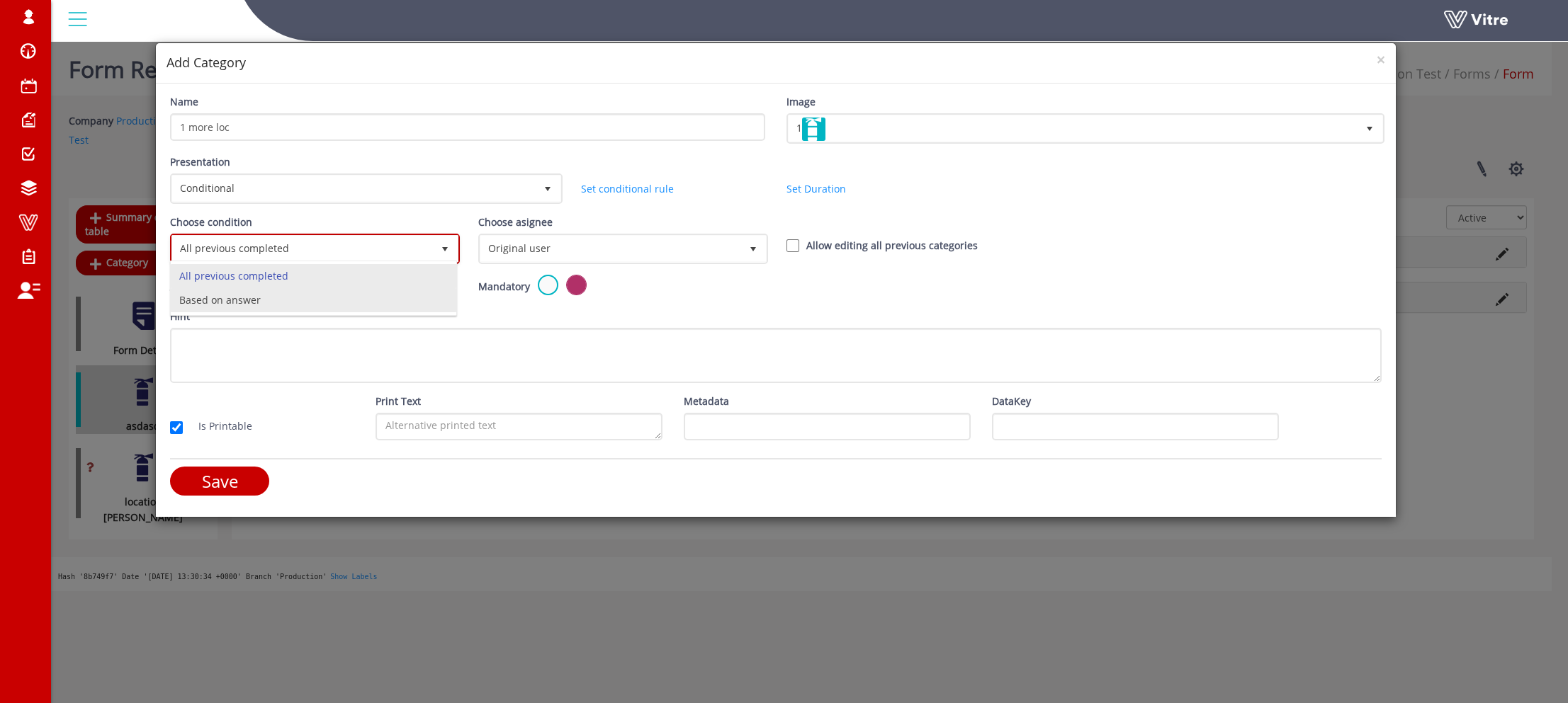
click at [265, 303] on li "Based on answer" at bounding box center [313, 300] width 285 height 24
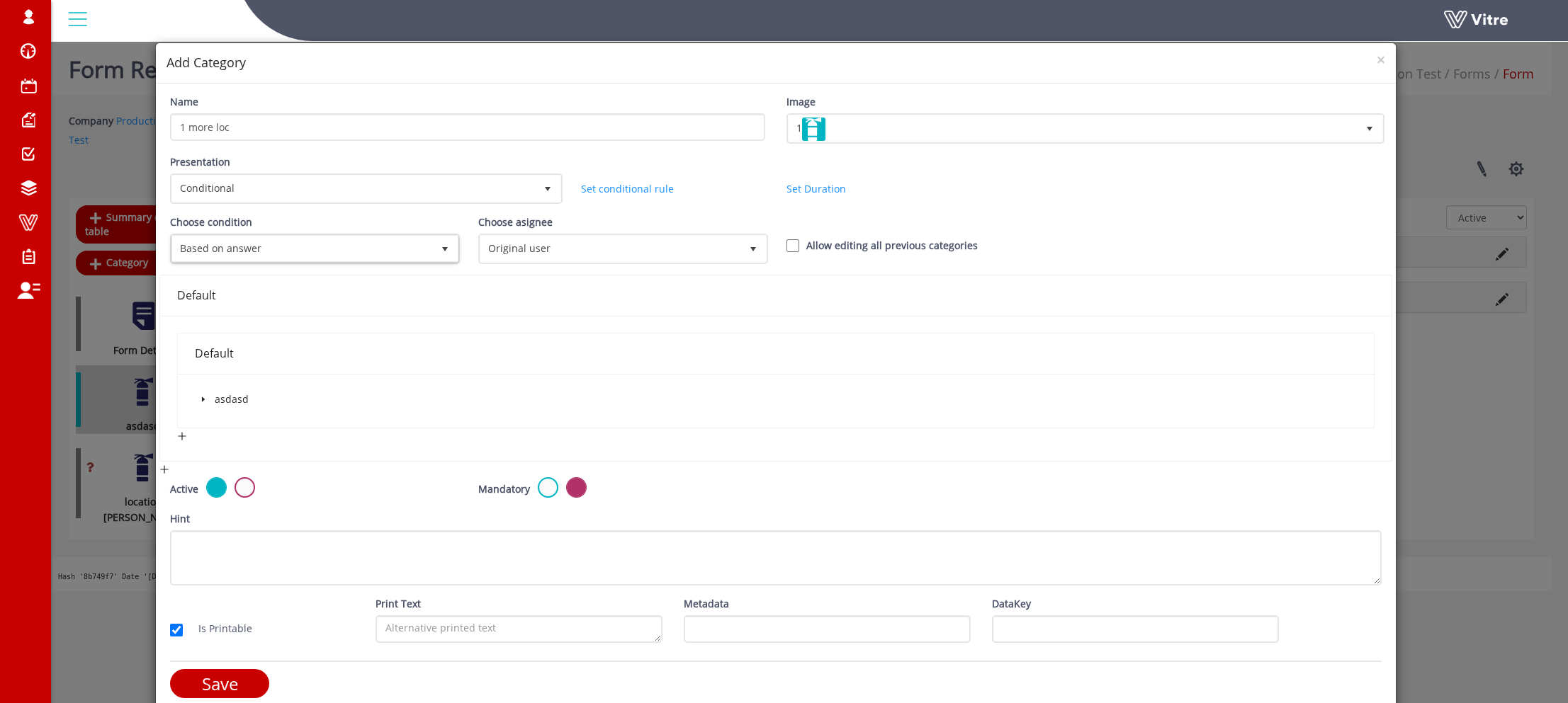
click at [197, 401] on span at bounding box center [203, 399] width 17 height 17
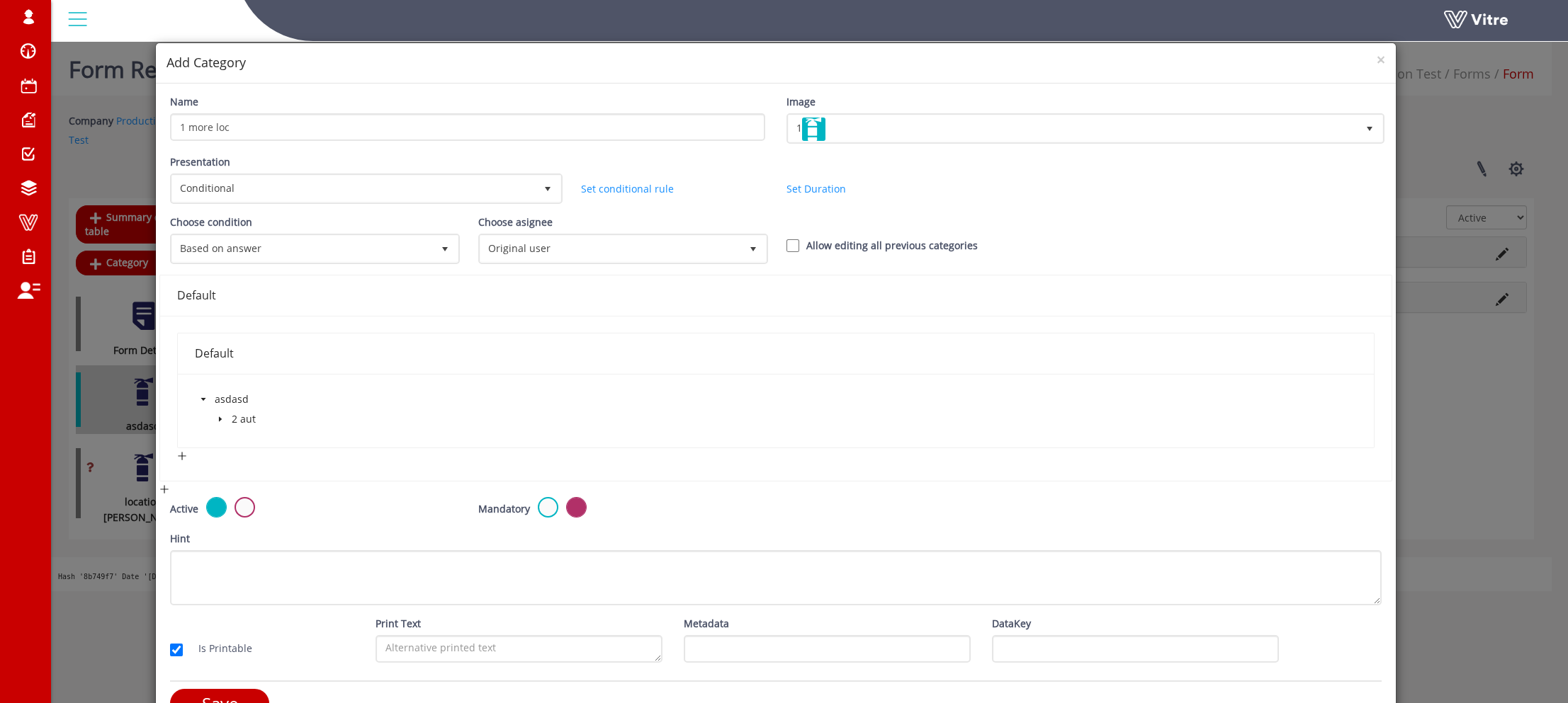
click at [219, 418] on icon "caret-down" at bounding box center [220, 419] width 7 height 7
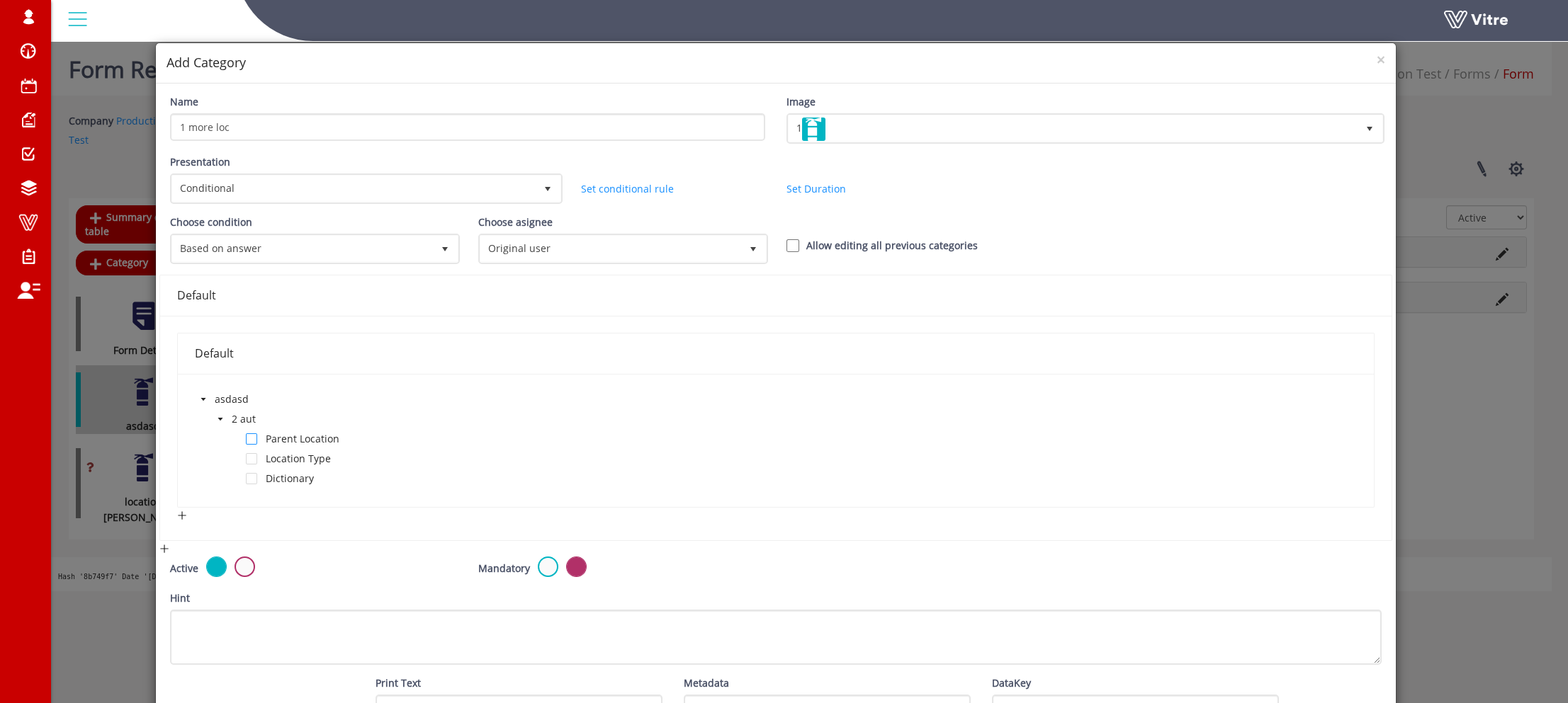
click at [253, 439] on span at bounding box center [252, 439] width 11 height 11
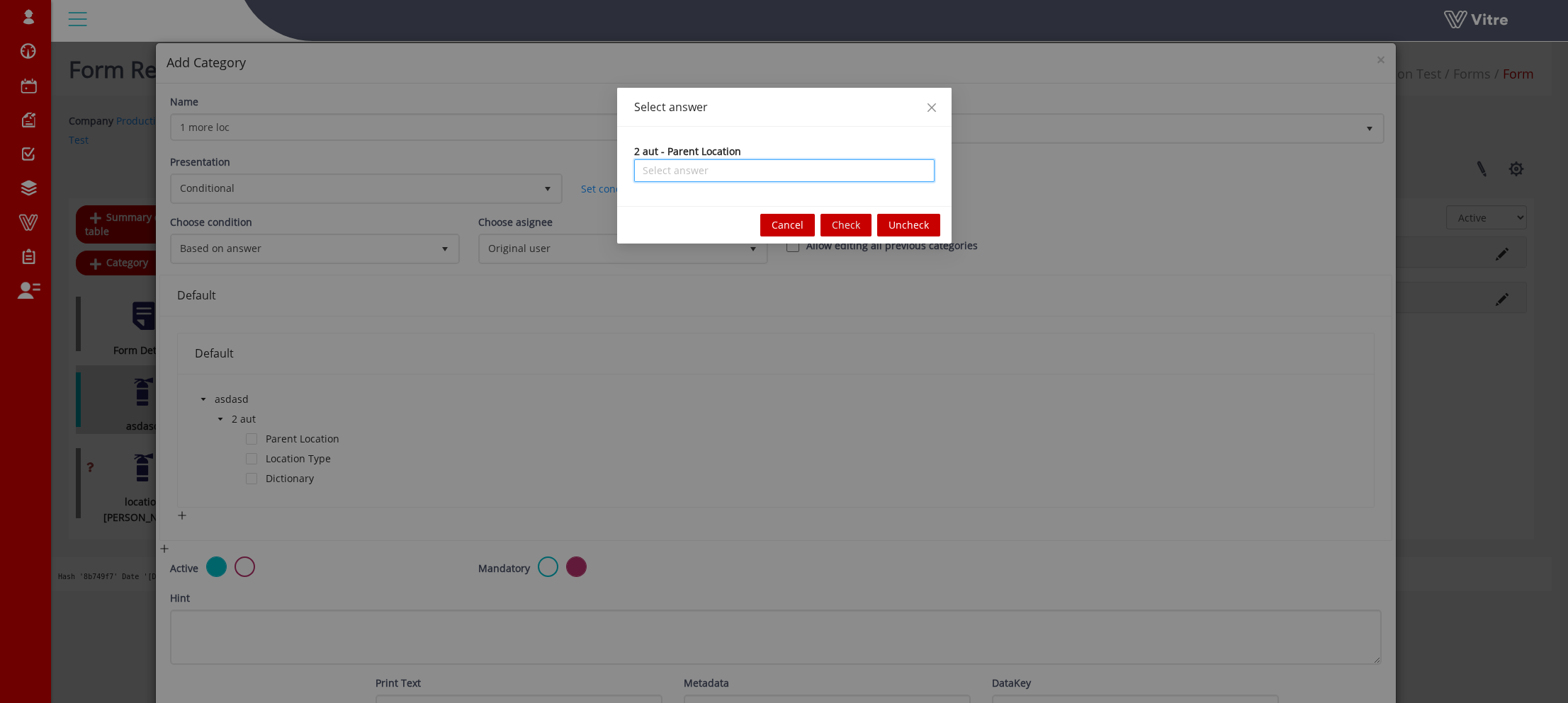
click at [774, 178] on input "search" at bounding box center [784, 170] width 284 height 22
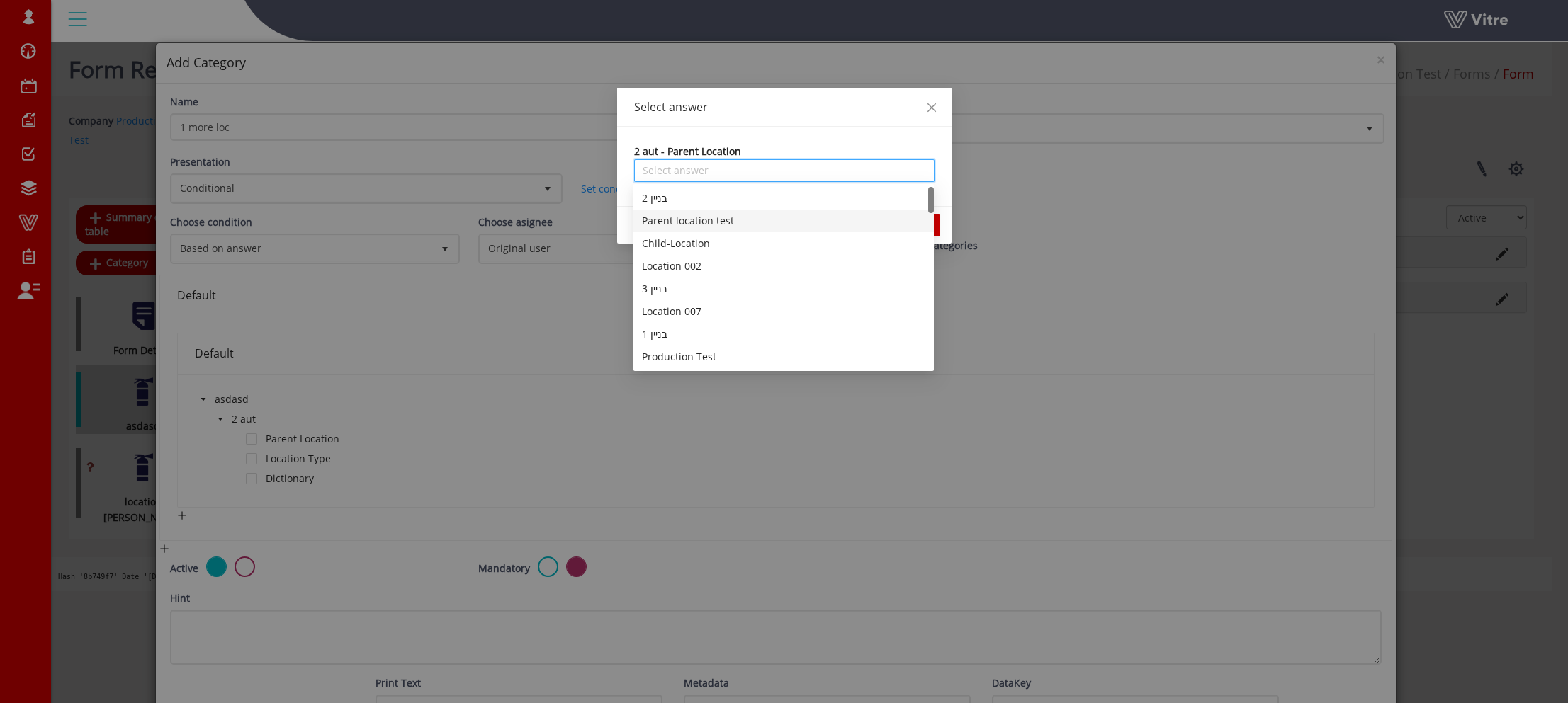
click at [726, 216] on div "Parent location test" at bounding box center [783, 221] width 284 height 16
type input "Parent location test"
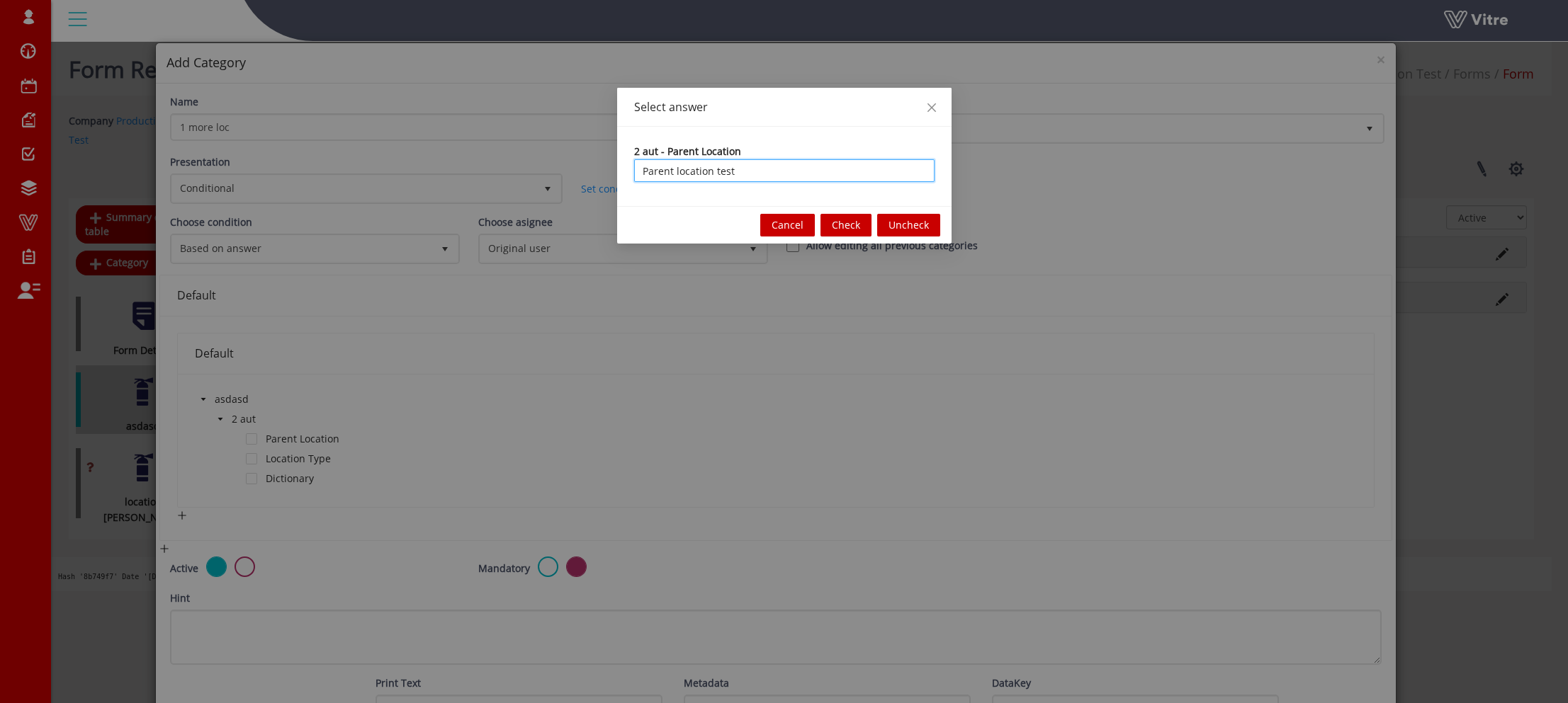
click at [844, 224] on span "Check" at bounding box center [846, 225] width 28 height 16
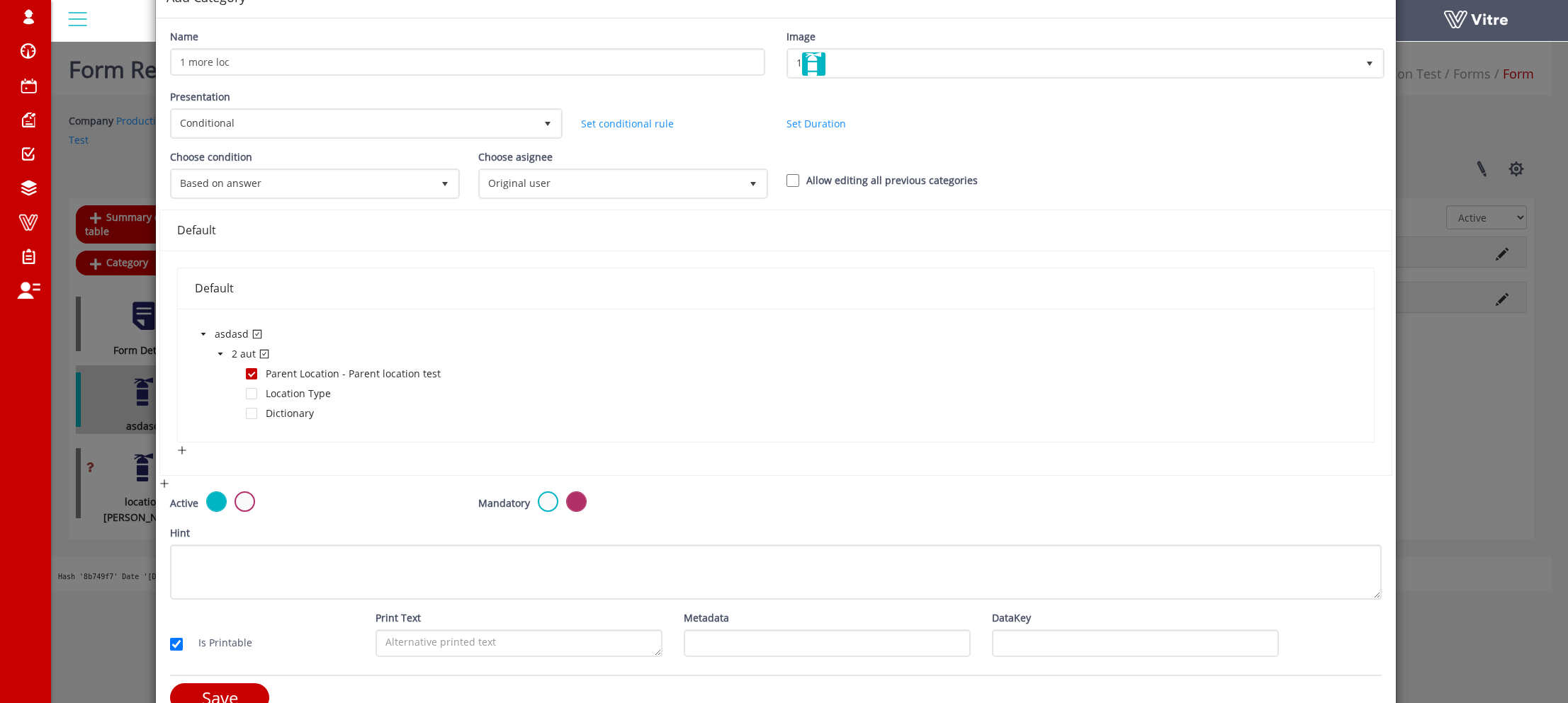
scroll to position [93, 0]
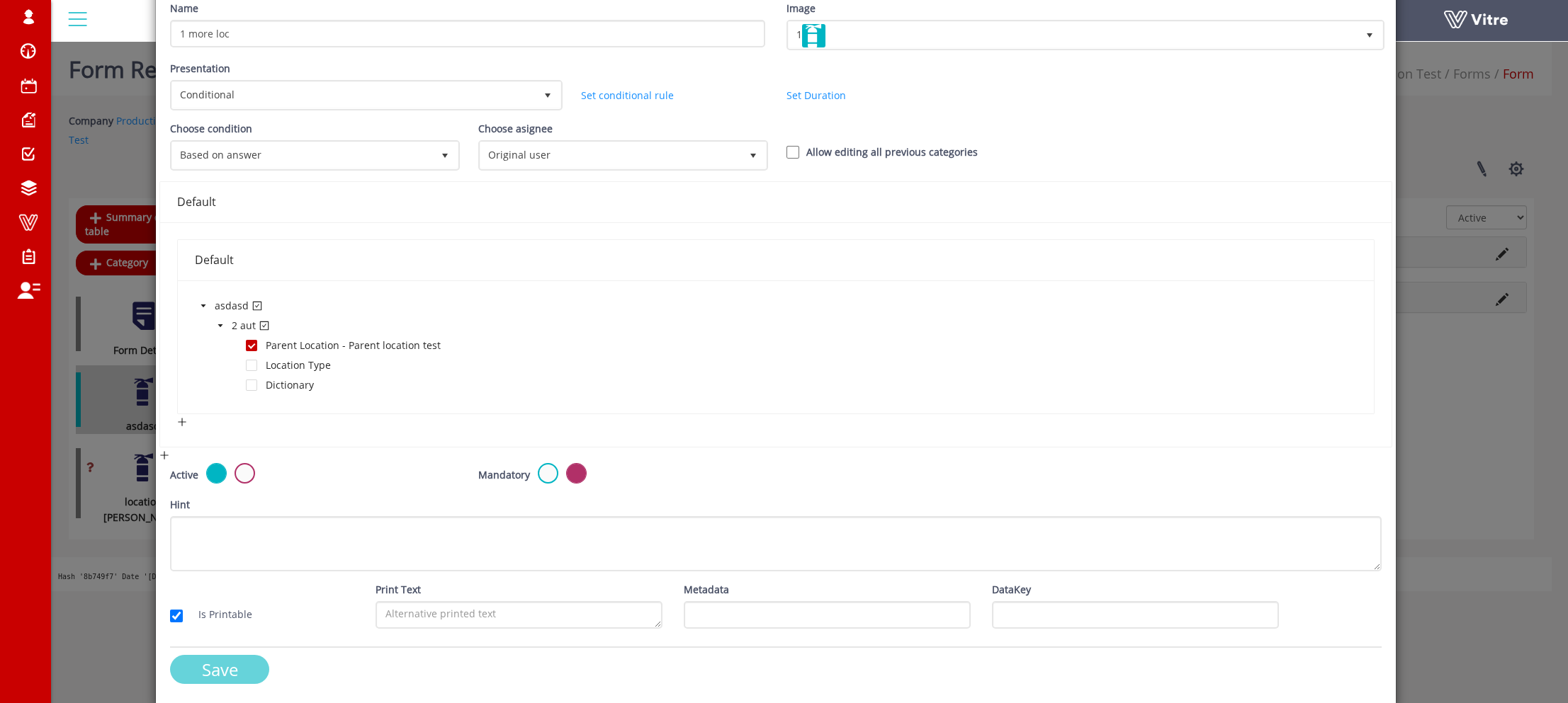
click at [202, 665] on input "Save" at bounding box center [220, 669] width 99 height 29
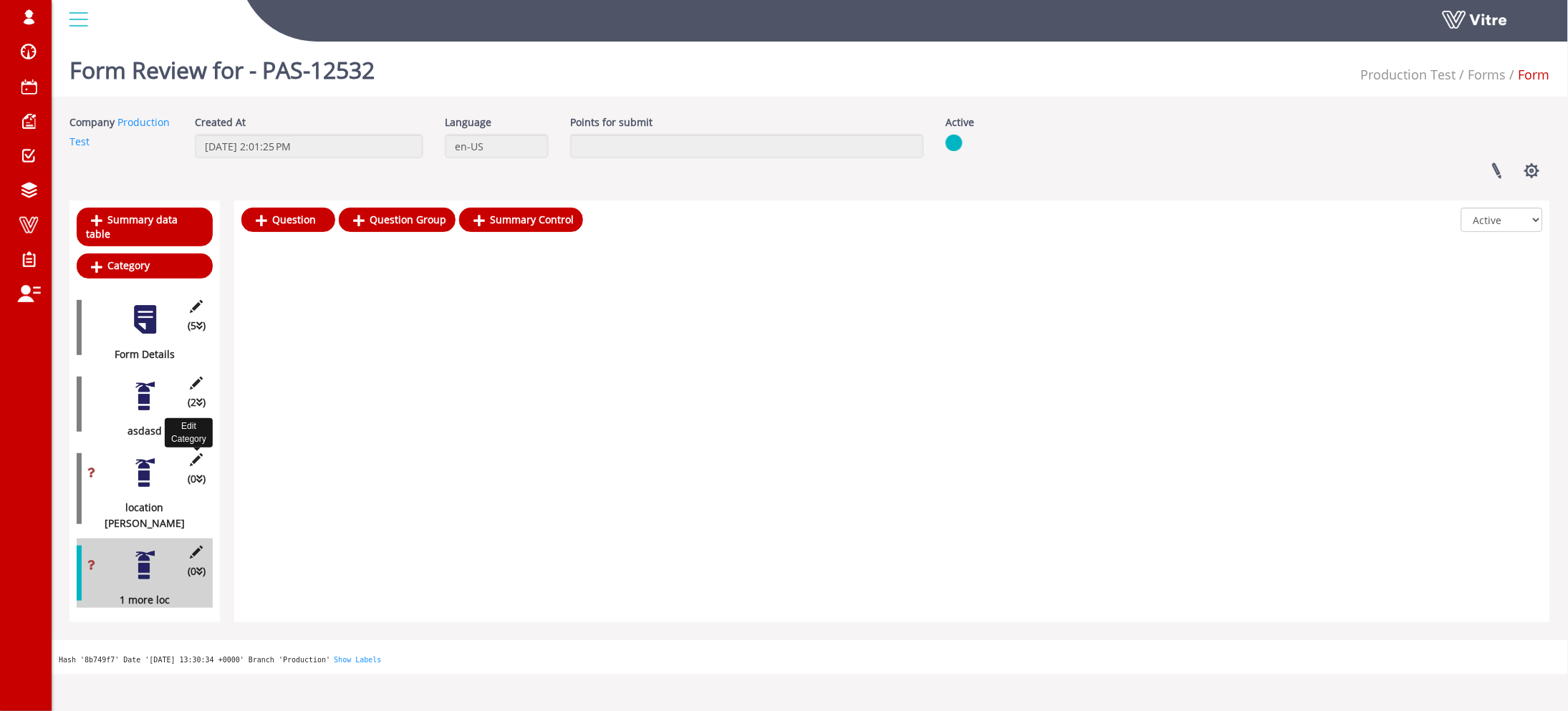
click at [191, 453] on icon at bounding box center [196, 460] width 18 height 13
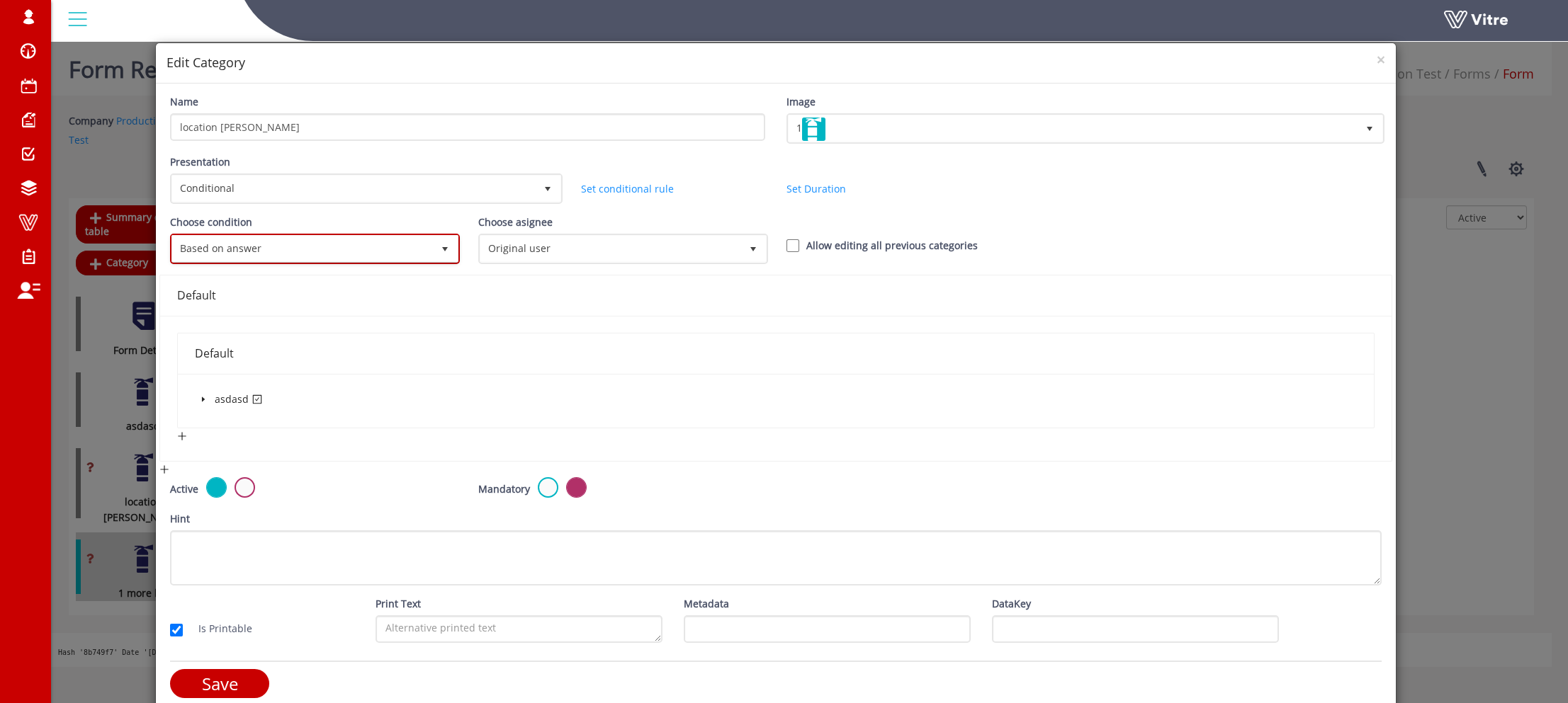
click at [297, 248] on span "Based on answer" at bounding box center [301, 248] width 260 height 26
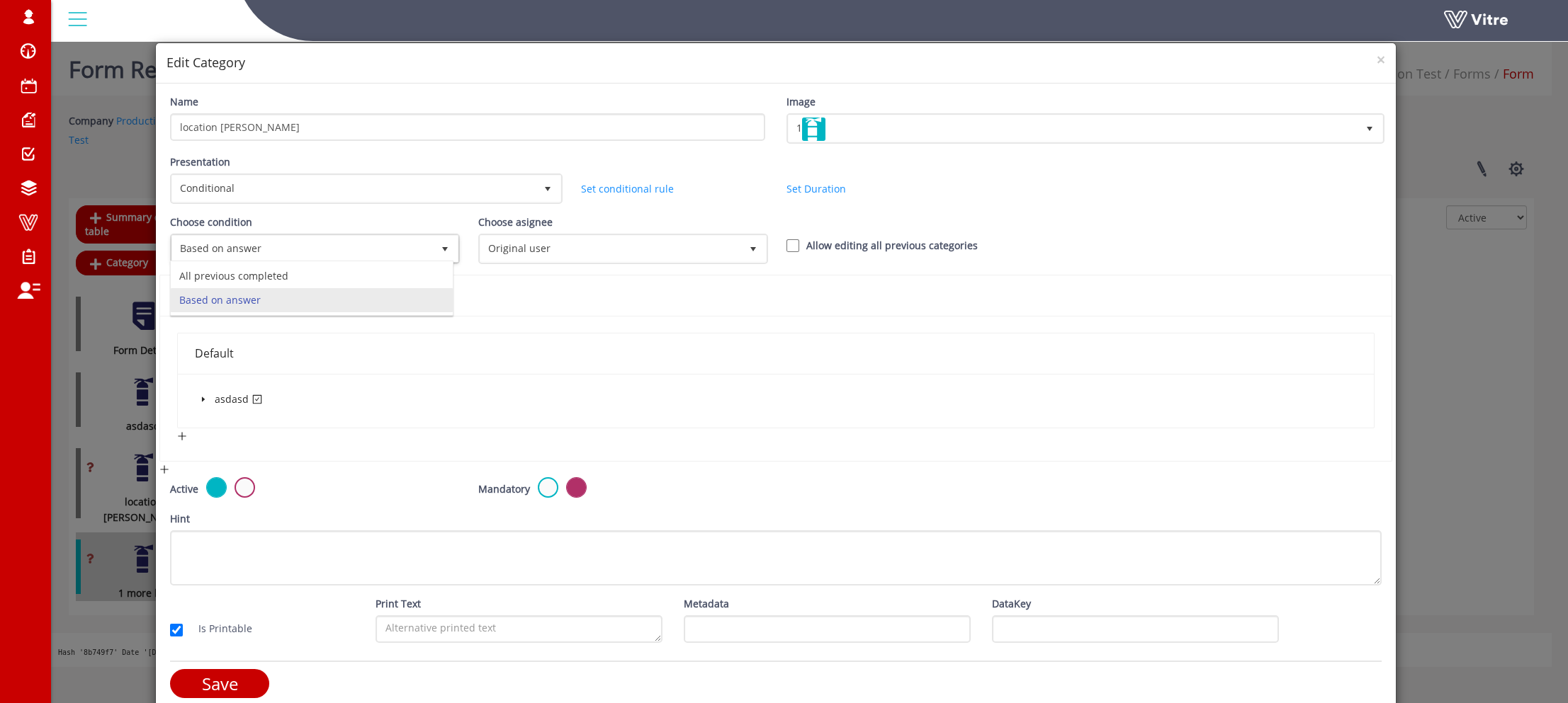
click at [98, 423] on div "× Edit Category Name location [PERSON_NAME] Image 1 1 Presentation Conditional …" at bounding box center [784, 352] width 1568 height 703
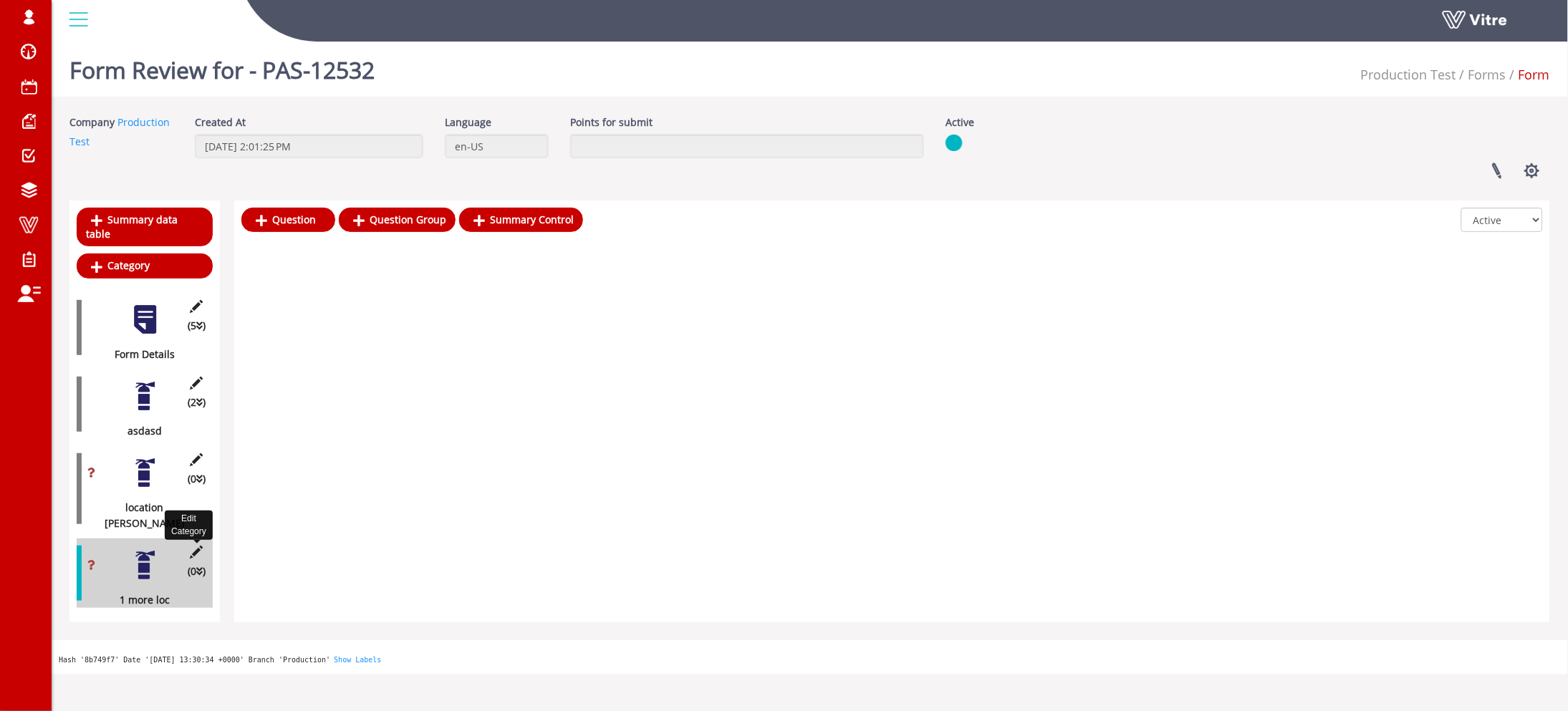
click at [202, 546] on icon at bounding box center [196, 553] width 18 height 13
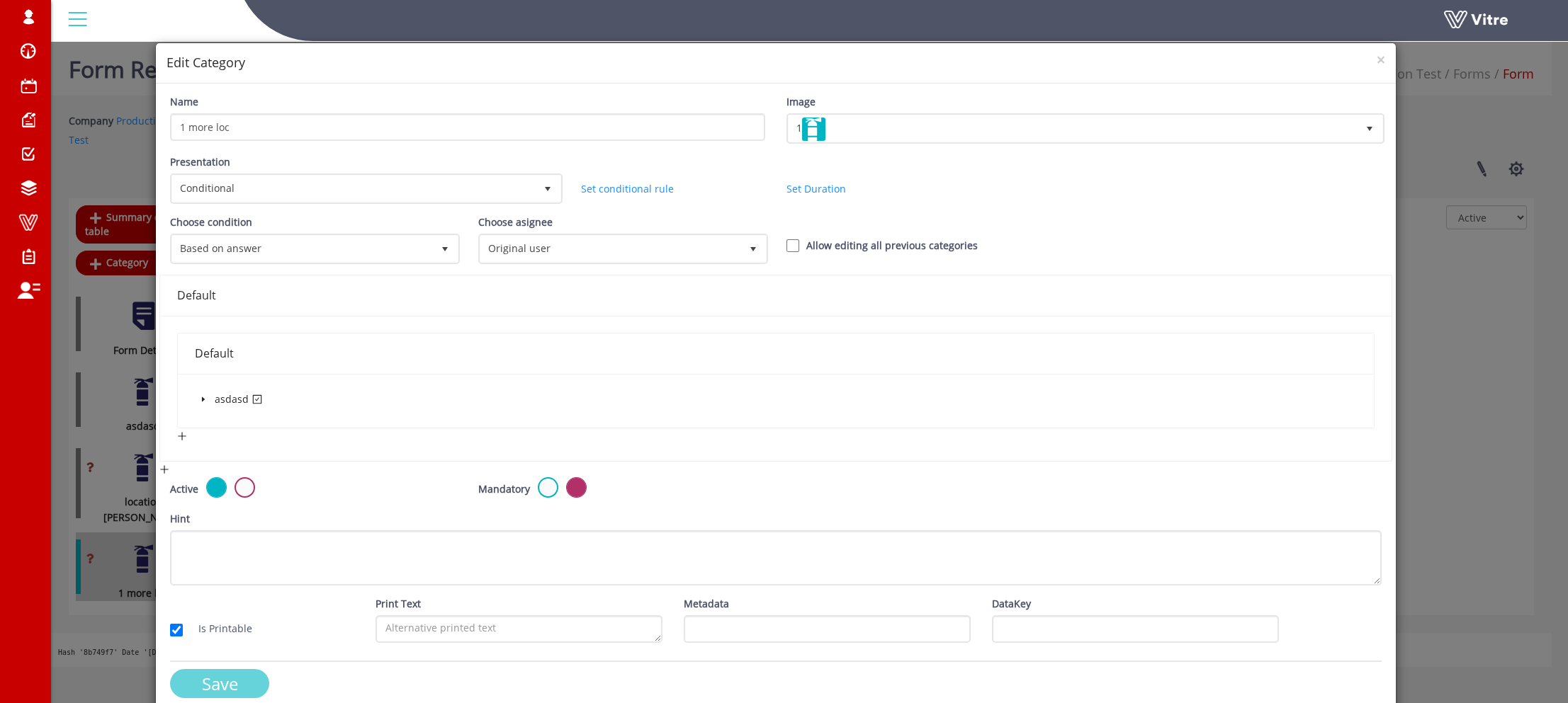
click at [217, 665] on form "Name 1 more loc Image 1 1 Presentation Conditional 5 Set Duration Minutes 0 Set…" at bounding box center [776, 402] width 1212 height 615
click at [216, 671] on input "Save" at bounding box center [220, 684] width 99 height 29
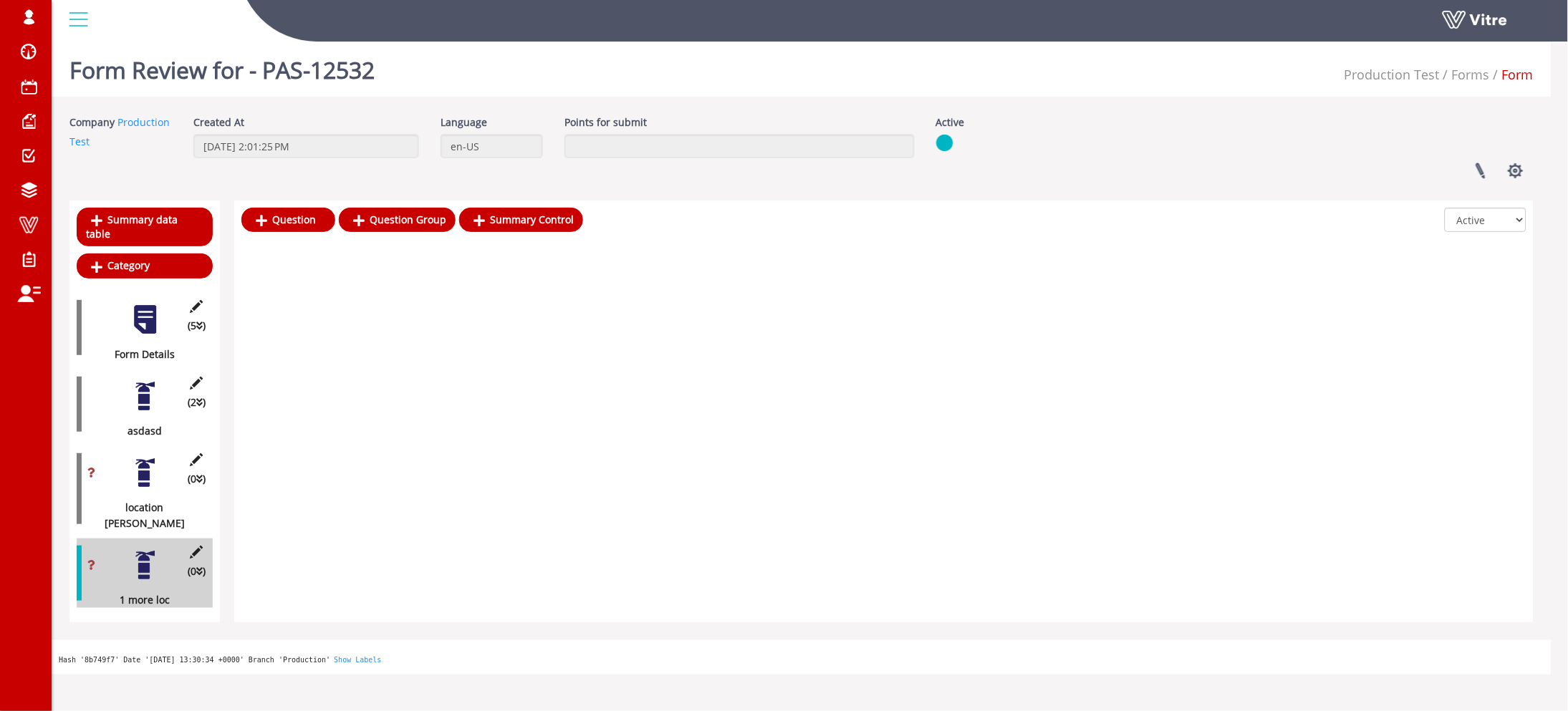
click at [141, 386] on div at bounding box center [145, 397] width 32 height 32
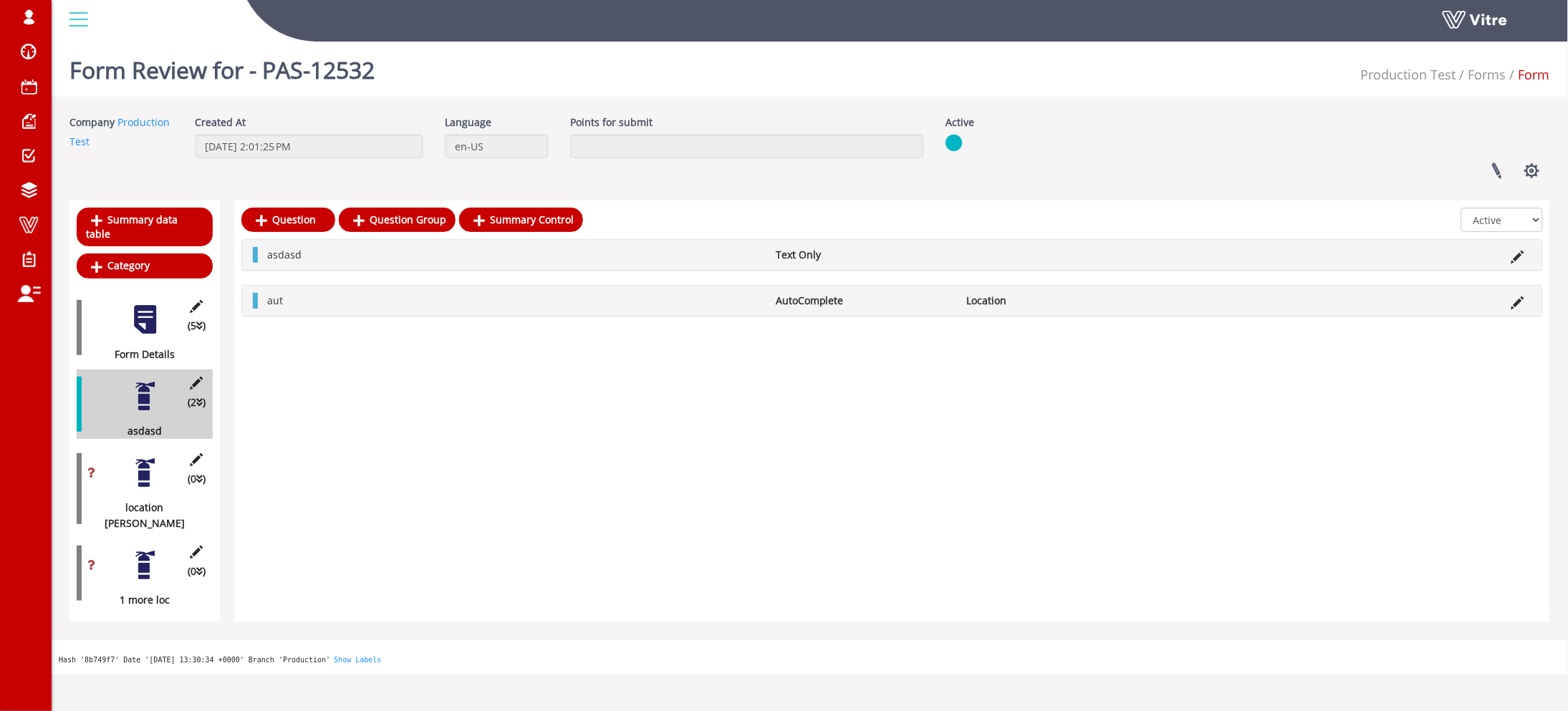
click at [1510, 303] on li at bounding box center [1518, 301] width 27 height 16
click at [1516, 301] on icon at bounding box center [1518, 303] width 13 height 13
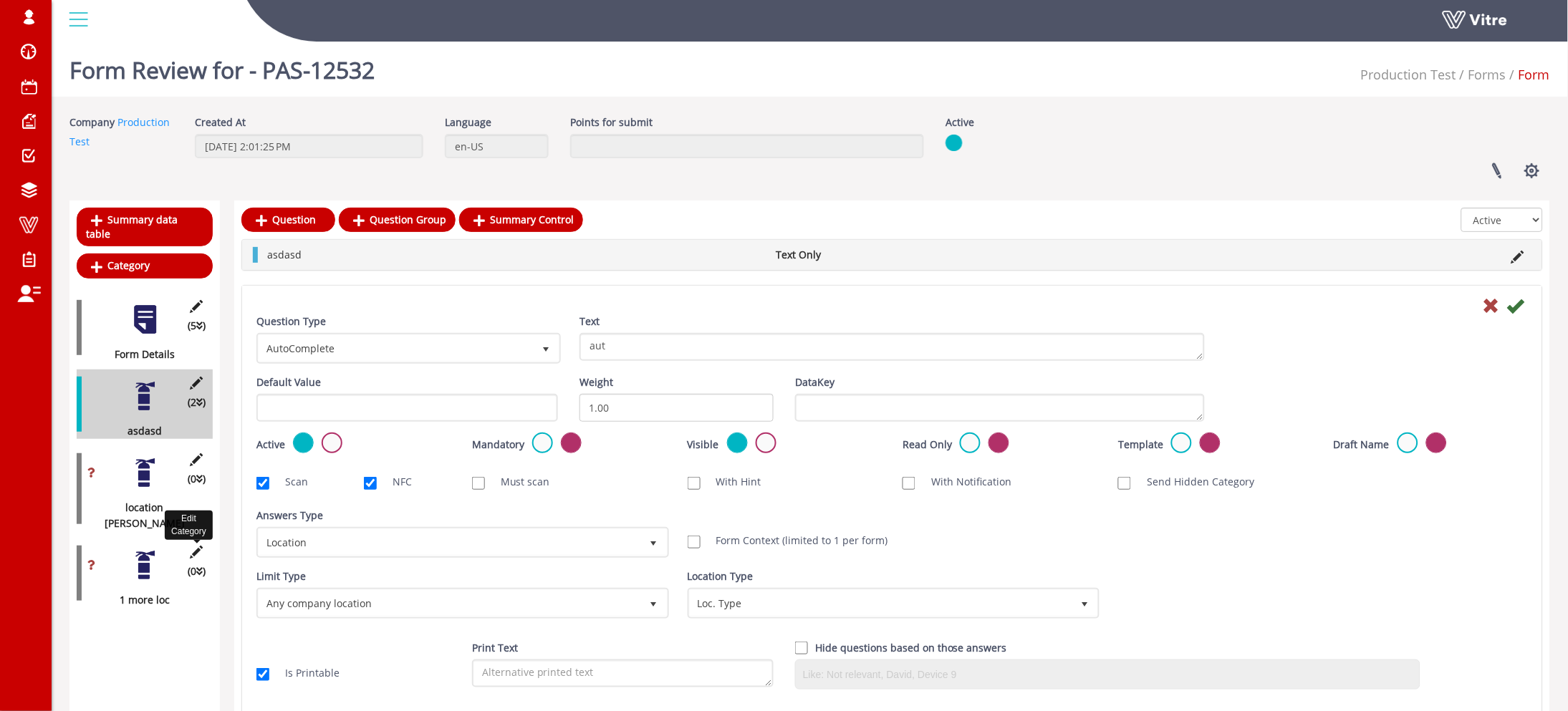
click at [200, 546] on icon at bounding box center [196, 553] width 18 height 13
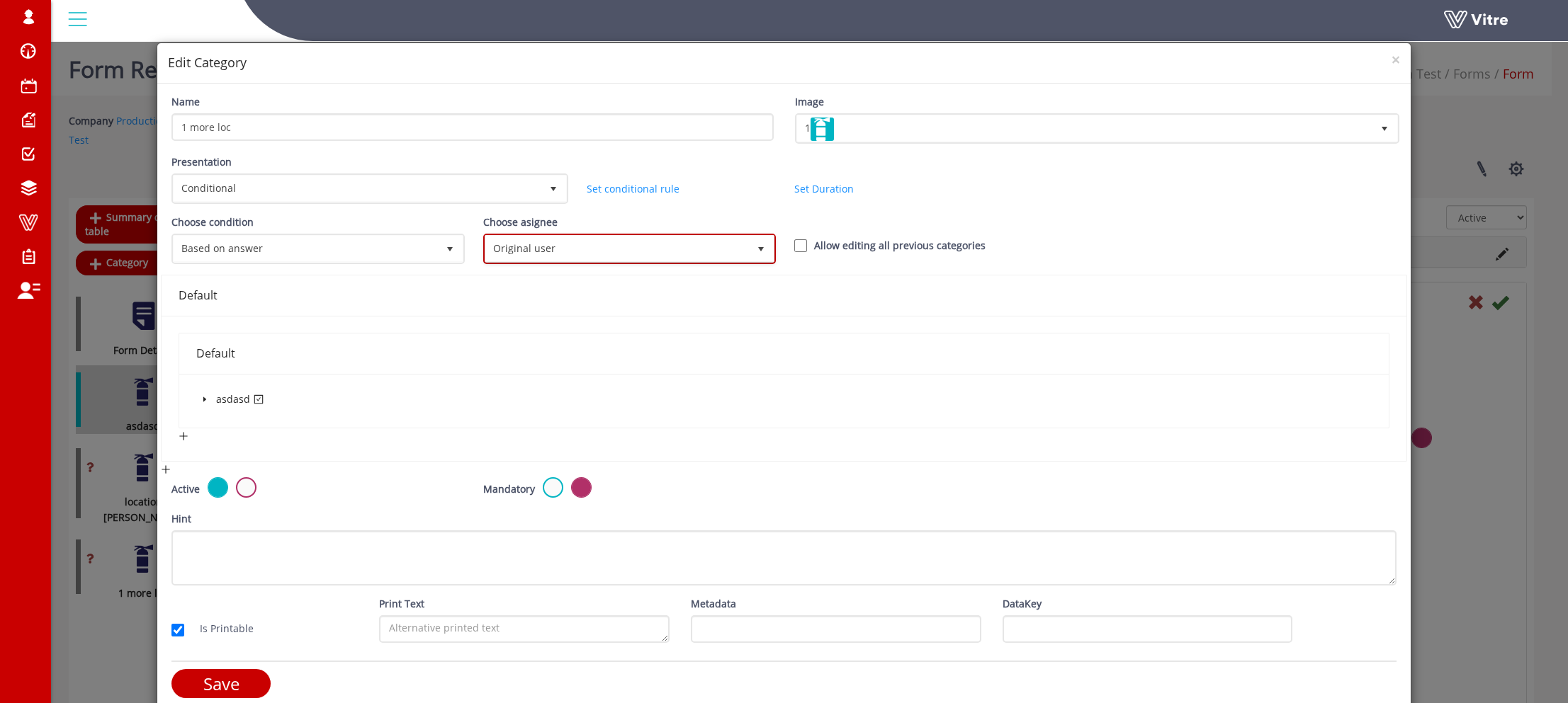
click at [527, 245] on span "Original user" at bounding box center [617, 248] width 264 height 26
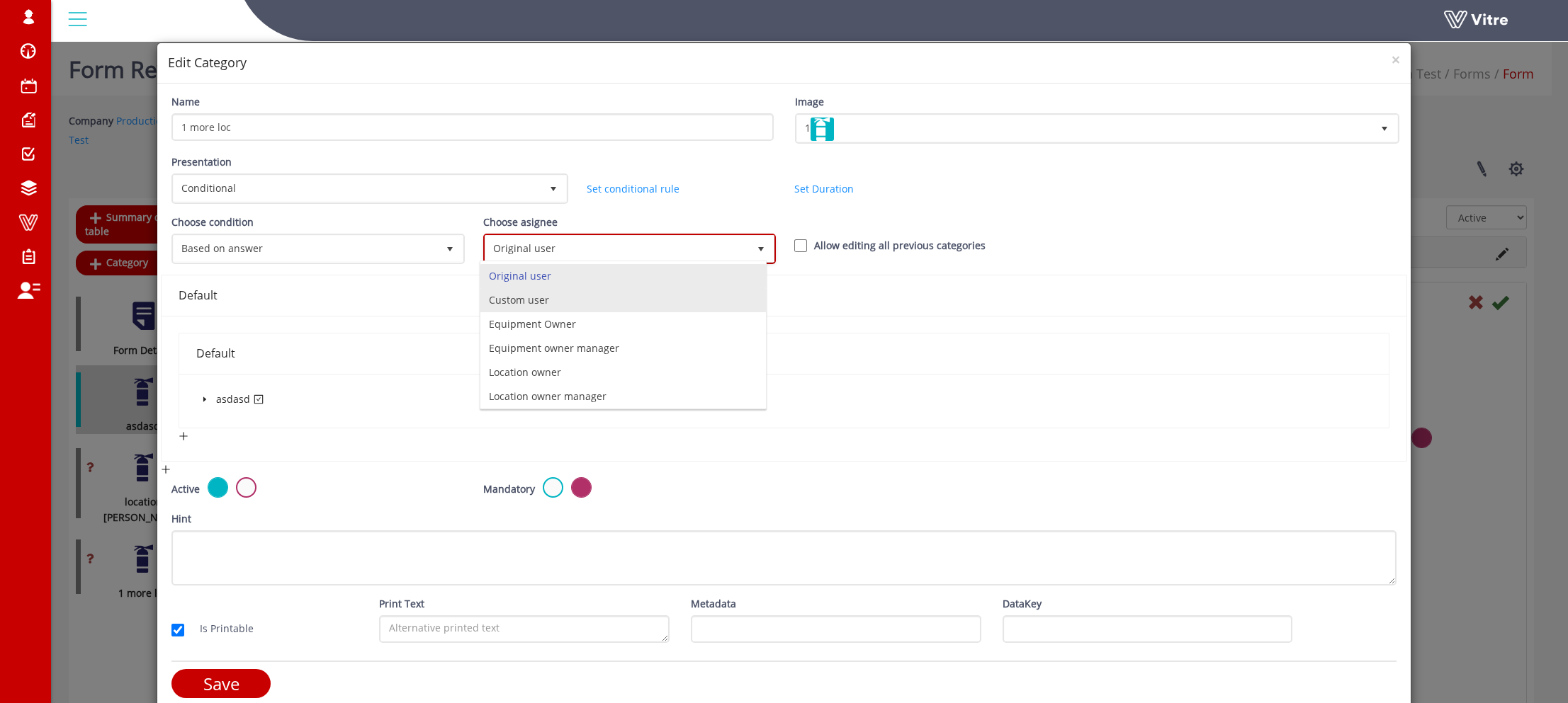
click at [543, 296] on li "Custom user" at bounding box center [623, 300] width 285 height 24
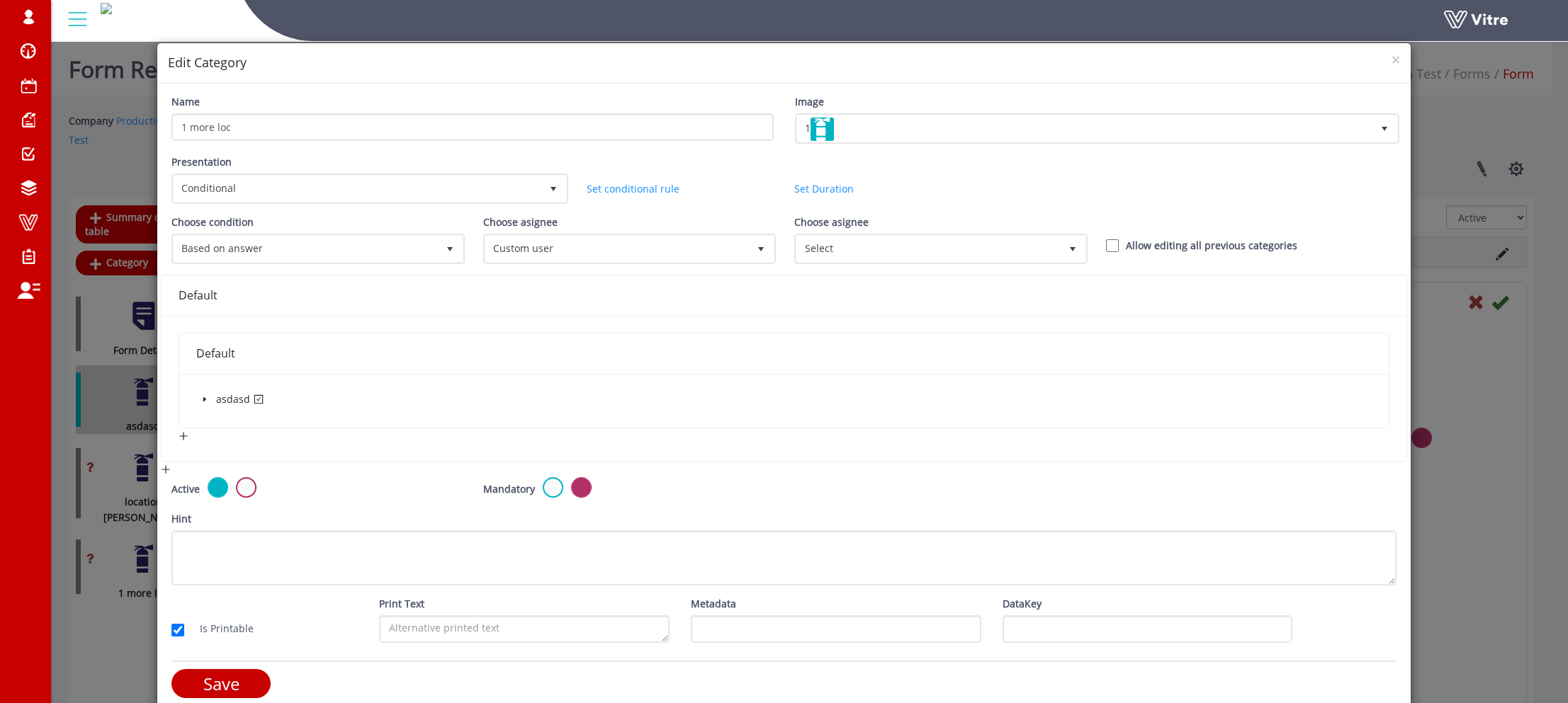
click at [205, 396] on icon "caret-down" at bounding box center [205, 399] width 7 height 7
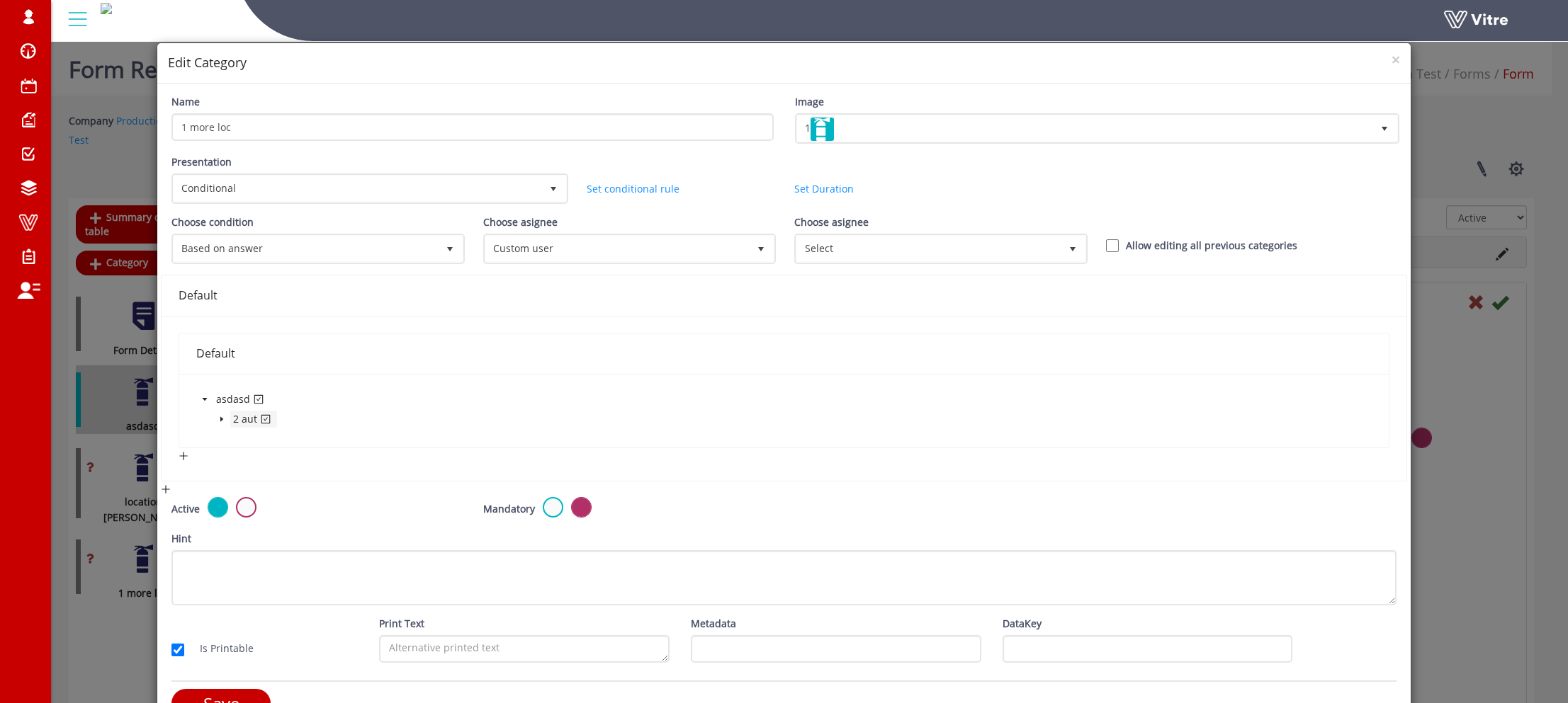
drag, startPoint x: 221, startPoint y: 406, endPoint x: 229, endPoint y: 416, distance: 12.8
click at [229, 416] on div "2 aut" at bounding box center [237, 420] width 81 height 20
click at [223, 417] on icon "caret-down" at bounding box center [221, 419] width 7 height 7
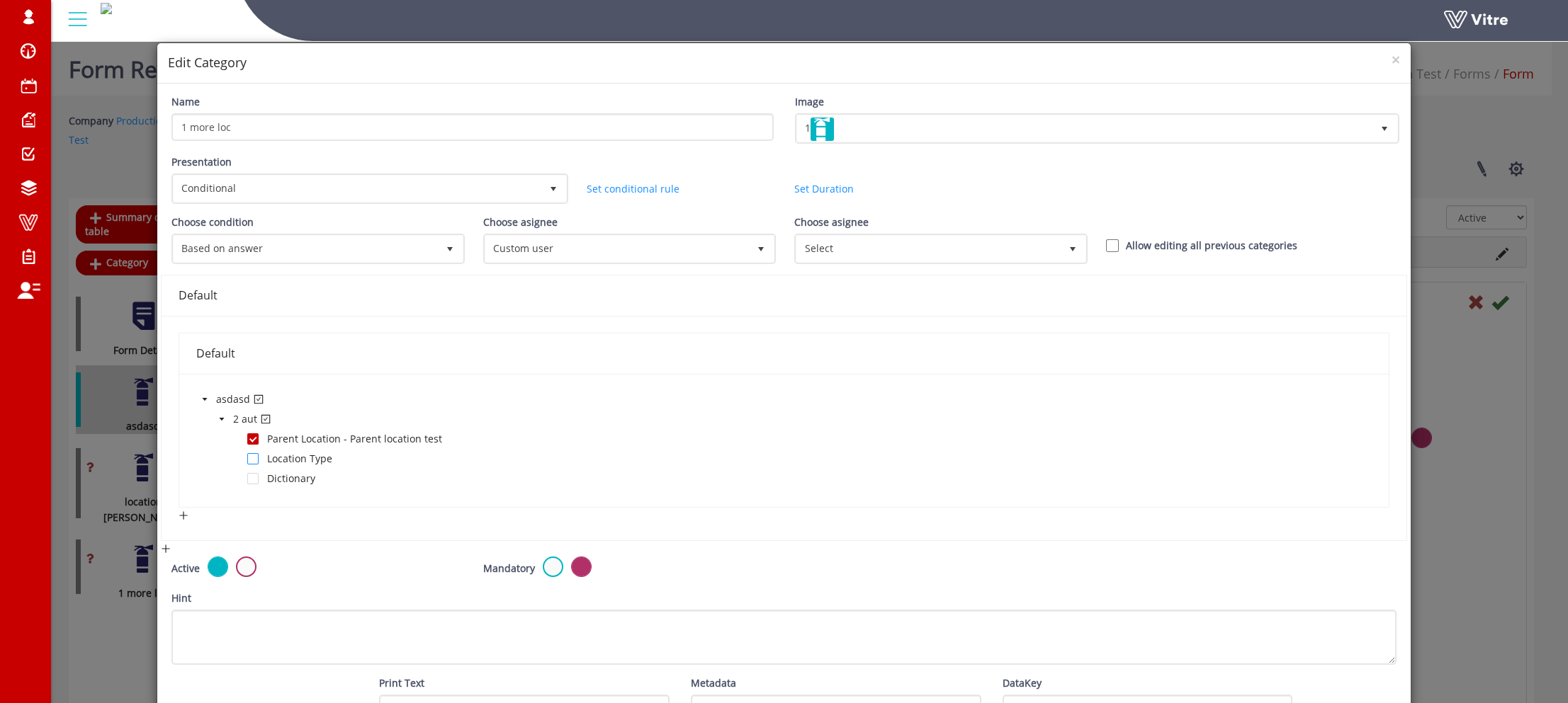
click at [253, 453] on span at bounding box center [253, 459] width 11 height 11
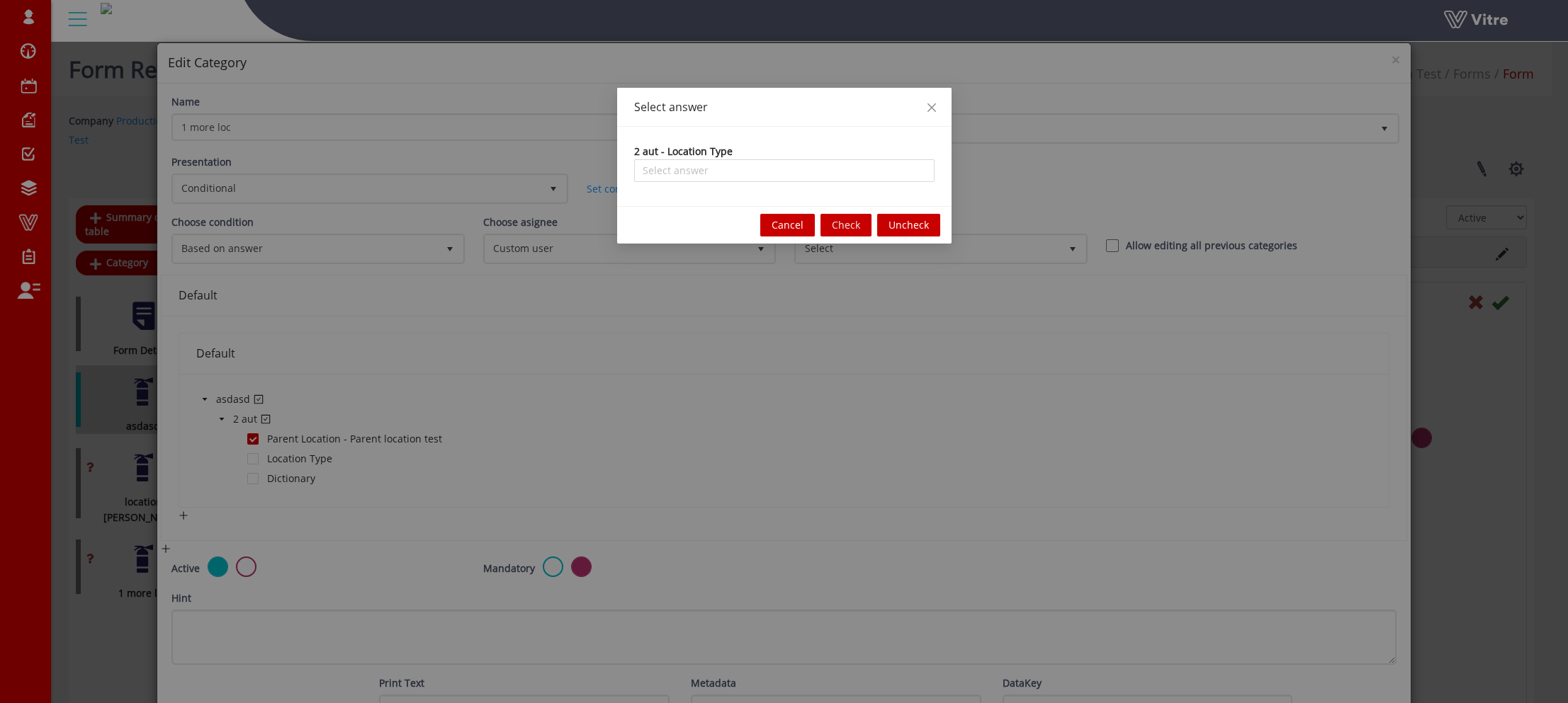
click at [734, 185] on div "2 aut - Location Type Select answer" at bounding box center [784, 166] width 334 height 79
click at [0, 0] on input "search" at bounding box center [0, 0] width 0 height 0
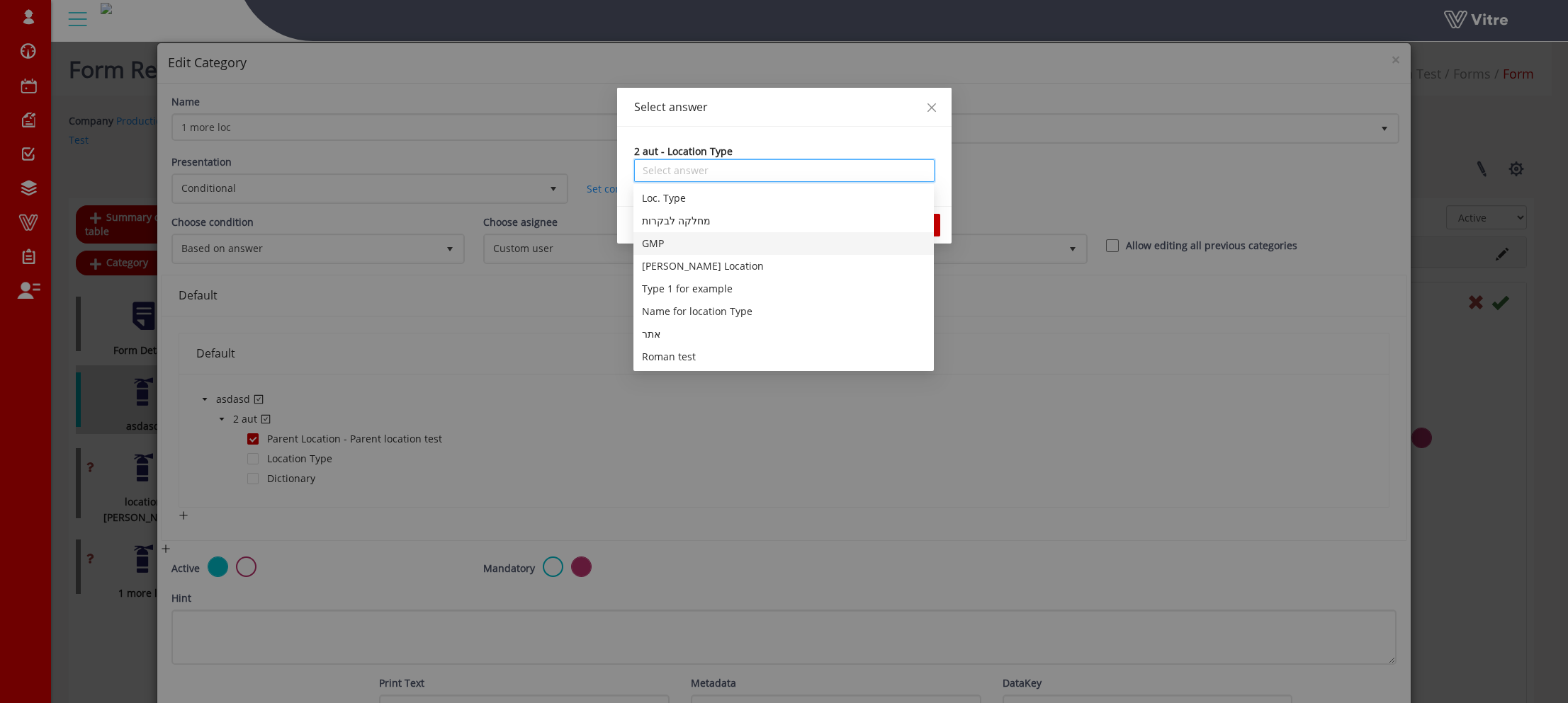
click at [722, 232] on div "GMP" at bounding box center [784, 244] width 300 height 22
type input "GMP"
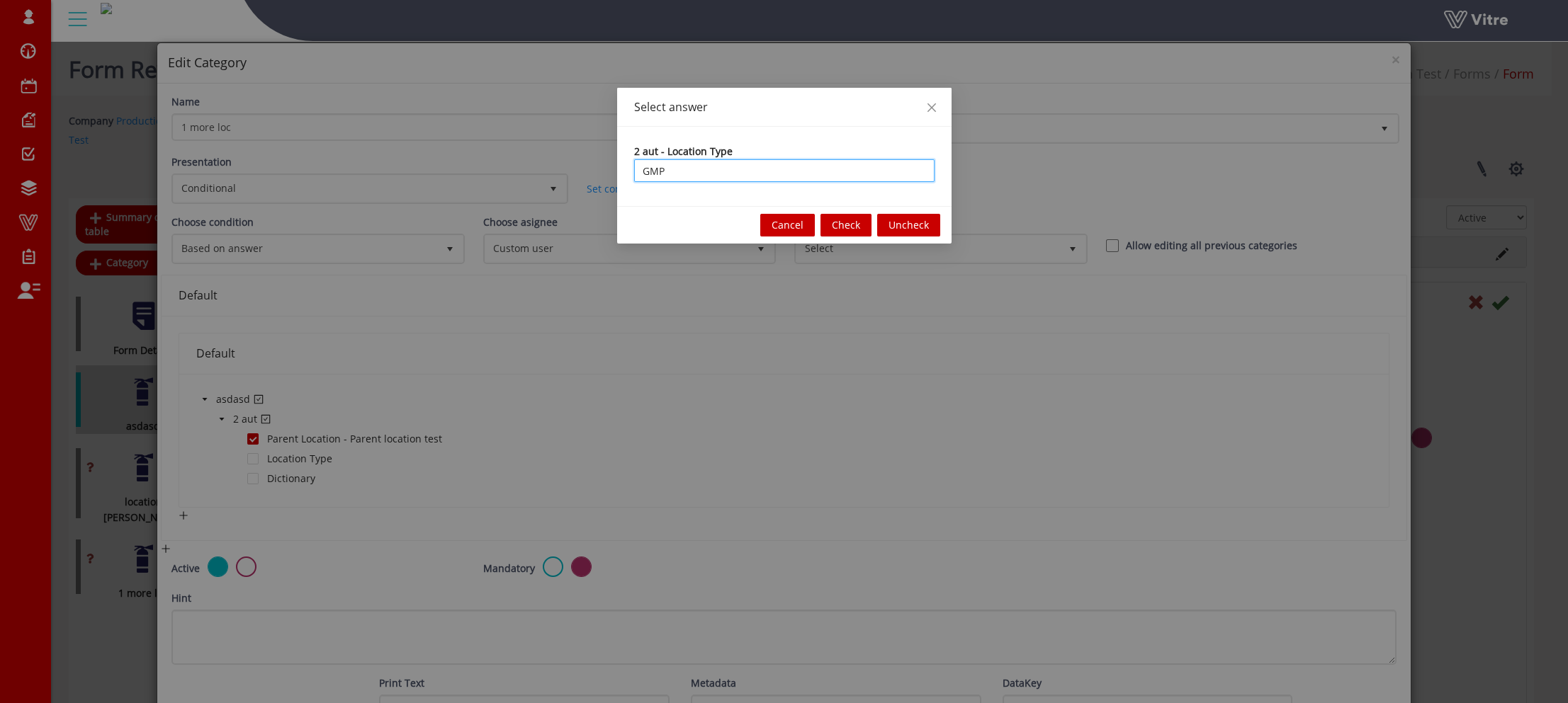
click at [851, 236] on button "Check" at bounding box center [846, 225] width 51 height 22
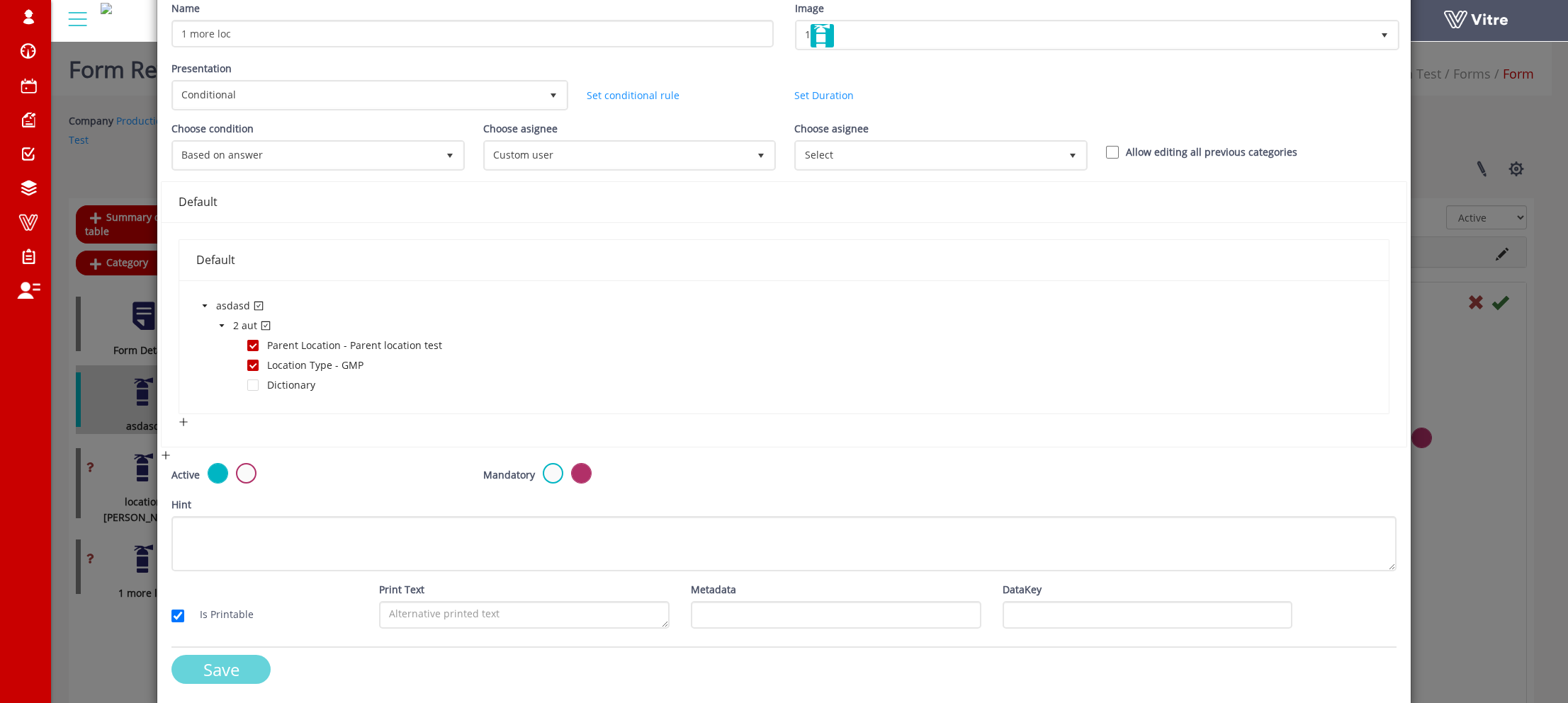
click at [209, 662] on input "Save" at bounding box center [221, 669] width 99 height 29
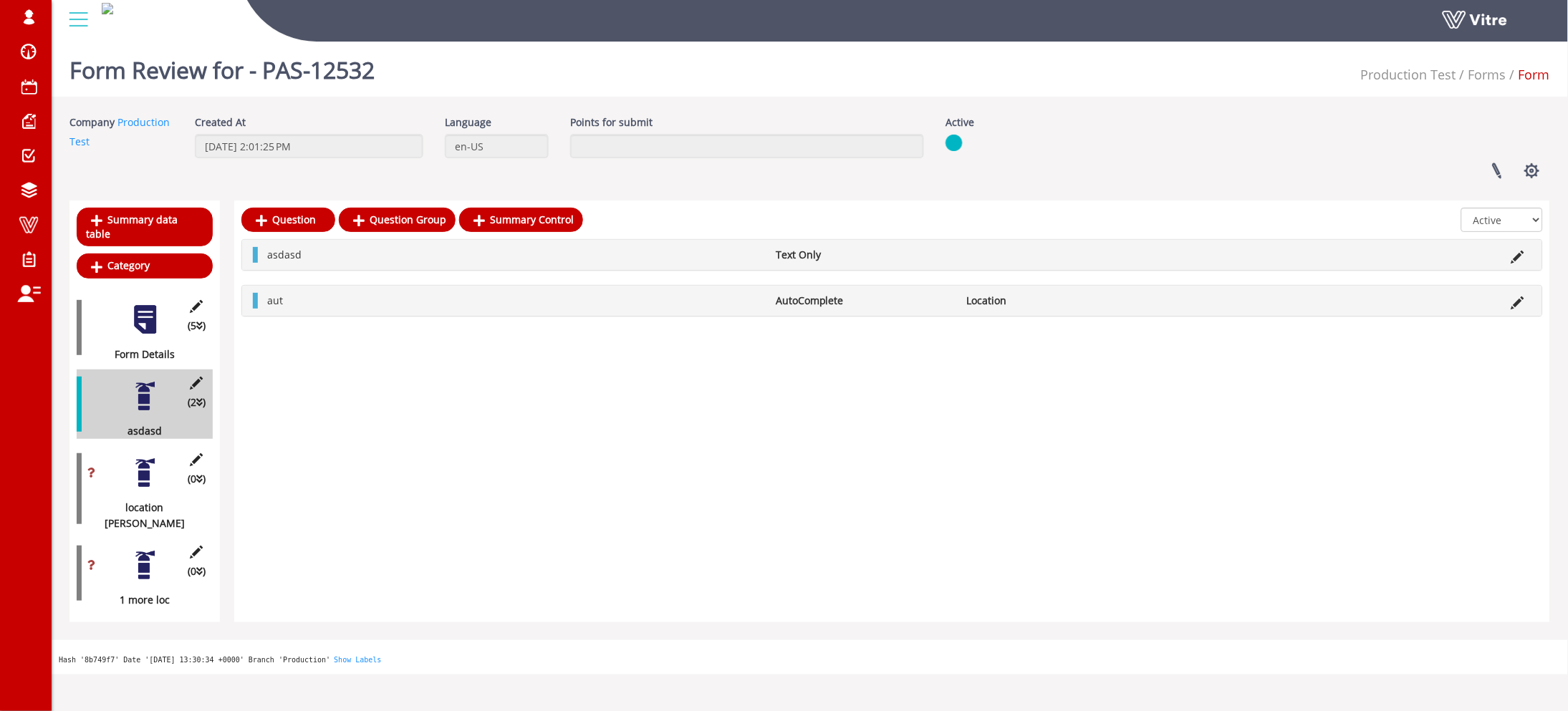
click at [164, 539] on div "(0 ) 1 more loc" at bounding box center [145, 574] width 136 height 69
click at [143, 549] on div at bounding box center [145, 566] width 32 height 32
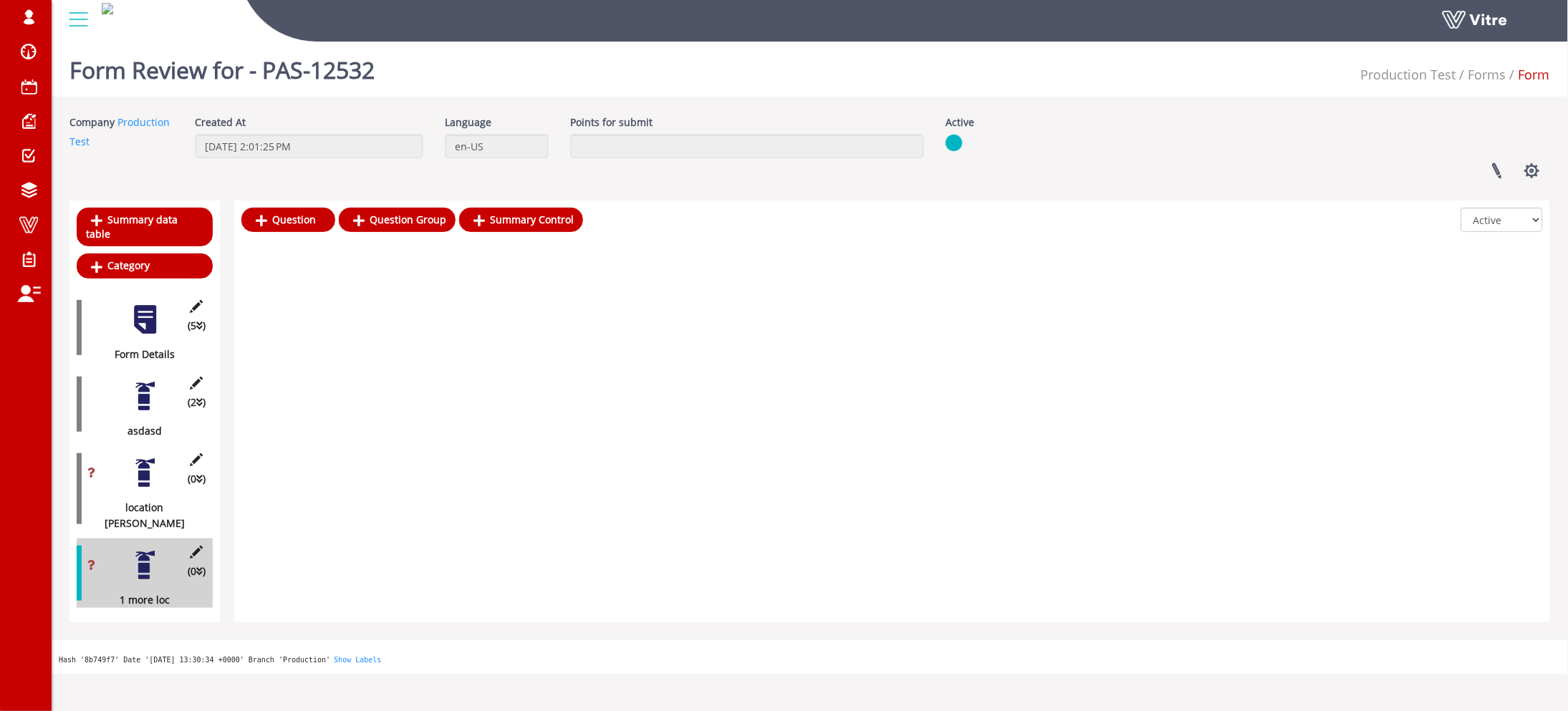
click at [205, 539] on div "(0 ) 1 more loc" at bounding box center [145, 574] width 136 height 69
click at [194, 546] on icon at bounding box center [196, 553] width 18 height 13
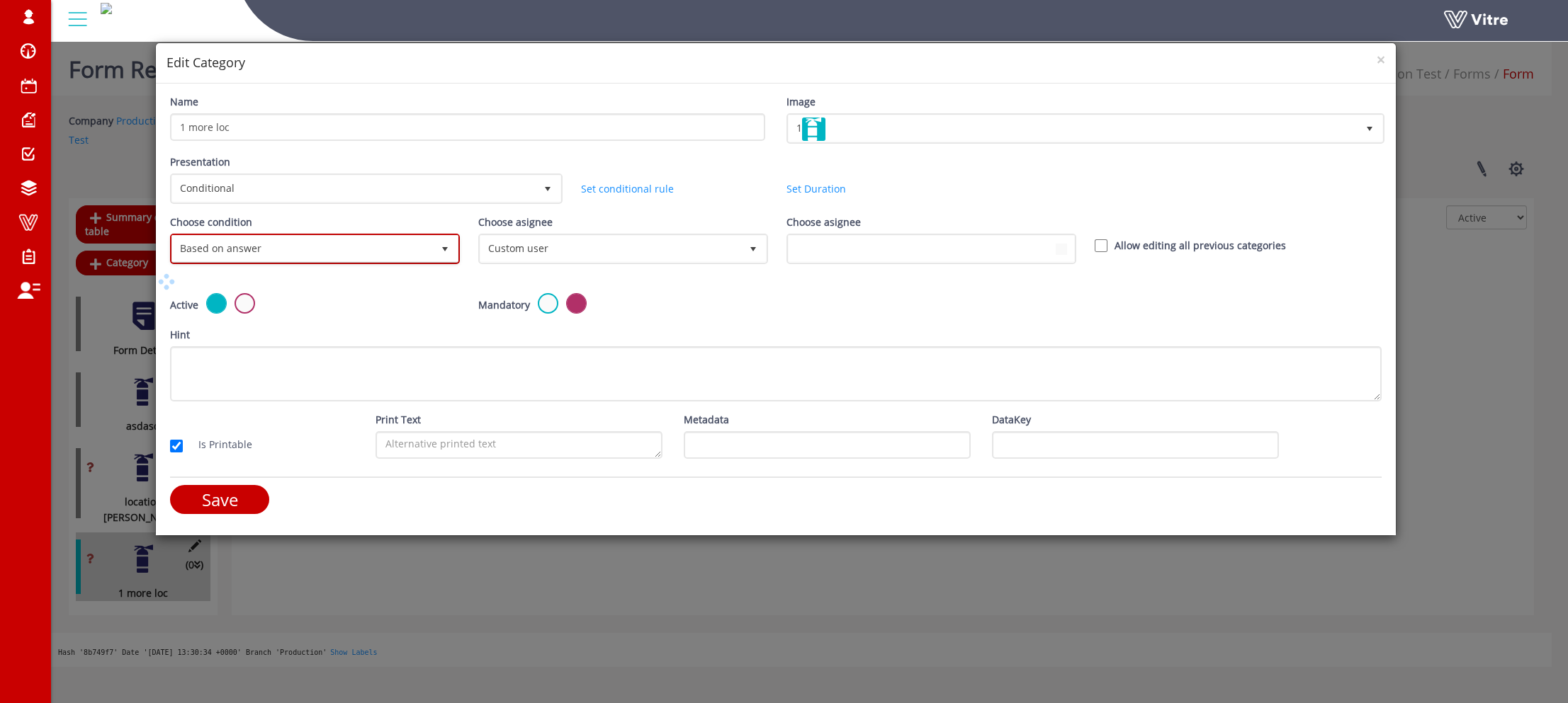
click at [340, 243] on span "Based on answer" at bounding box center [301, 248] width 260 height 26
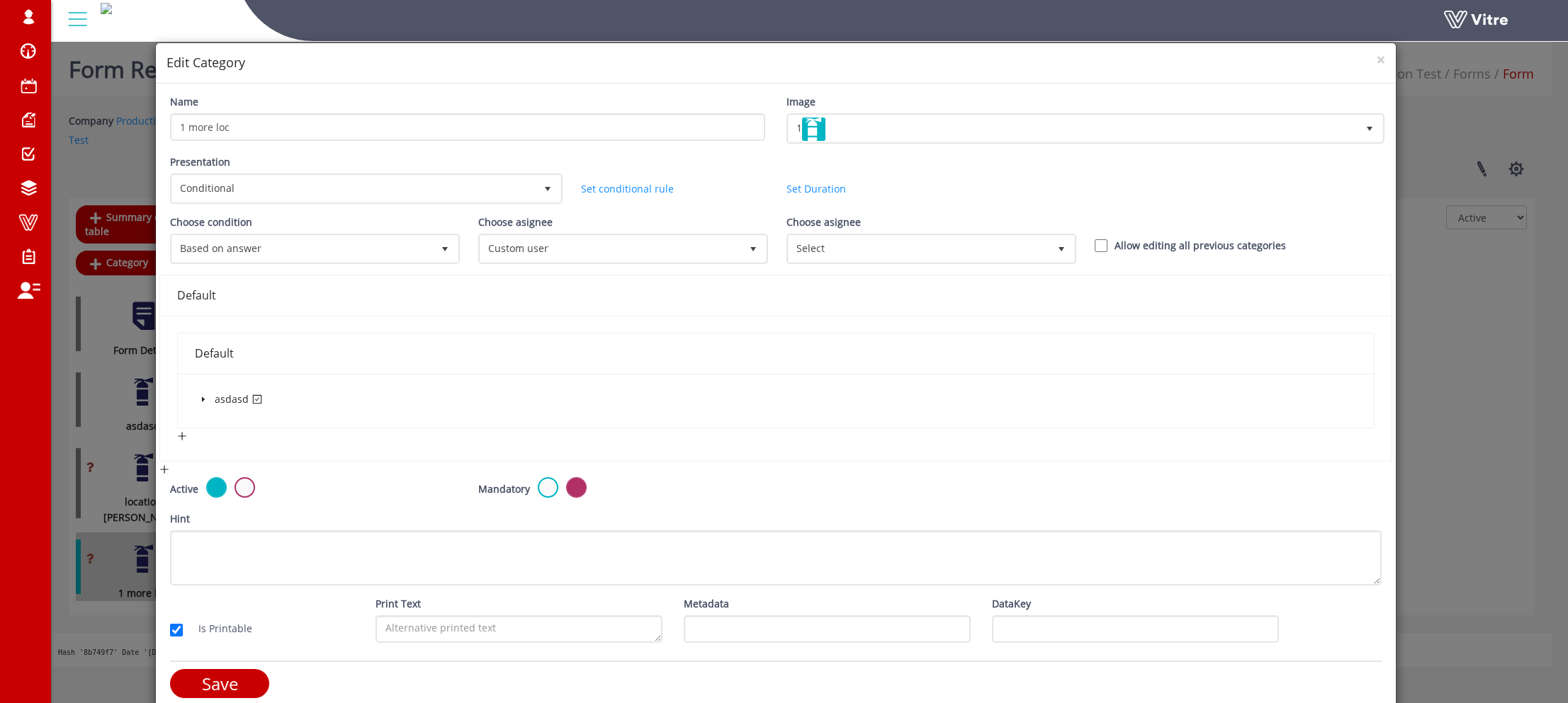
click at [197, 399] on span at bounding box center [203, 399] width 17 height 17
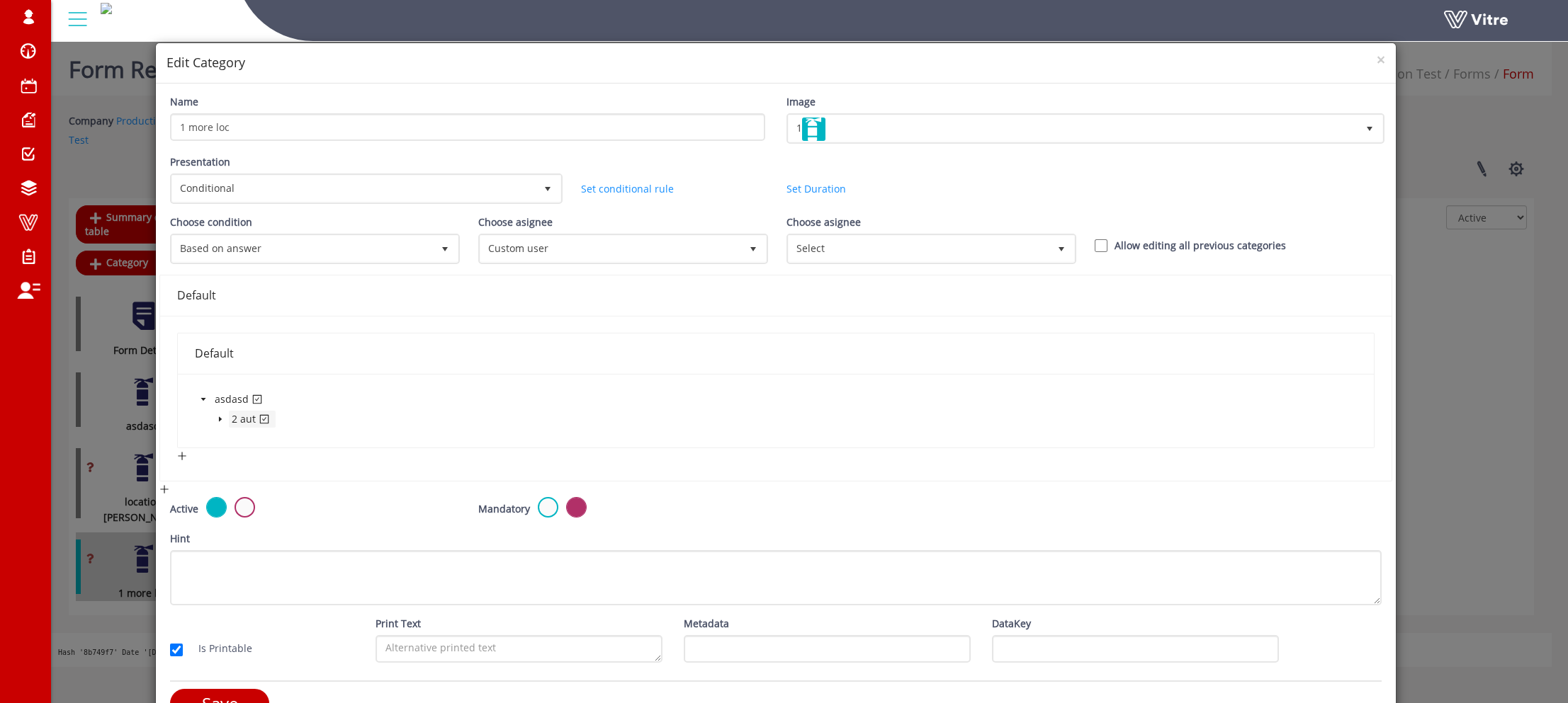
click at [229, 418] on span "2 aut" at bounding box center [252, 419] width 47 height 17
click at [217, 418] on icon "caret-down" at bounding box center [220, 419] width 7 height 7
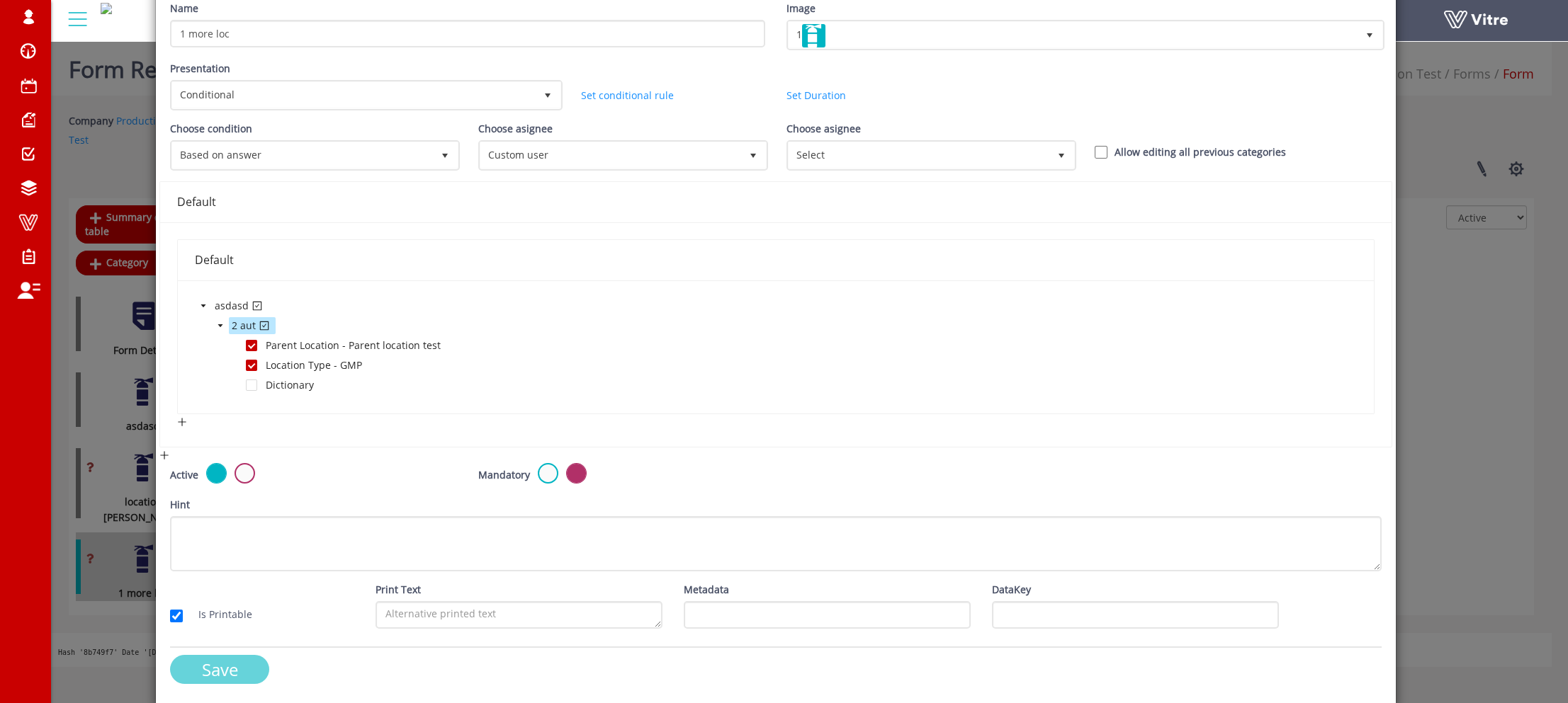
click at [190, 667] on input "Save" at bounding box center [220, 669] width 99 height 29
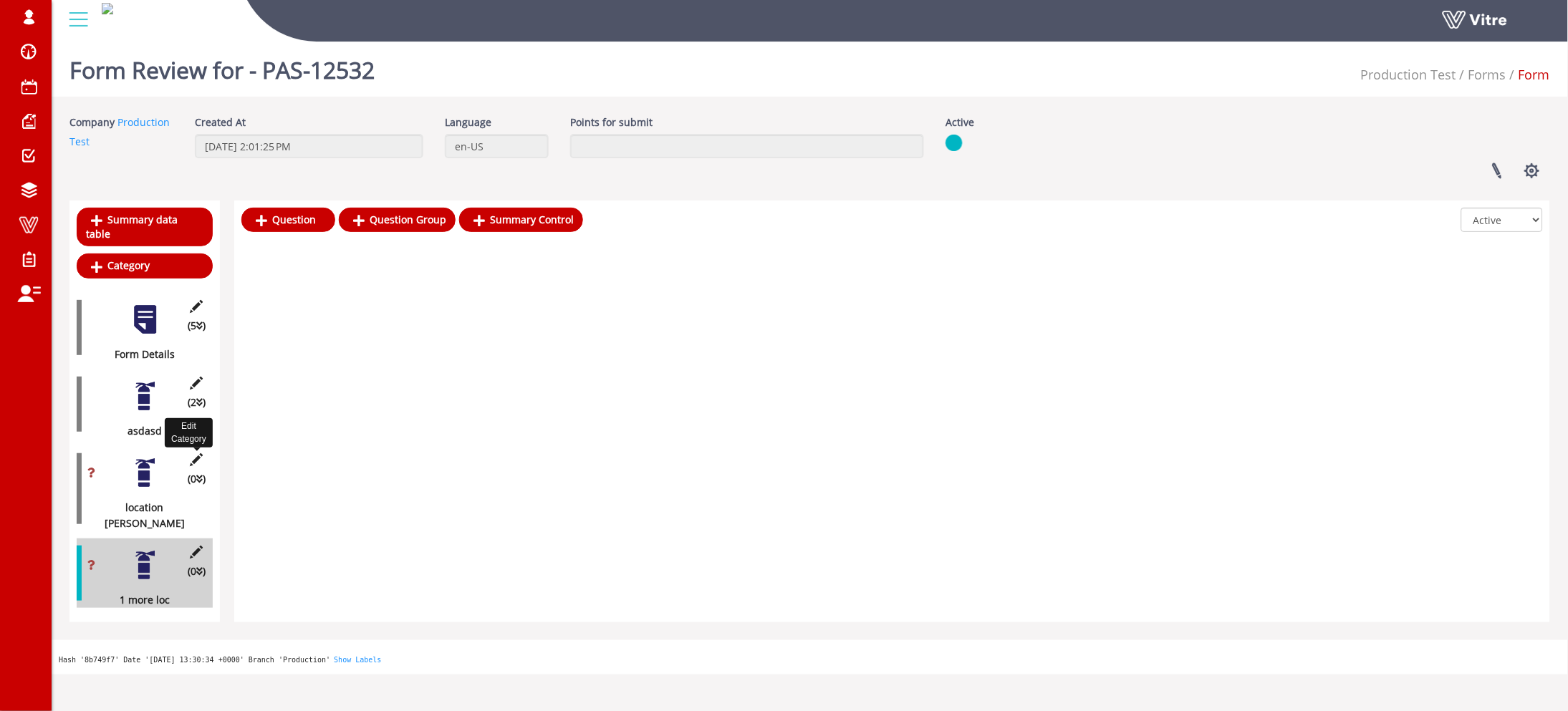
click at [189, 453] on icon at bounding box center [196, 460] width 18 height 13
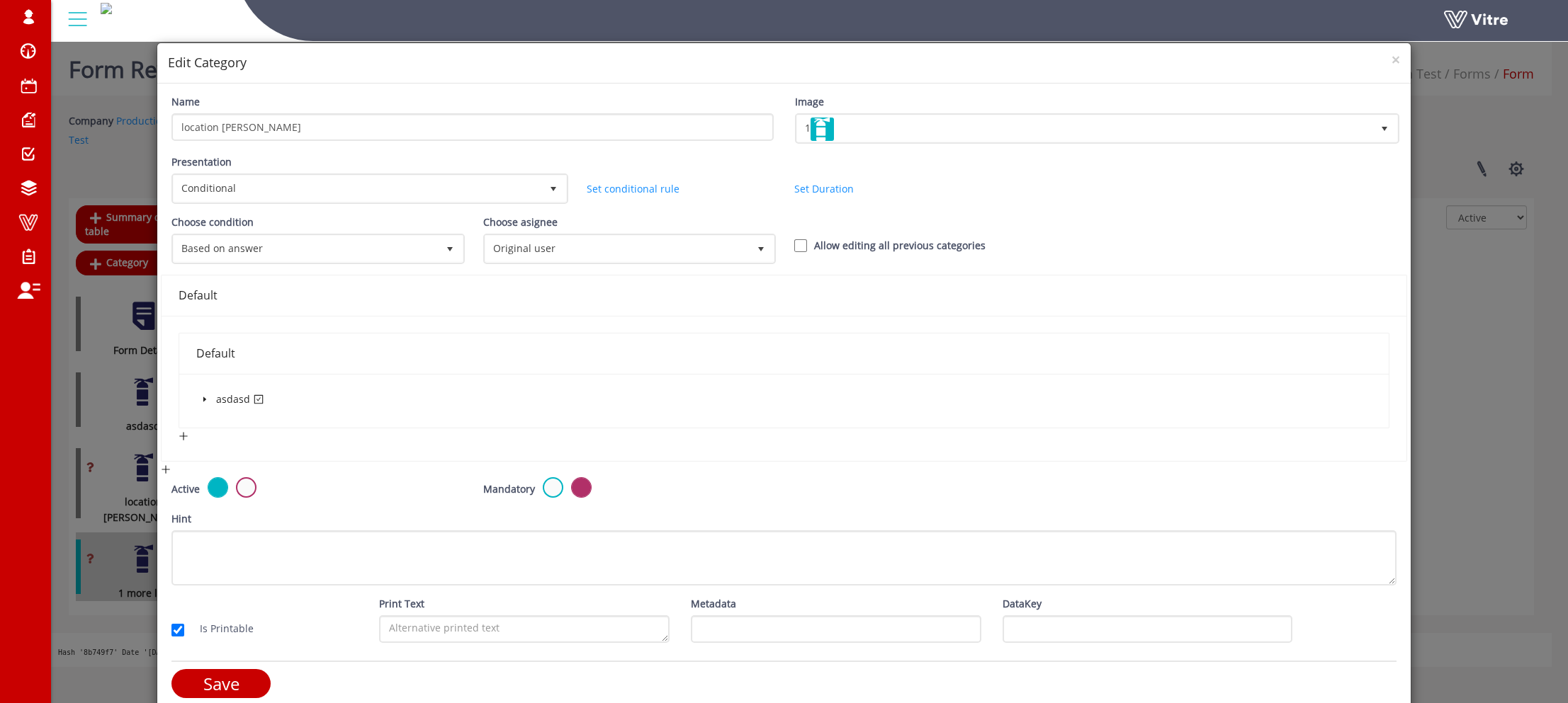
click at [209, 394] on span at bounding box center [205, 399] width 17 height 17
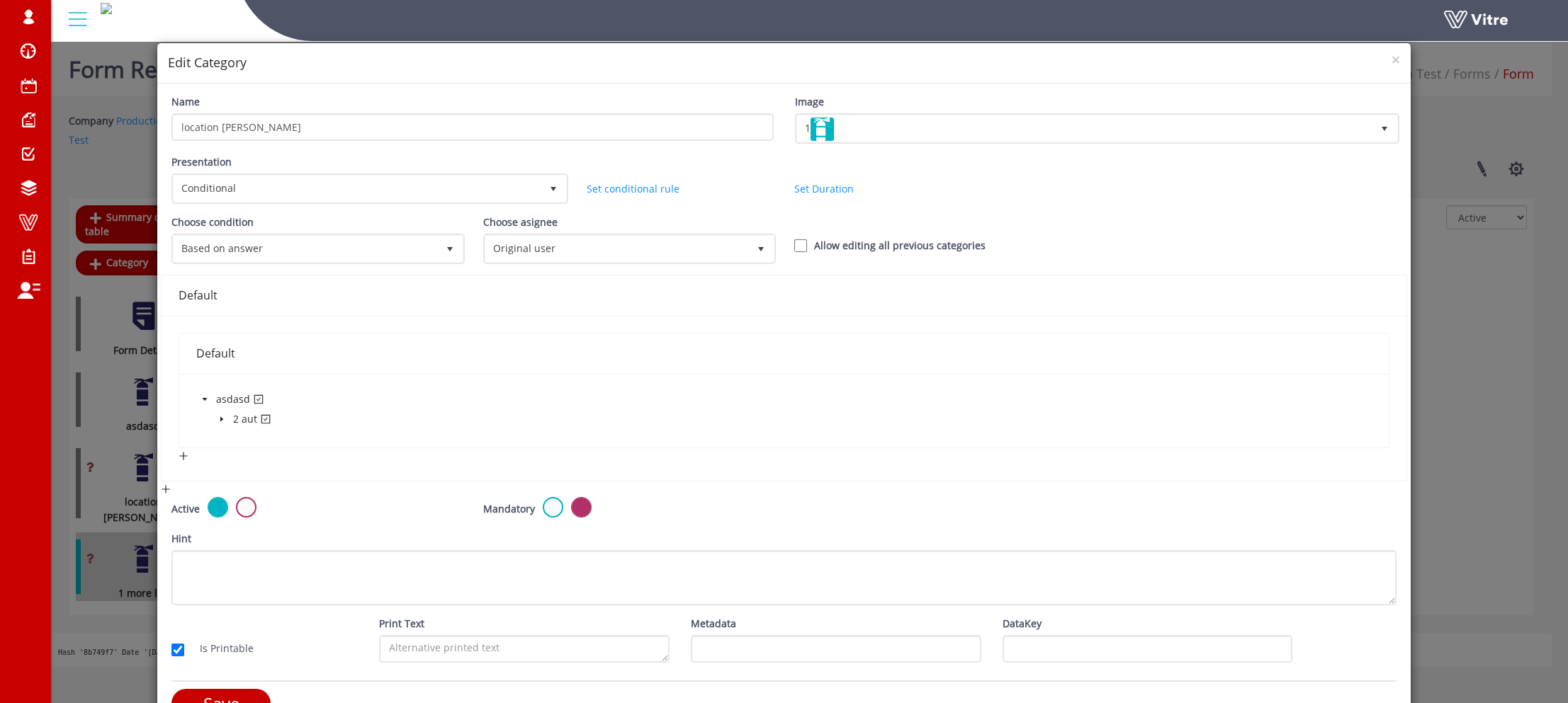
click at [221, 417] on icon "caret-down" at bounding box center [222, 419] width 3 height 5
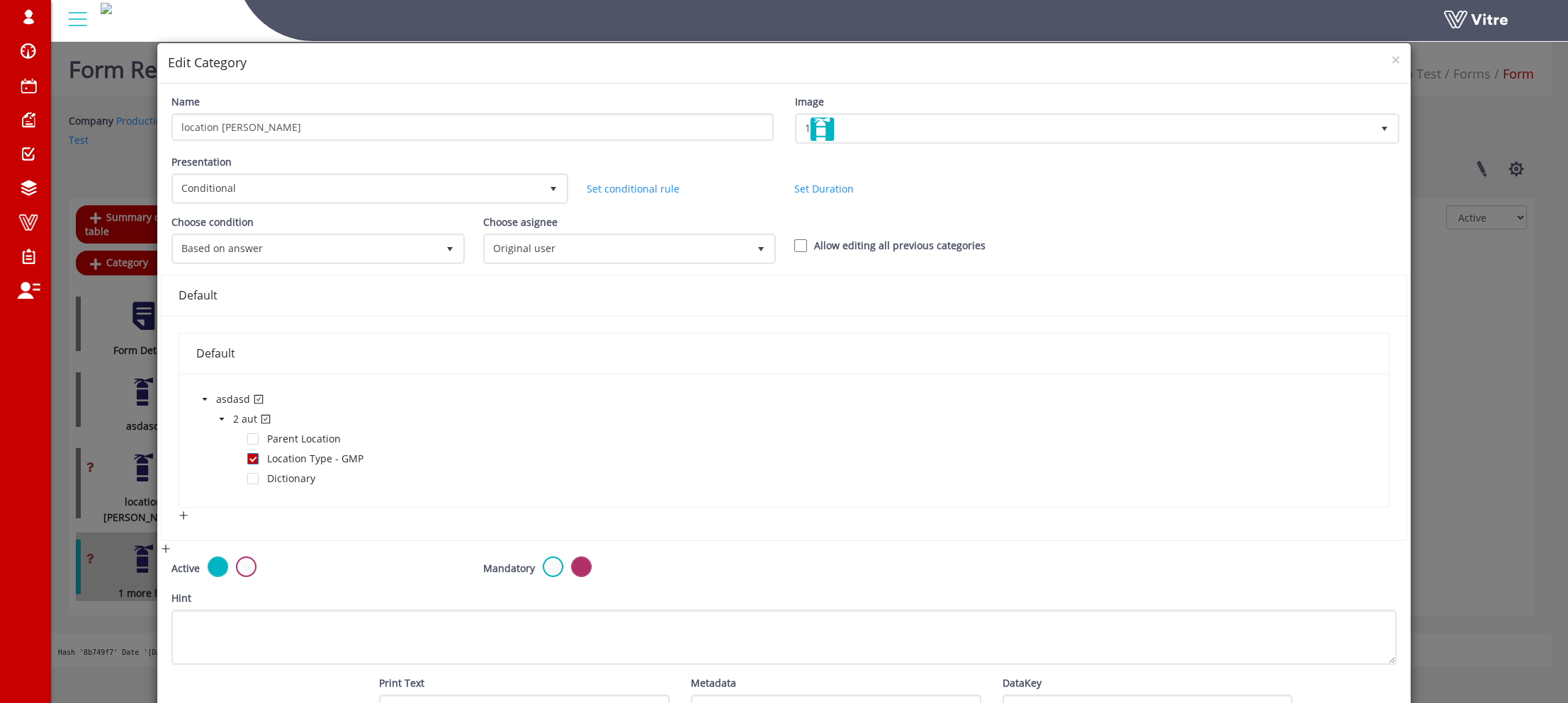
click at [250, 456] on span at bounding box center [253, 459] width 11 height 11
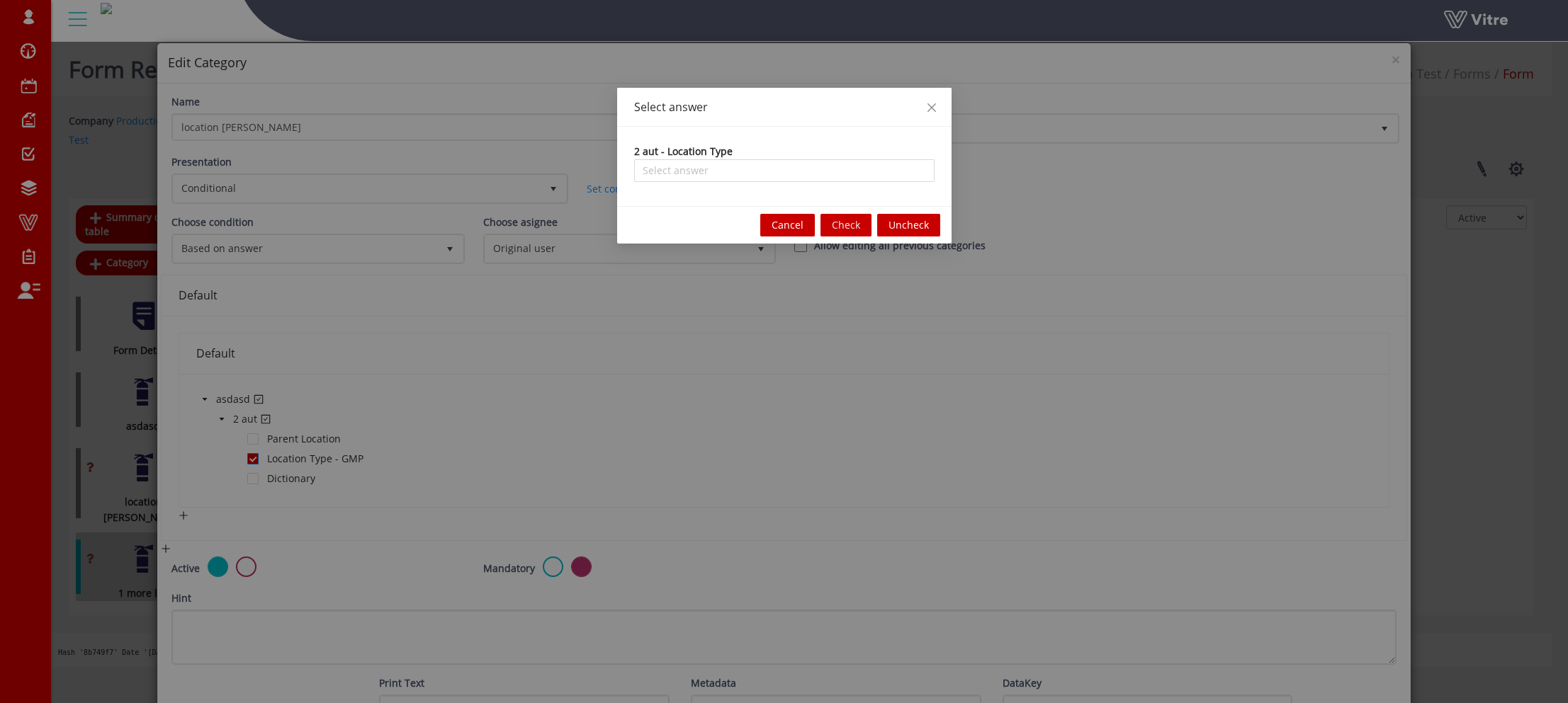
type input "GMP"
click at [852, 221] on span "Check" at bounding box center [846, 225] width 28 height 16
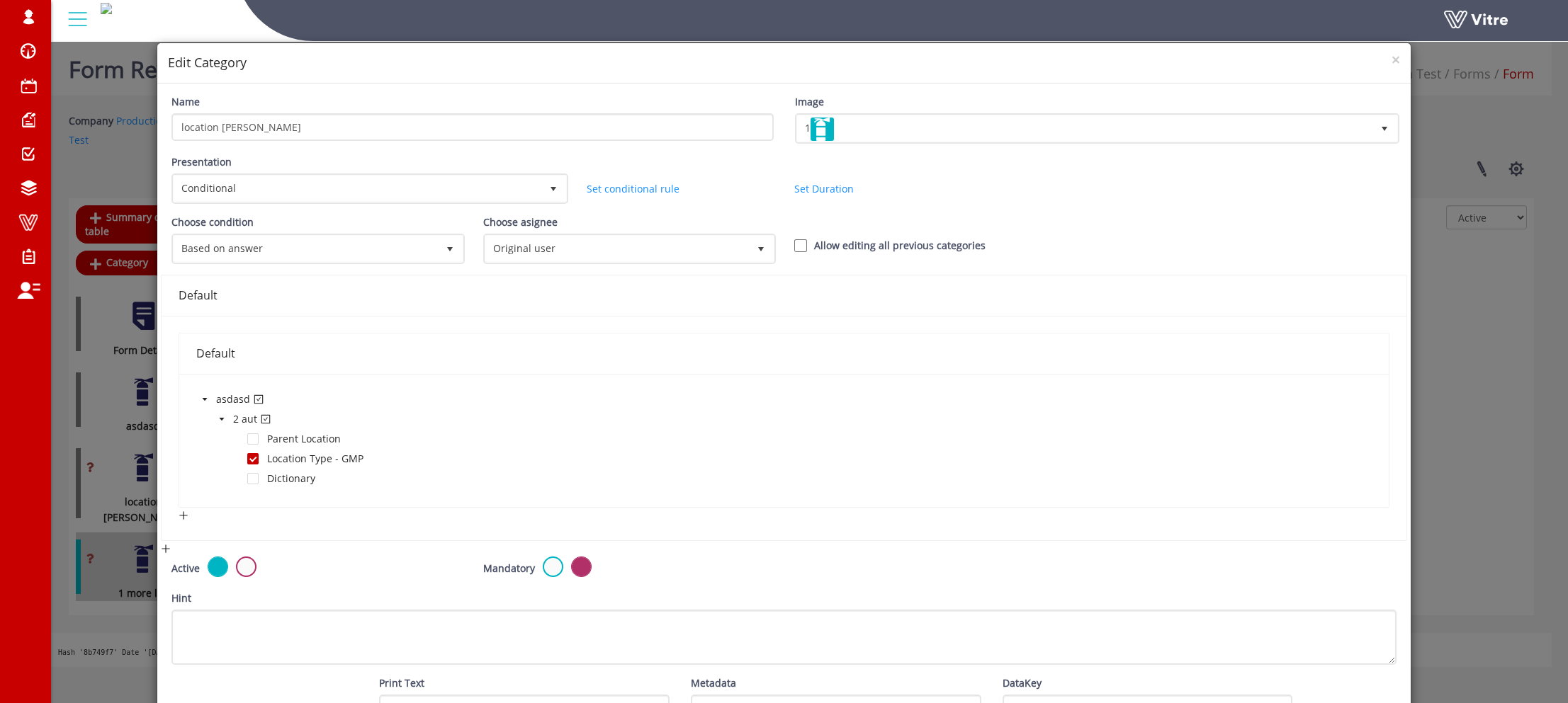
click at [151, 399] on div "× Edit Category Name location [PERSON_NAME] Image 1 1 Presentation Conditional …" at bounding box center [784, 352] width 1568 height 703
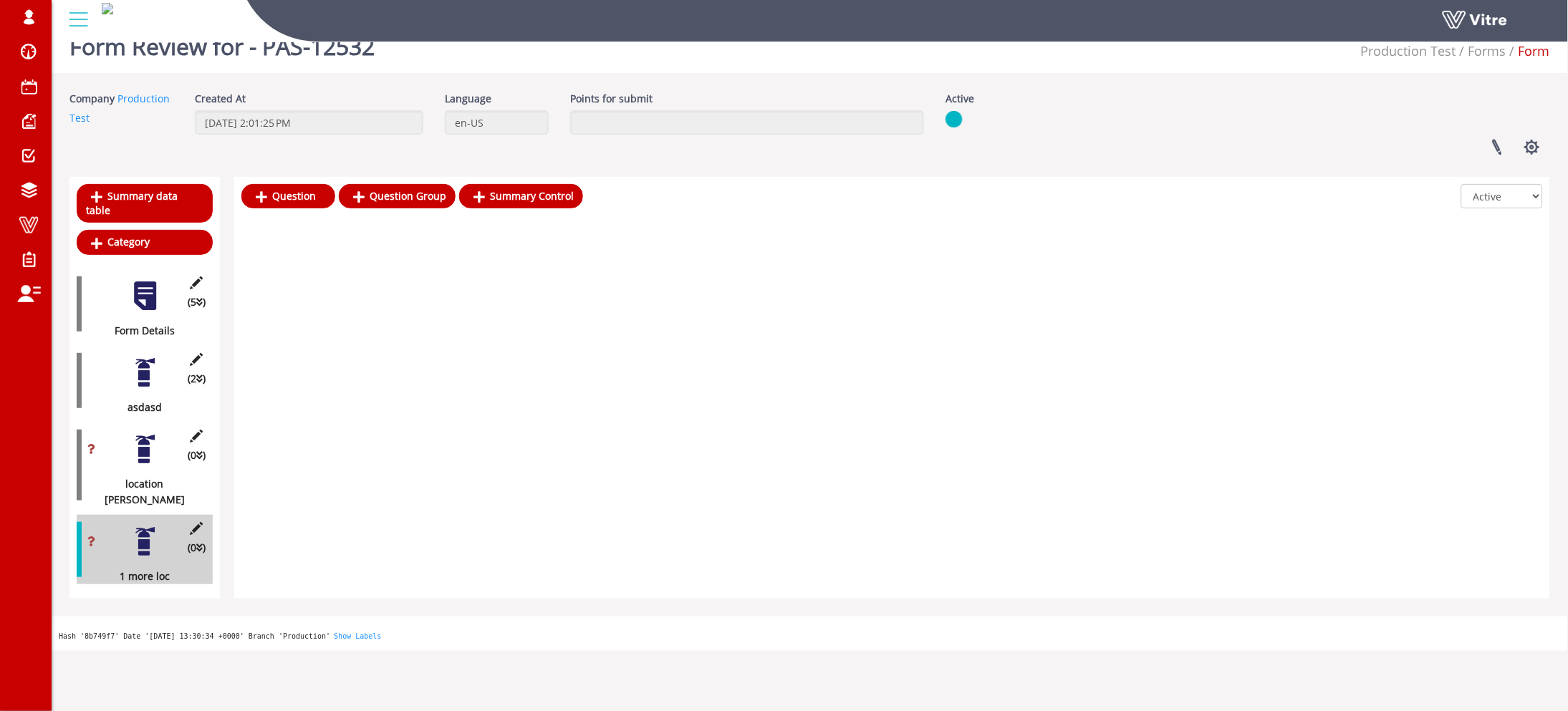
scroll to position [35, 0]
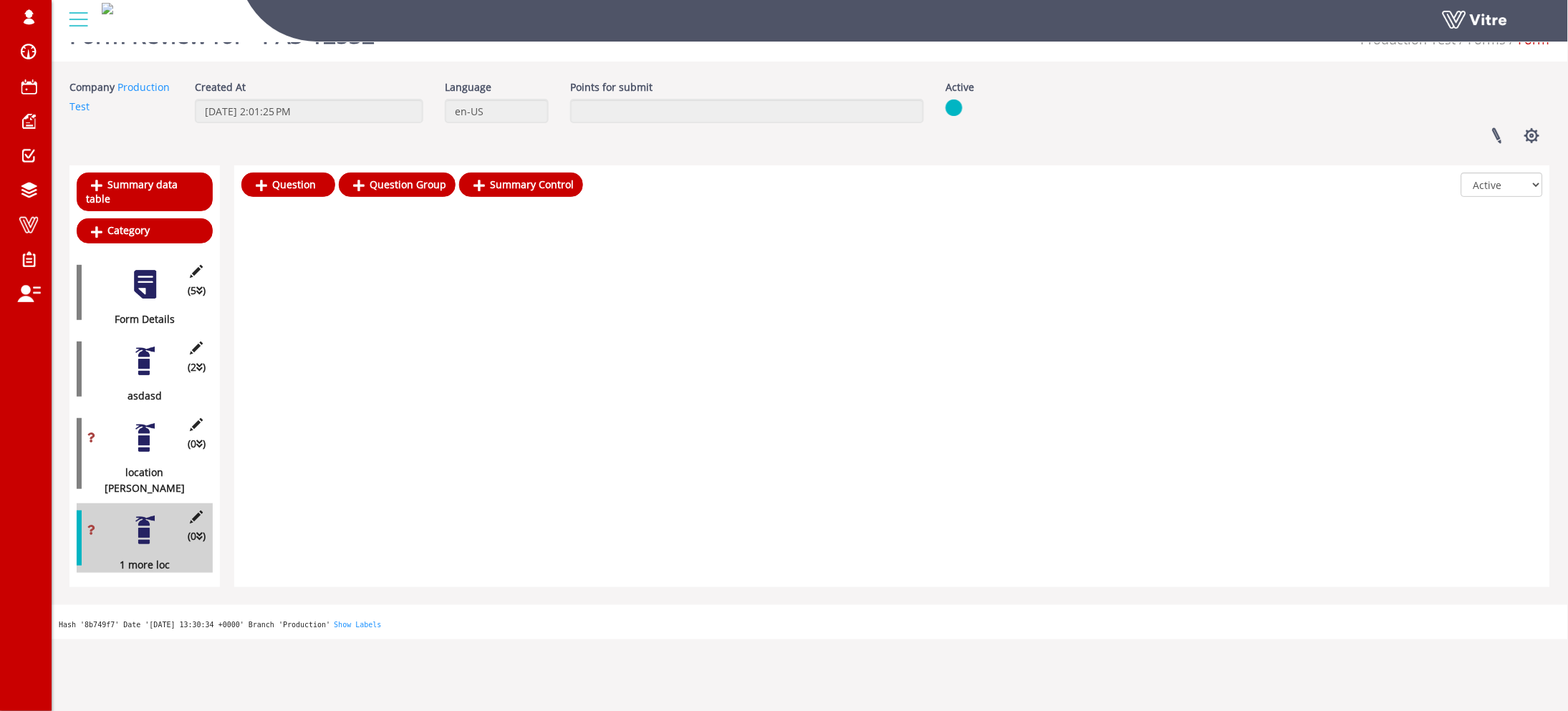
click at [149, 422] on div at bounding box center [145, 438] width 32 height 32
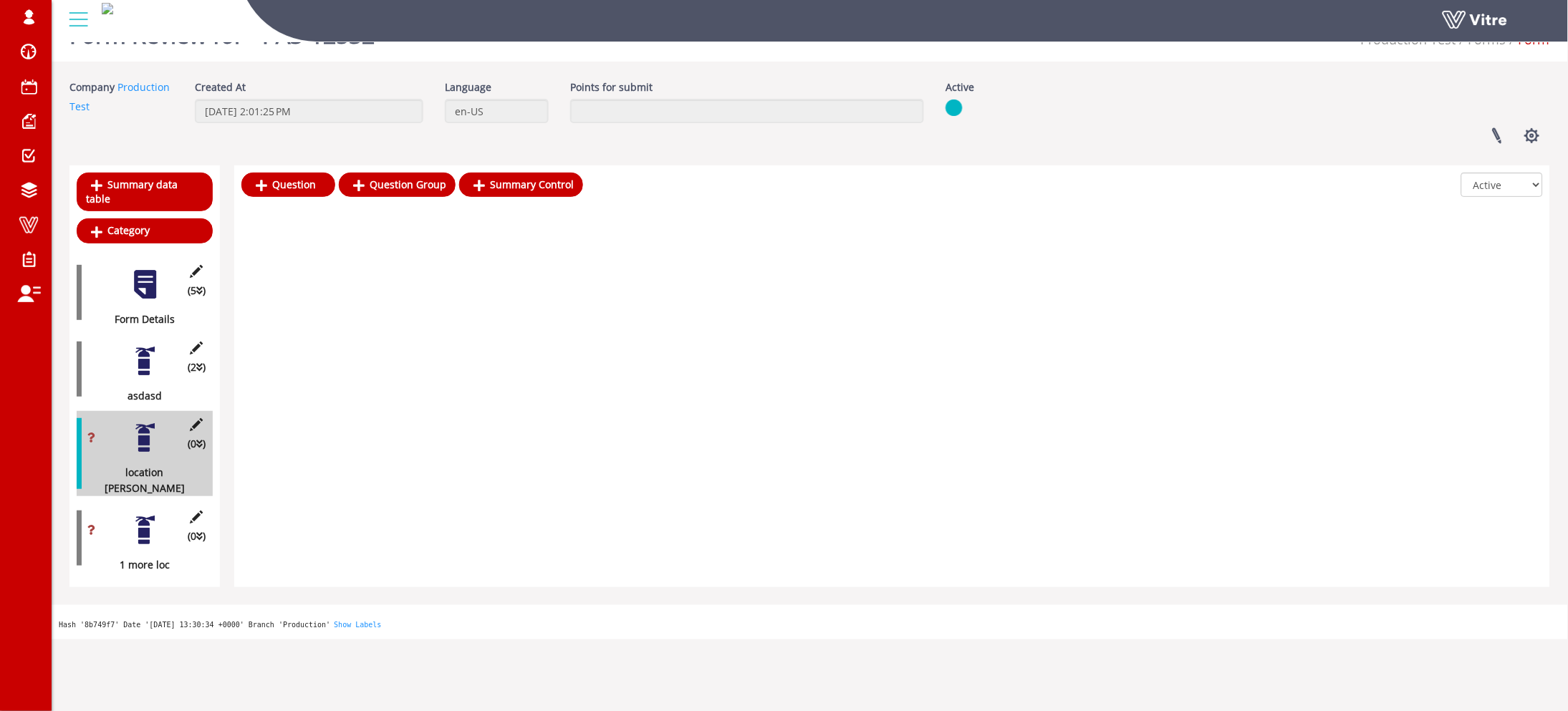
click at [1480, 479] on div "Question Question Group Summary Control All Active Not Active" at bounding box center [892, 377] width 1316 height 422
drag, startPoint x: 25, startPoint y: 228, endPoint x: 641, endPoint y: 9, distance: 653.8
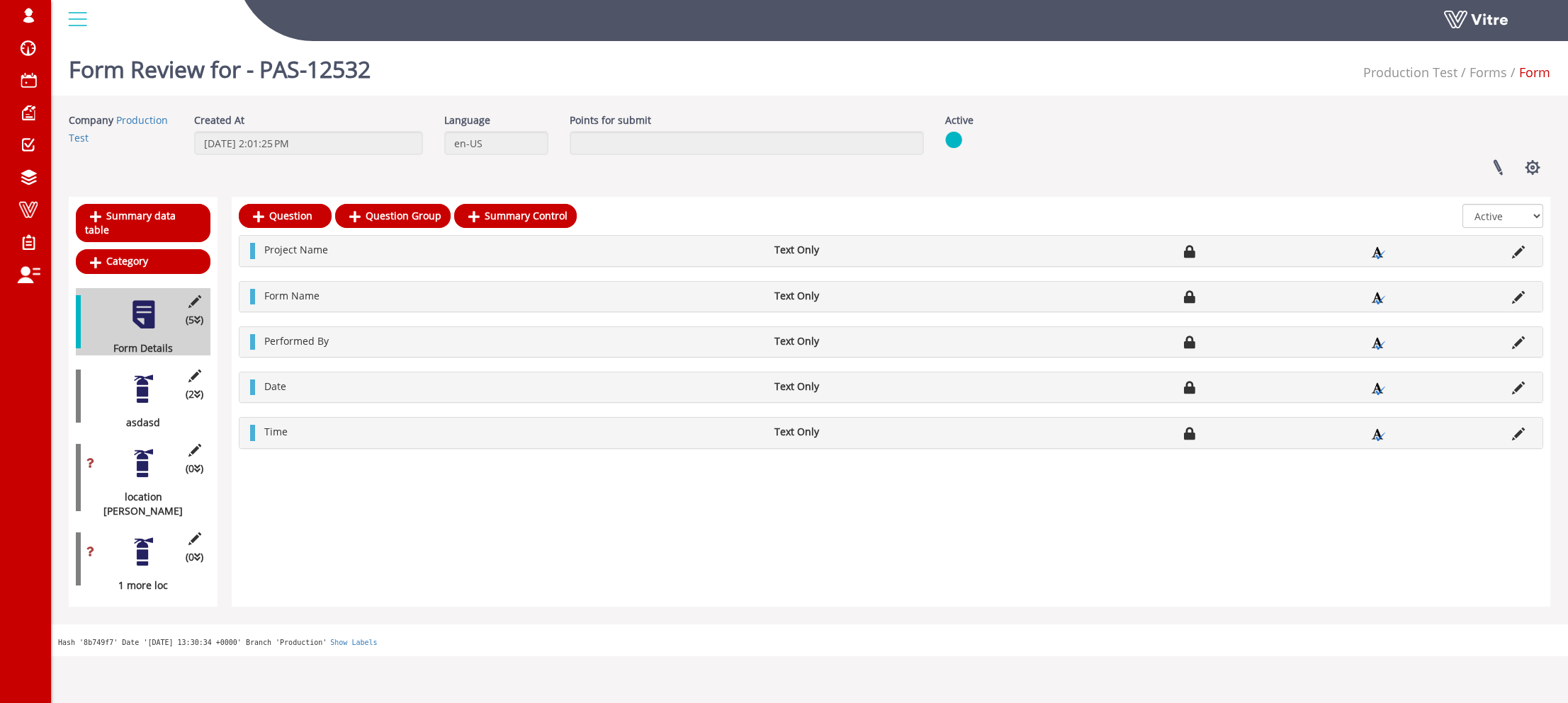
click at [152, 447] on div at bounding box center [144, 463] width 32 height 32
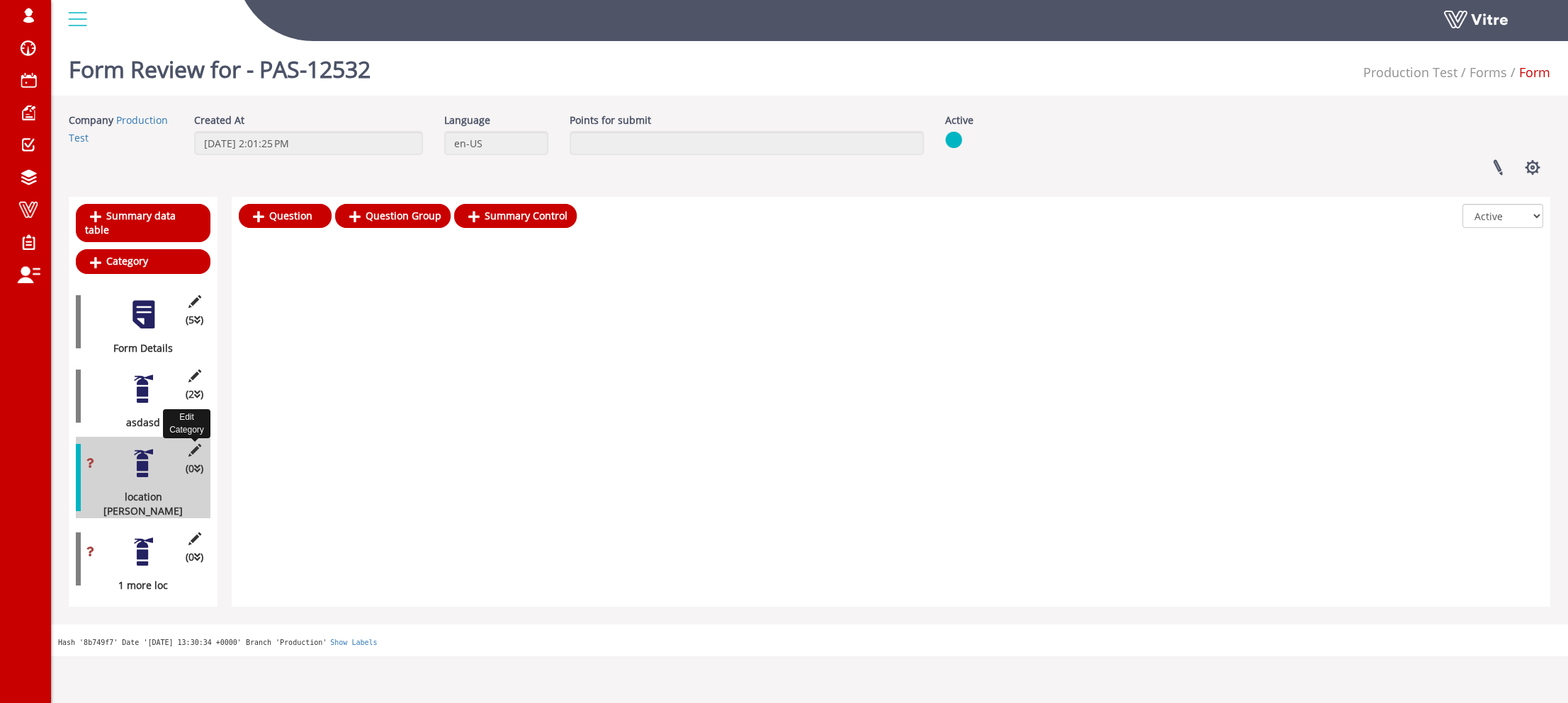
click at [192, 444] on icon at bounding box center [194, 451] width 18 height 13
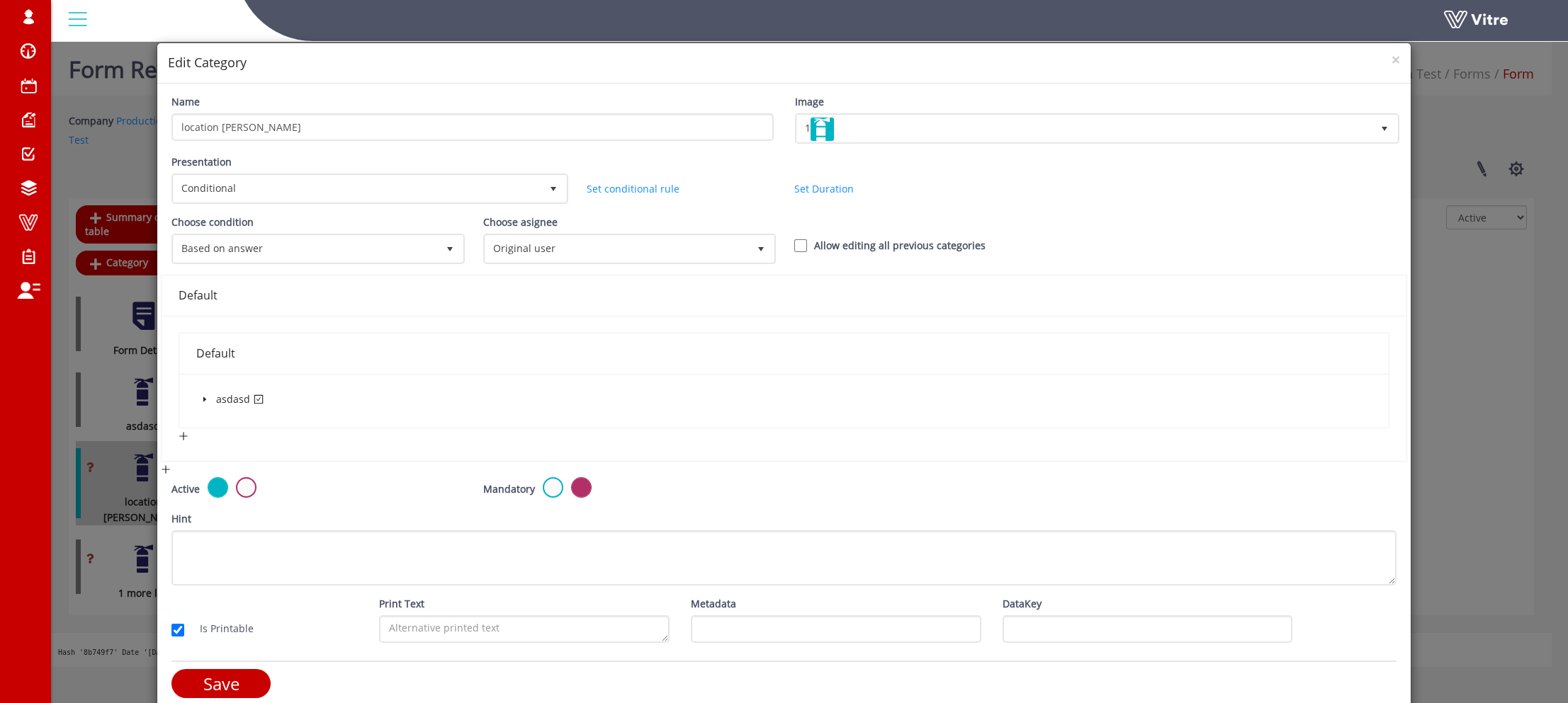
click at [203, 397] on icon "caret-down" at bounding box center [205, 399] width 3 height 5
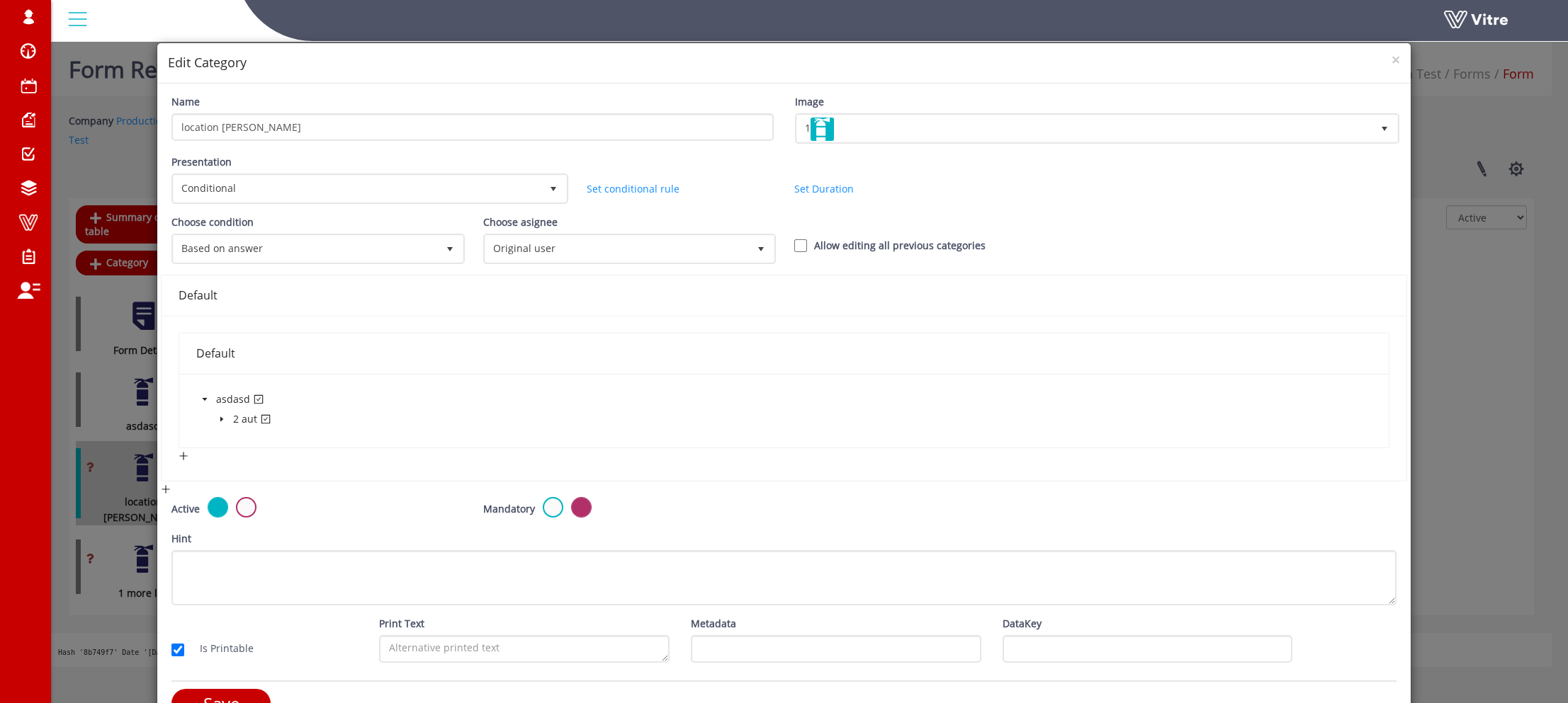
click at [219, 415] on icon "caret-down" at bounding box center [221, 419] width 7 height 7
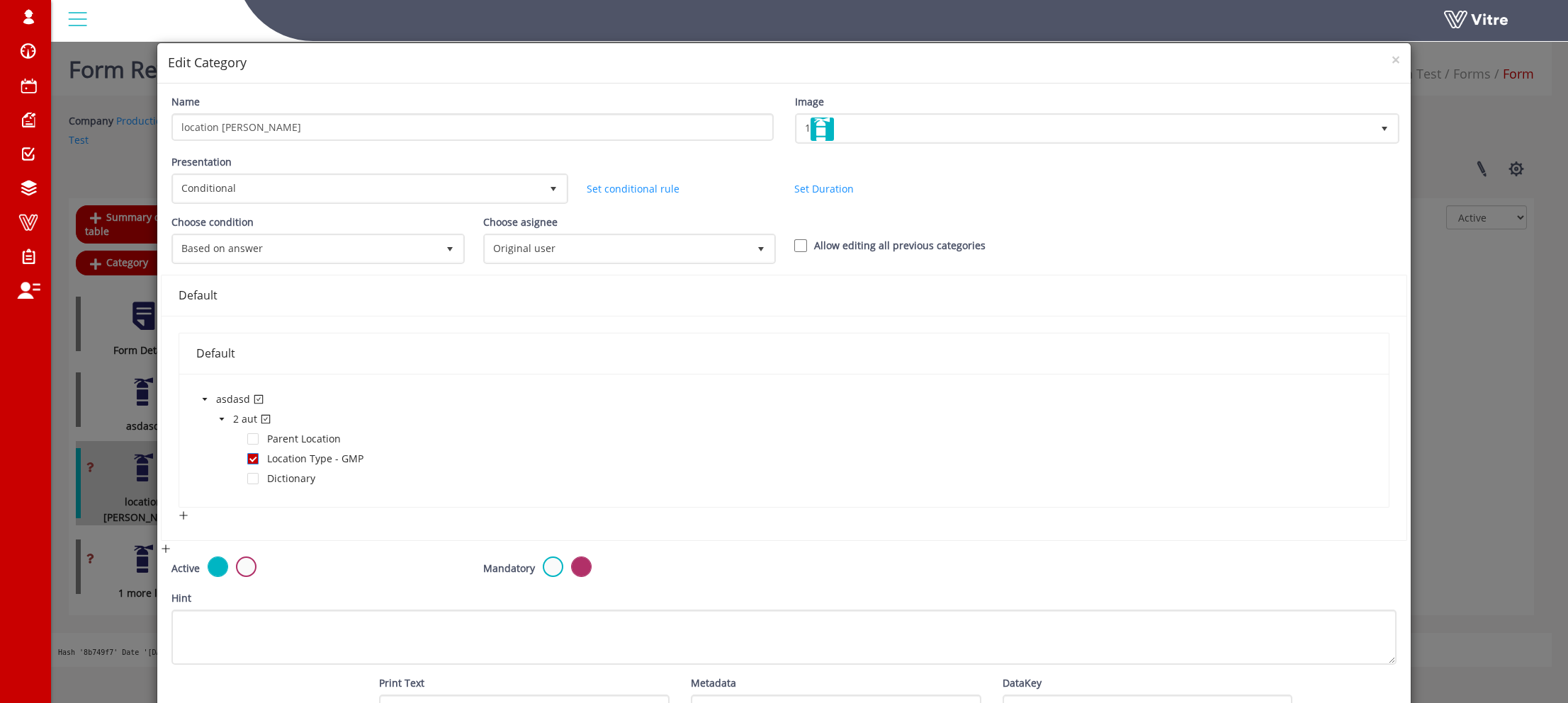
click at [250, 454] on span at bounding box center [253, 459] width 11 height 11
type input "GMP"
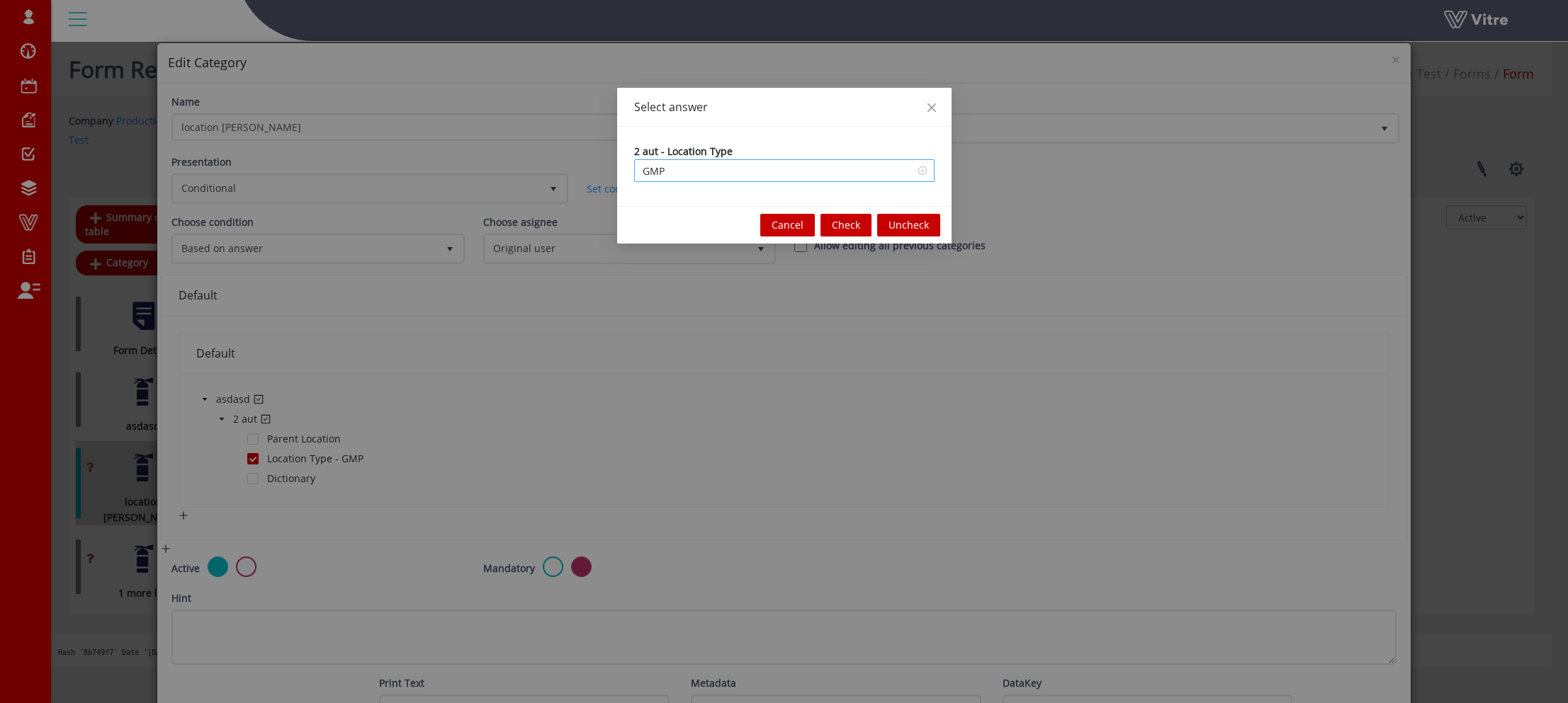
click at [739, 176] on input "GMP" at bounding box center [784, 170] width 284 height 22
click at [921, 171] on input "search" at bounding box center [784, 170] width 284 height 22
click at [939, 228] on button "Uncheck" at bounding box center [909, 225] width 63 height 22
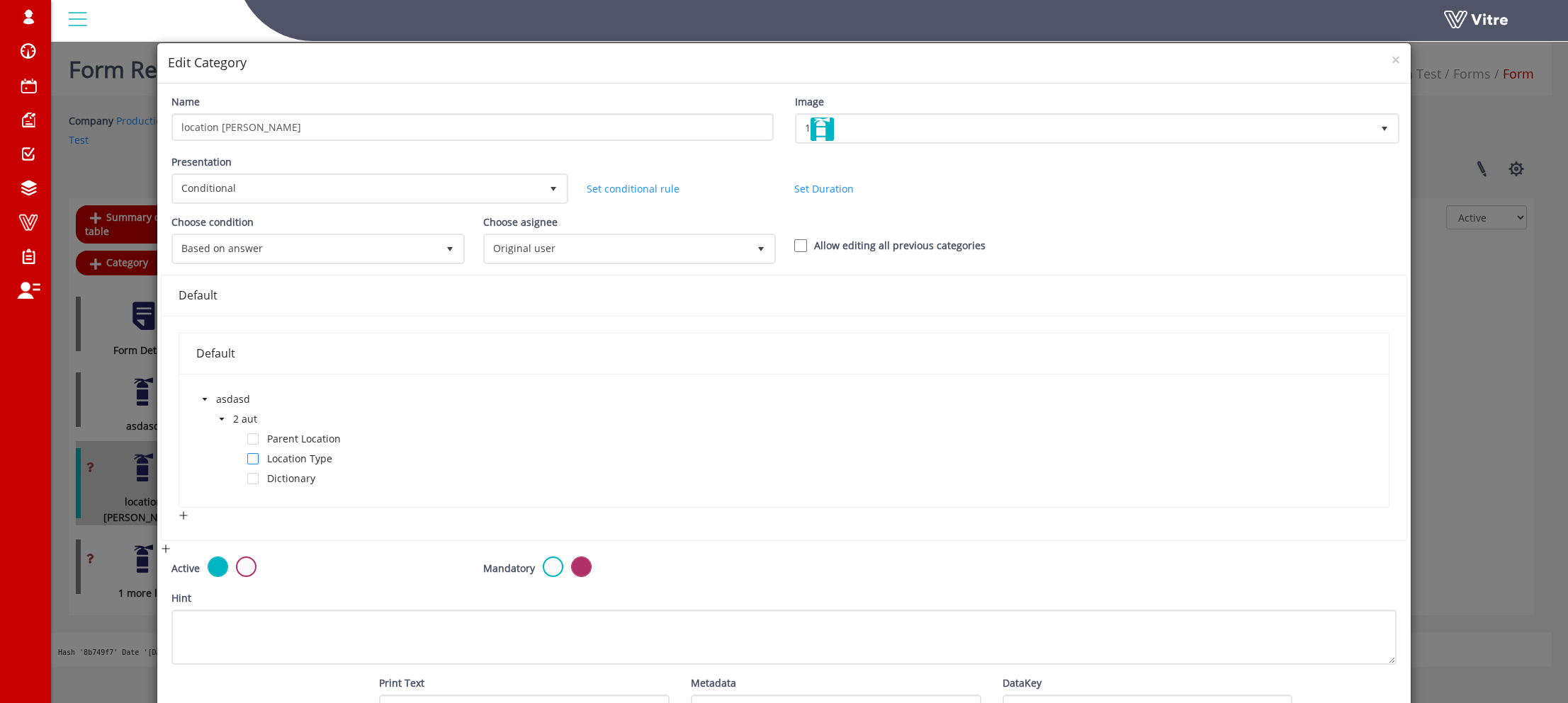
click at [256, 459] on span at bounding box center [253, 459] width 11 height 11
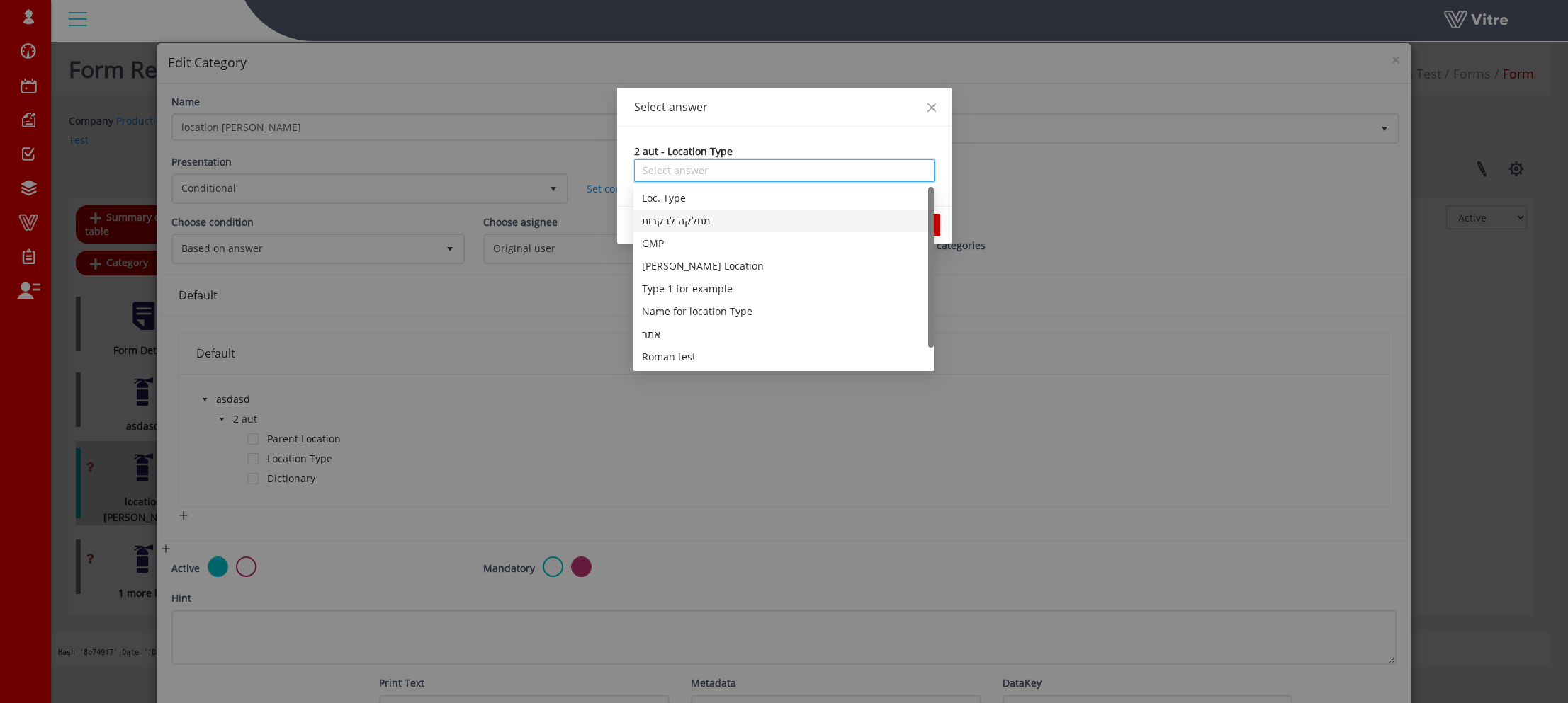
click at [751, 172] on input "search" at bounding box center [784, 170] width 284 height 22
click at [712, 346] on div "Roman's Type" at bounding box center [784, 357] width 300 height 22
type input "Roman's Type"
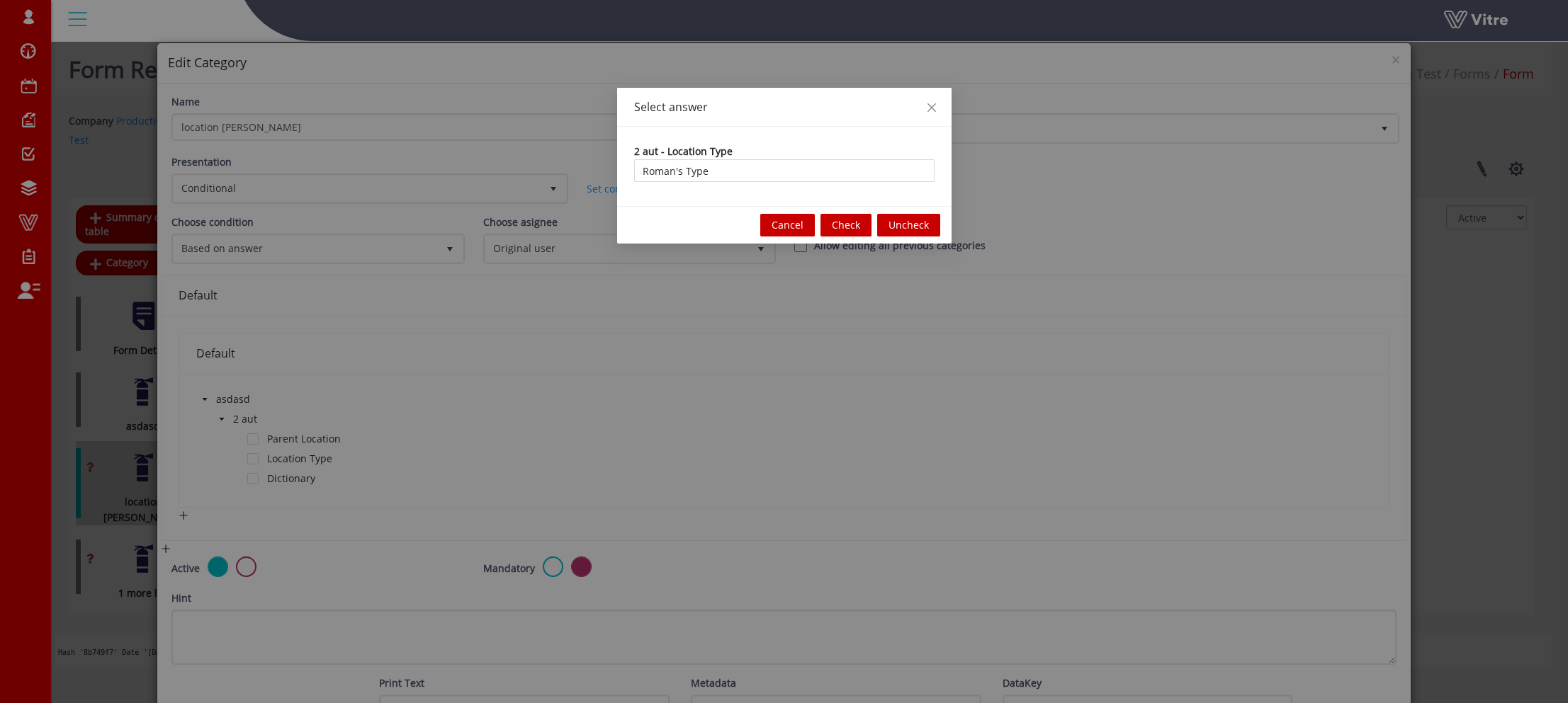
click at [850, 217] on span "Check" at bounding box center [846, 225] width 28 height 16
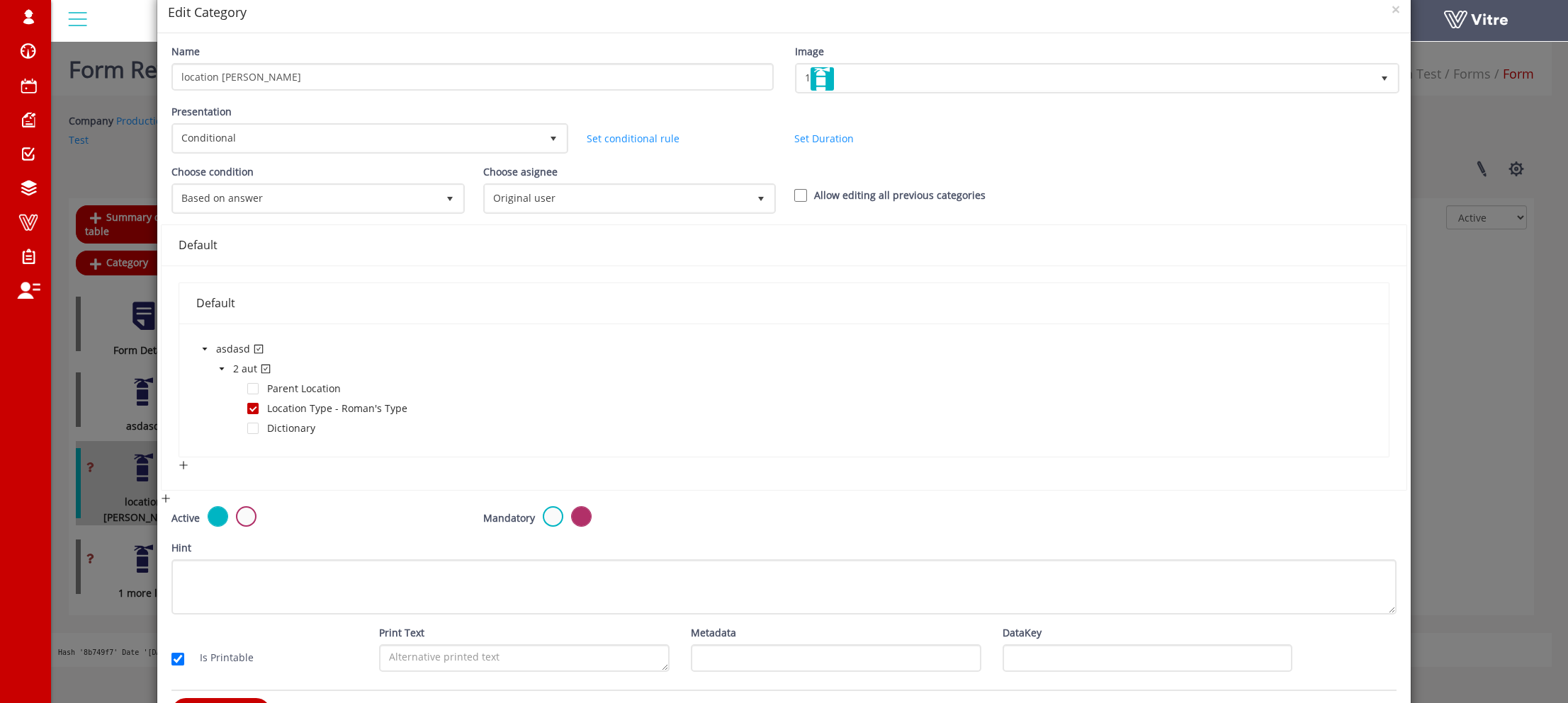
scroll to position [93, 0]
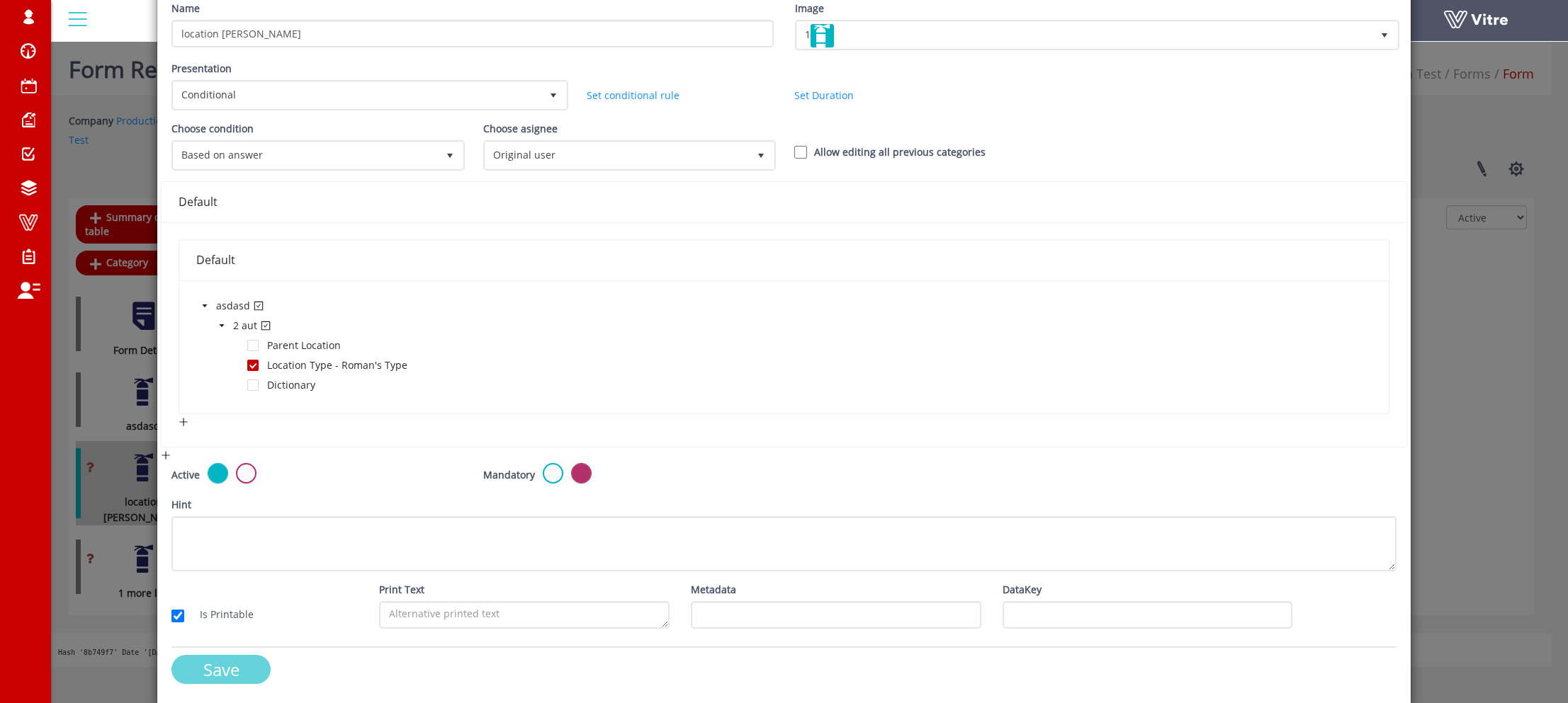
click at [245, 657] on input "Save" at bounding box center [221, 669] width 99 height 29
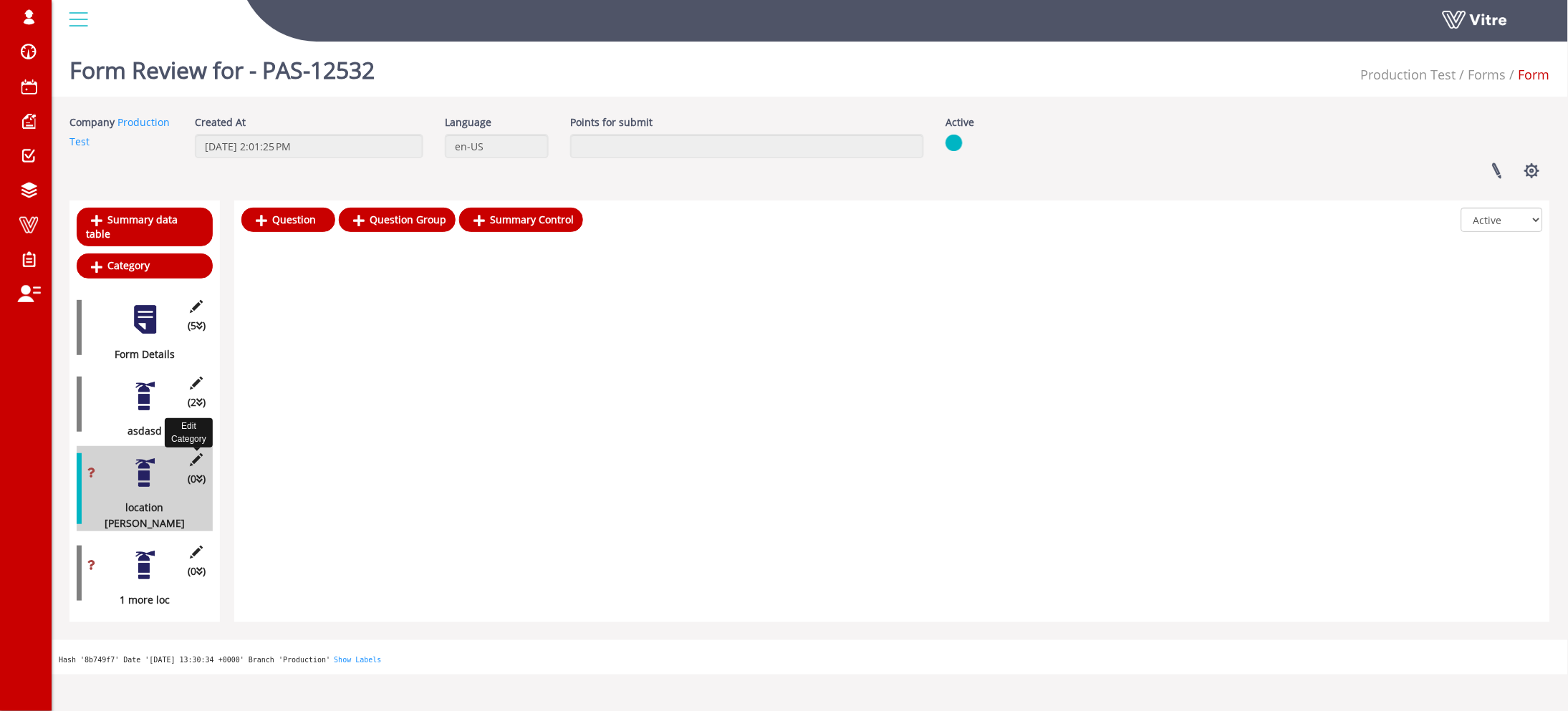
click at [191, 453] on icon at bounding box center [196, 460] width 18 height 13
